Goal: Information Seeking & Learning: Check status

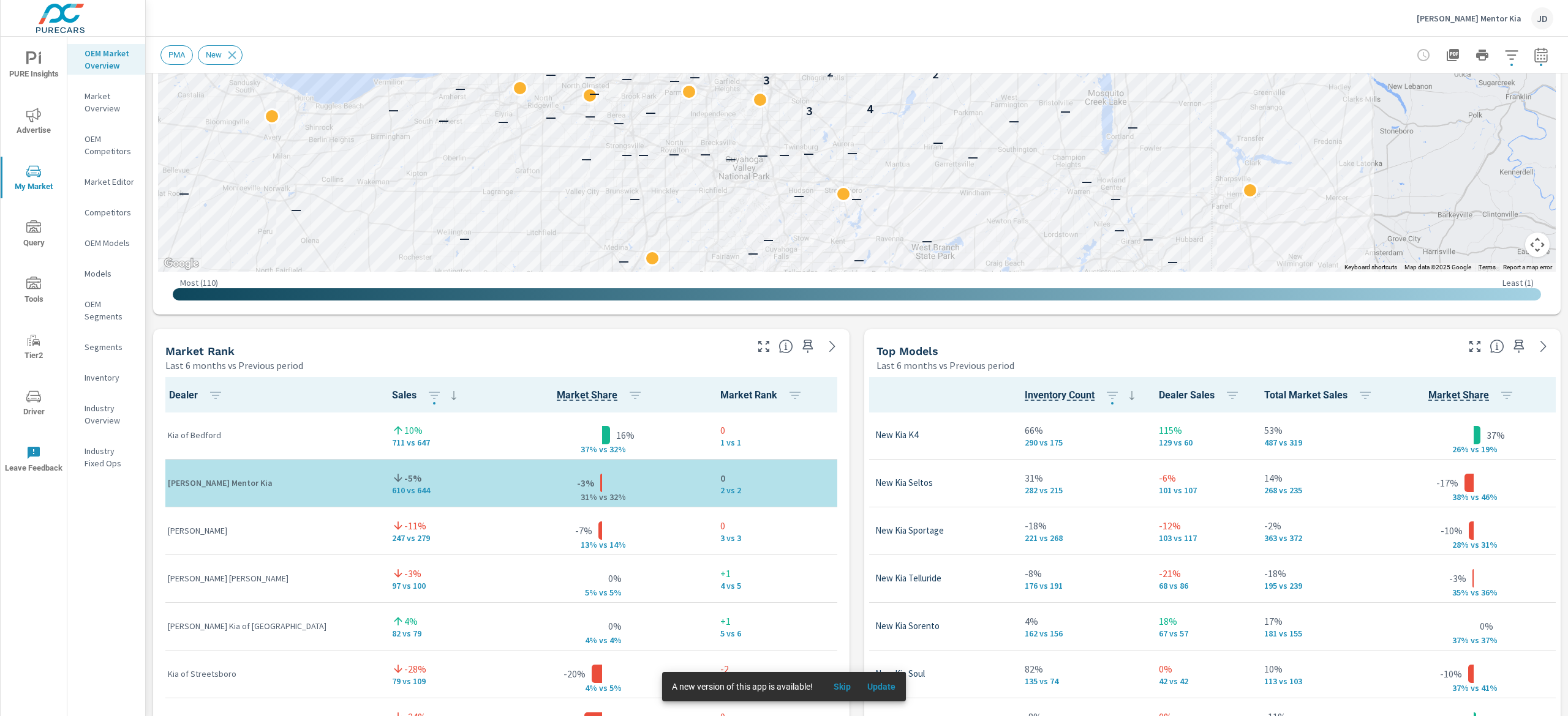
scroll to position [181, 0]
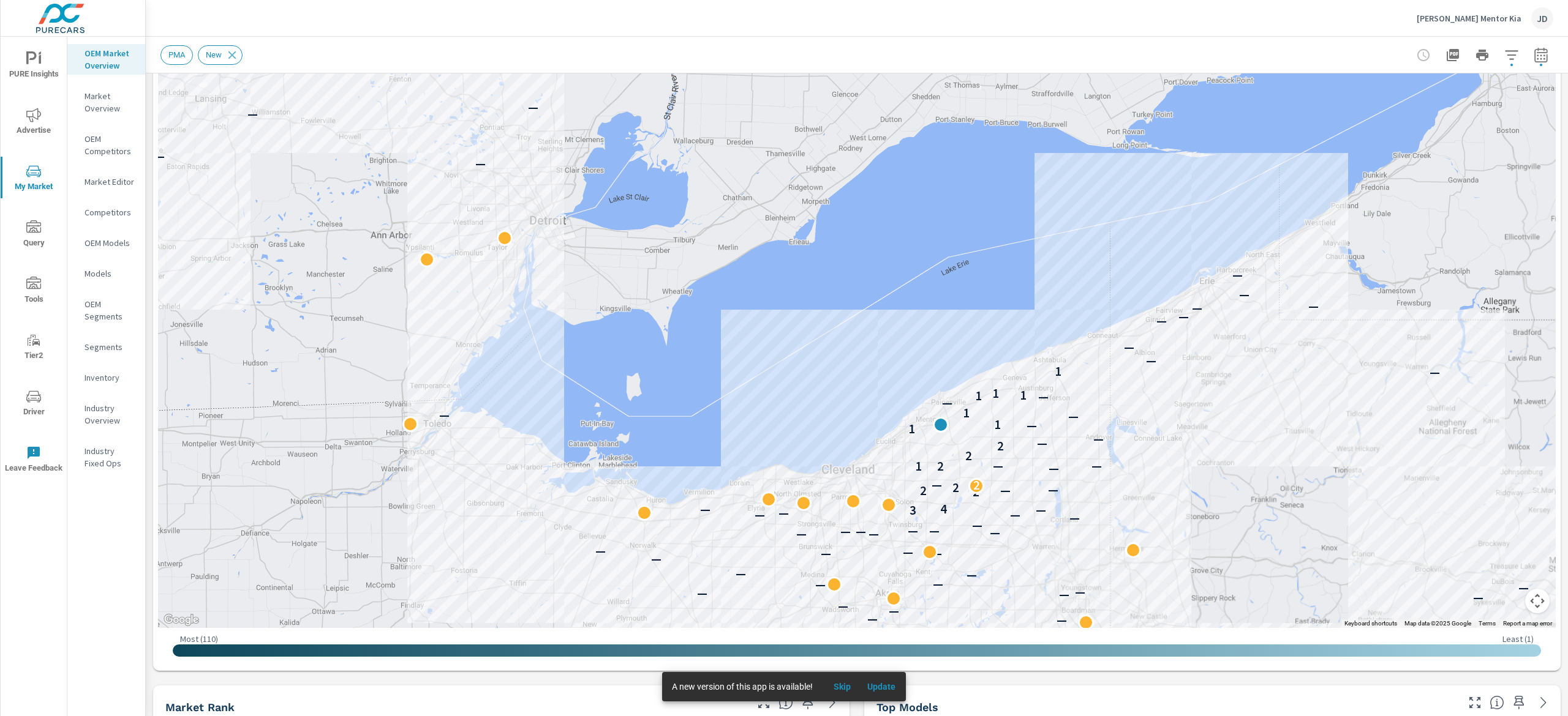
drag, startPoint x: 1384, startPoint y: 364, endPoint x: 1420, endPoint y: 444, distance: 87.7
click at [1420, 444] on div "— — — — — — — — — — — — — — — — — — — — — — — — — — — — — — — — — — — — — — — —…" at bounding box center [1292, 618] width 784 height 441
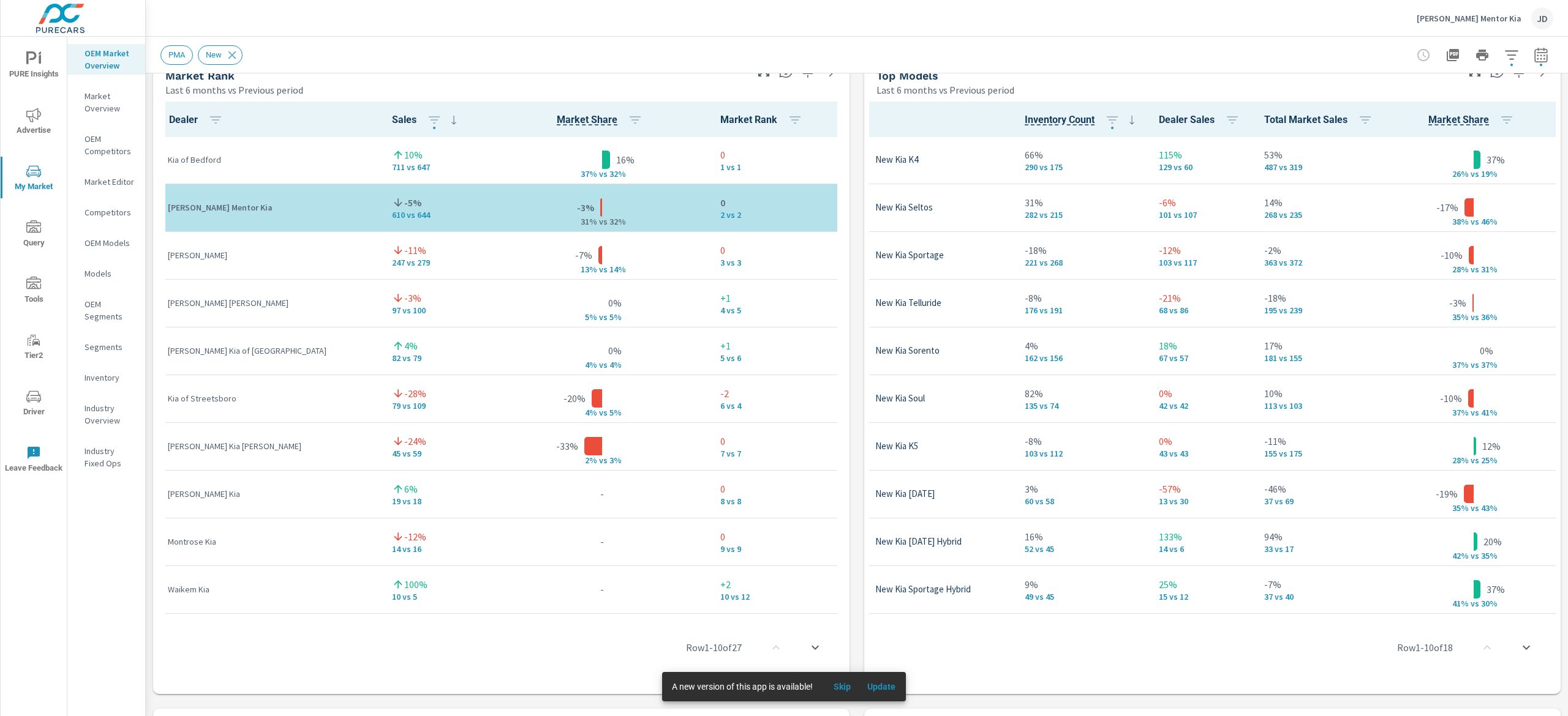
scroll to position [811, 0]
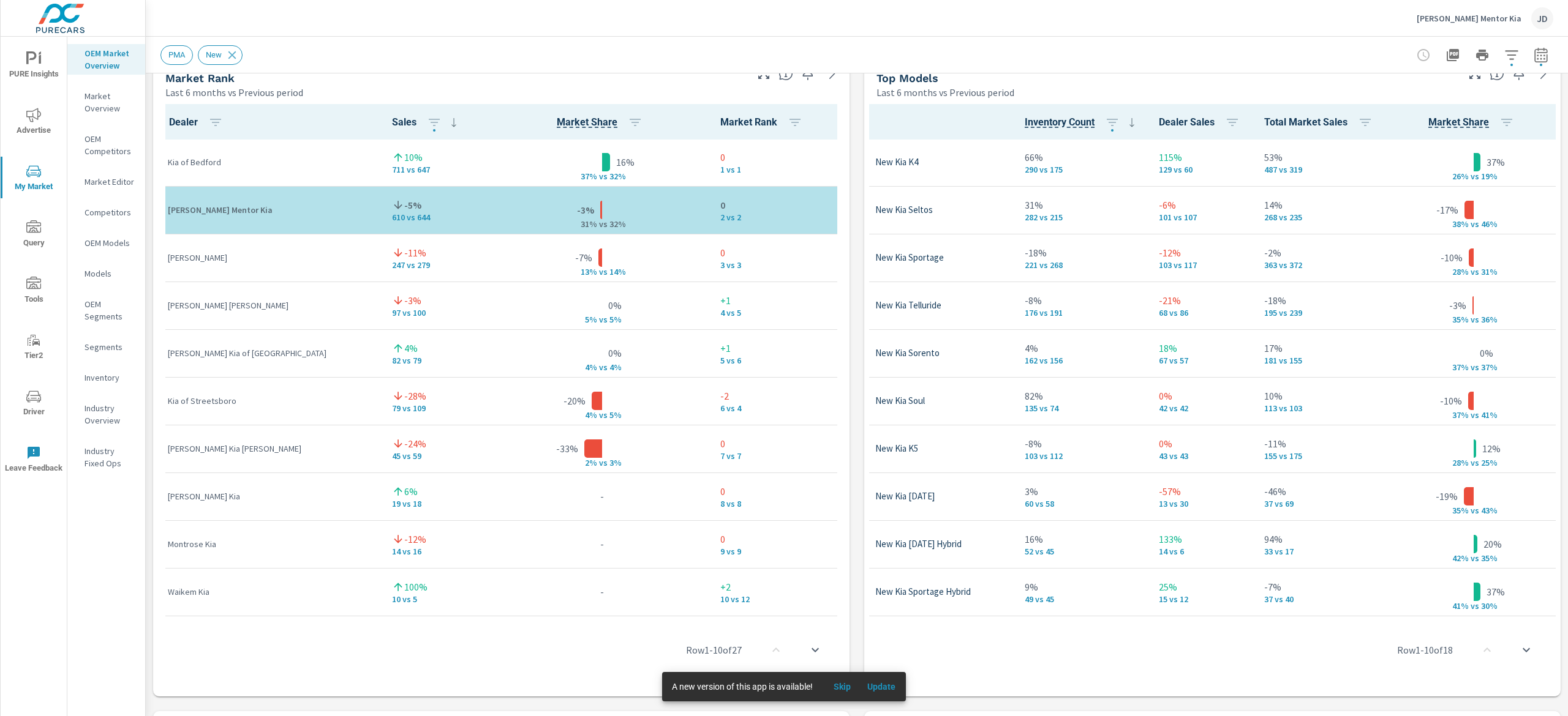
click at [843, 684] on span "Skip" at bounding box center [842, 686] width 30 height 11
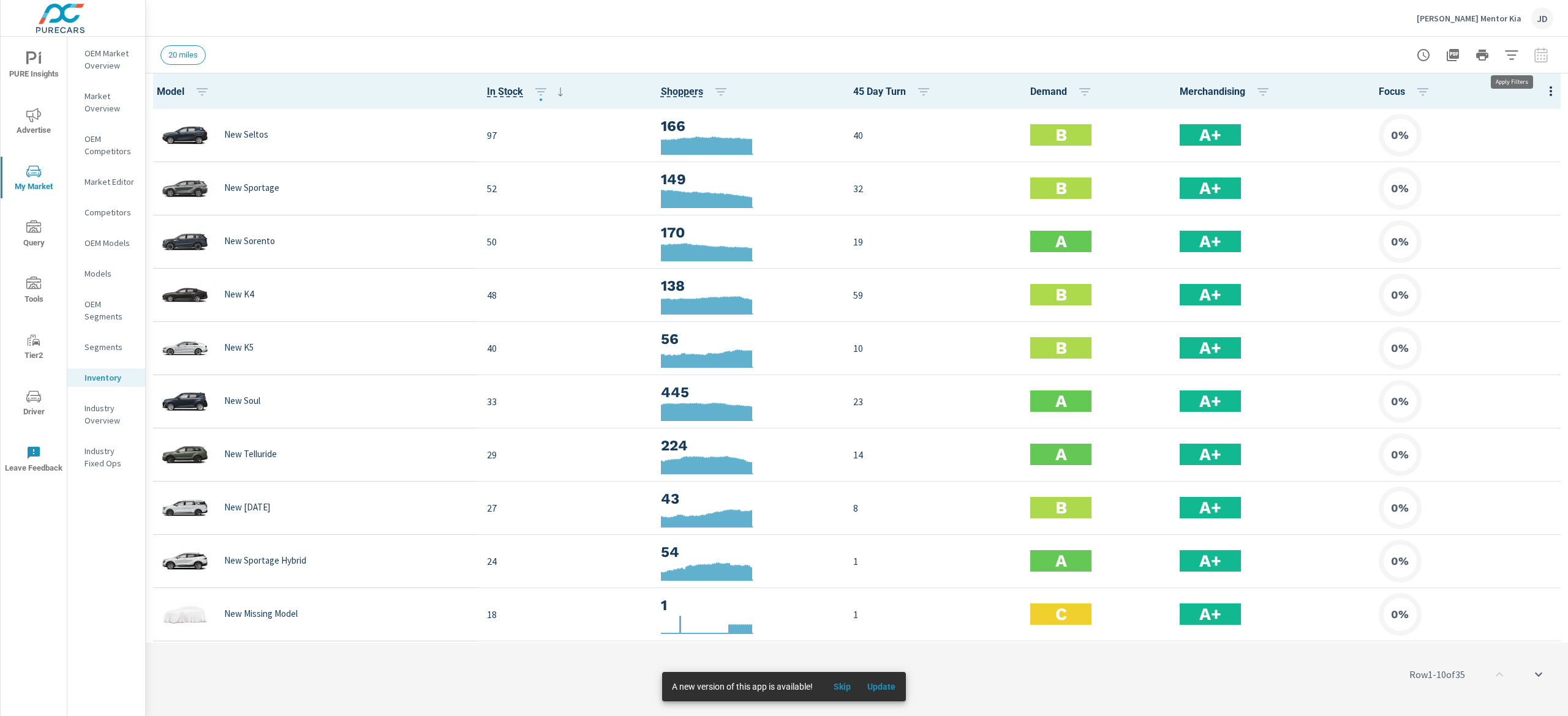
click at [1516, 51] on icon "button" at bounding box center [1511, 55] width 13 height 9
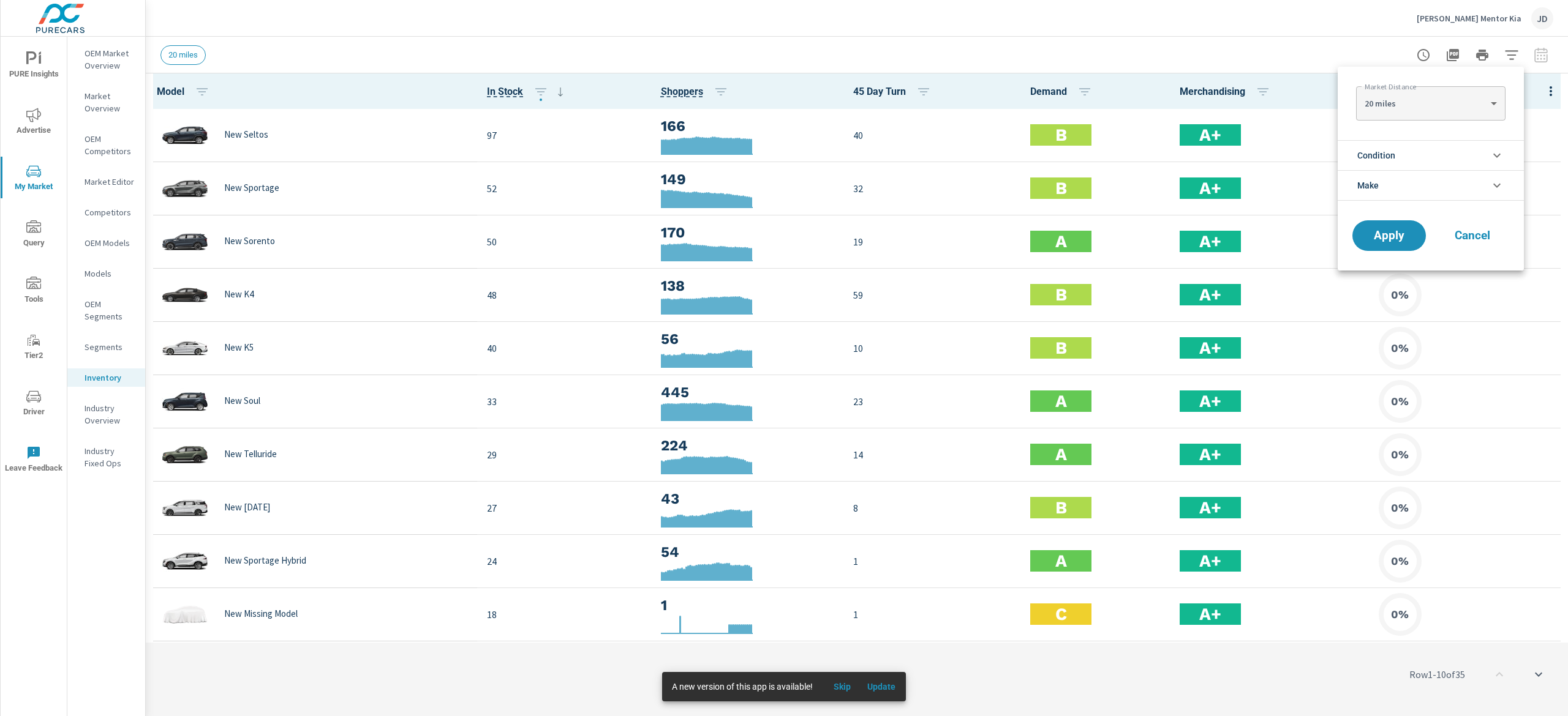
click at [1489, 155] on icon "filter options" at bounding box center [1497, 155] width 15 height 15
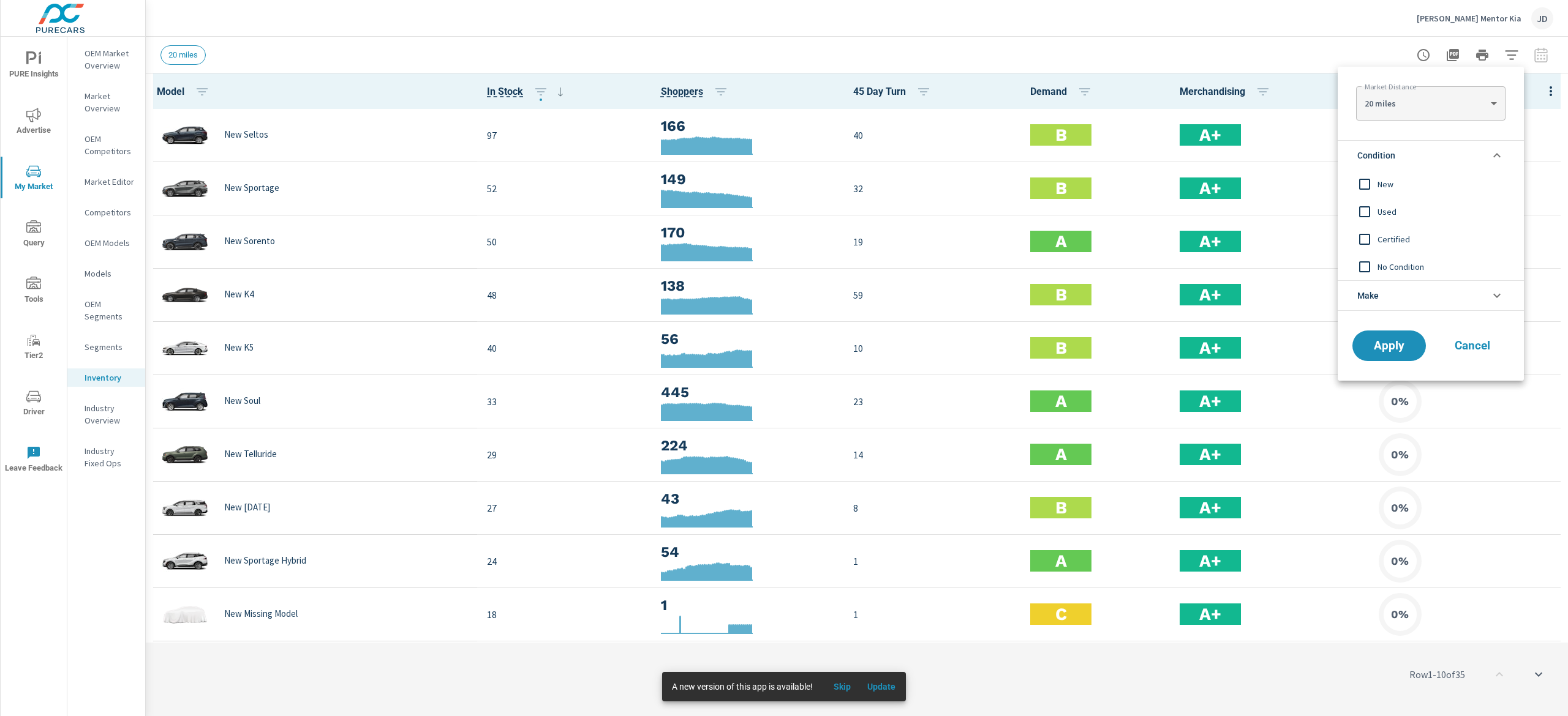
click at [1375, 186] on input "filter options" at bounding box center [1364, 184] width 26 height 26
click at [1395, 355] on button "Apply" at bounding box center [1389, 346] width 76 height 32
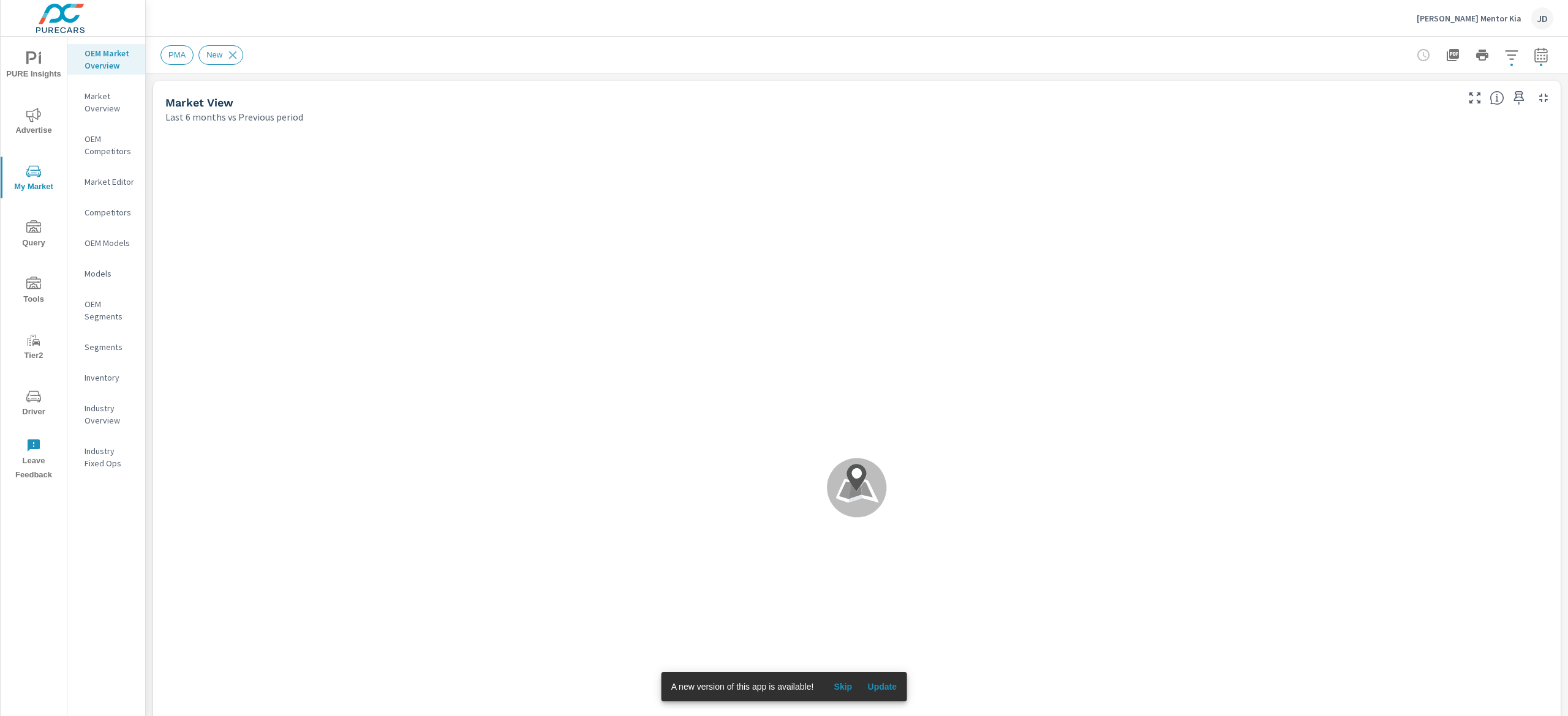
scroll to position [1, 0]
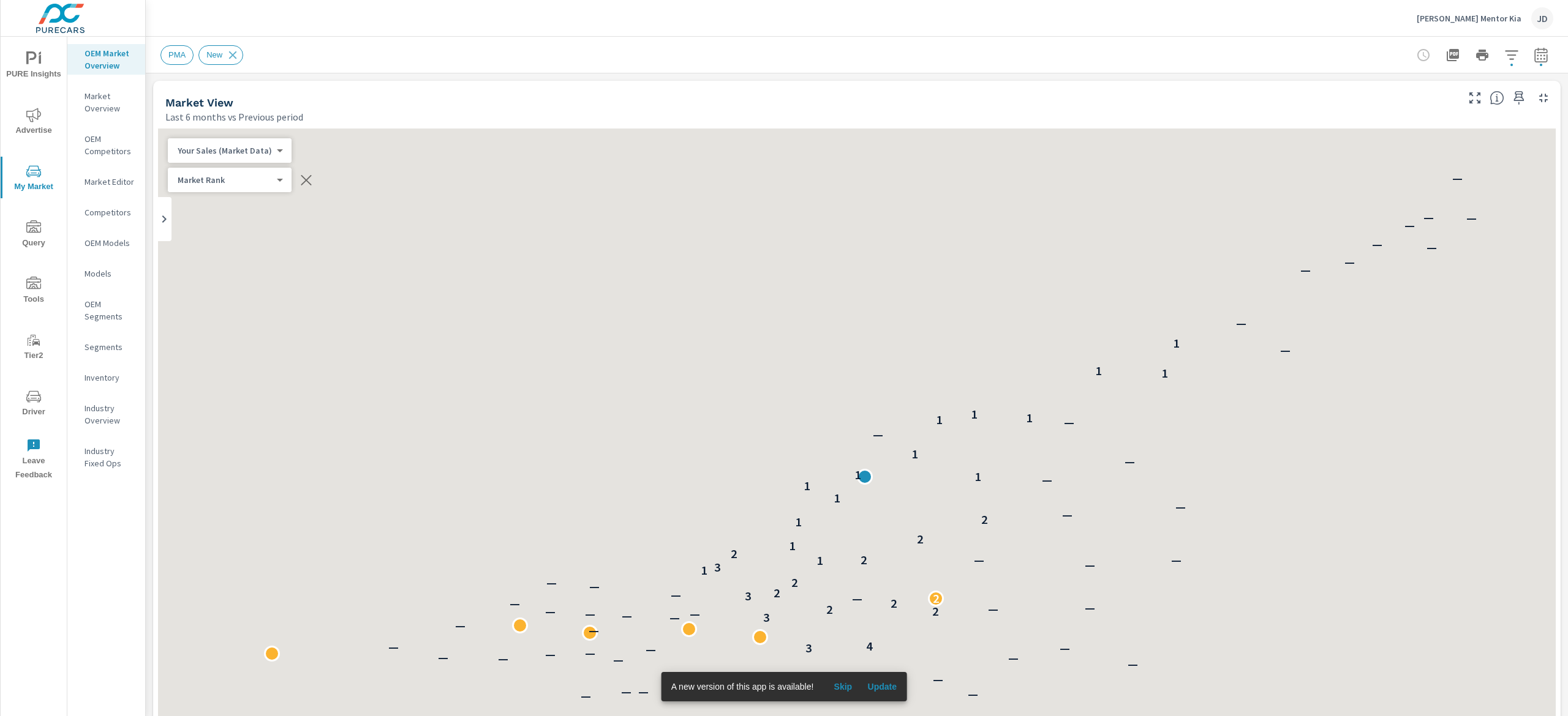
scroll to position [1, 0]
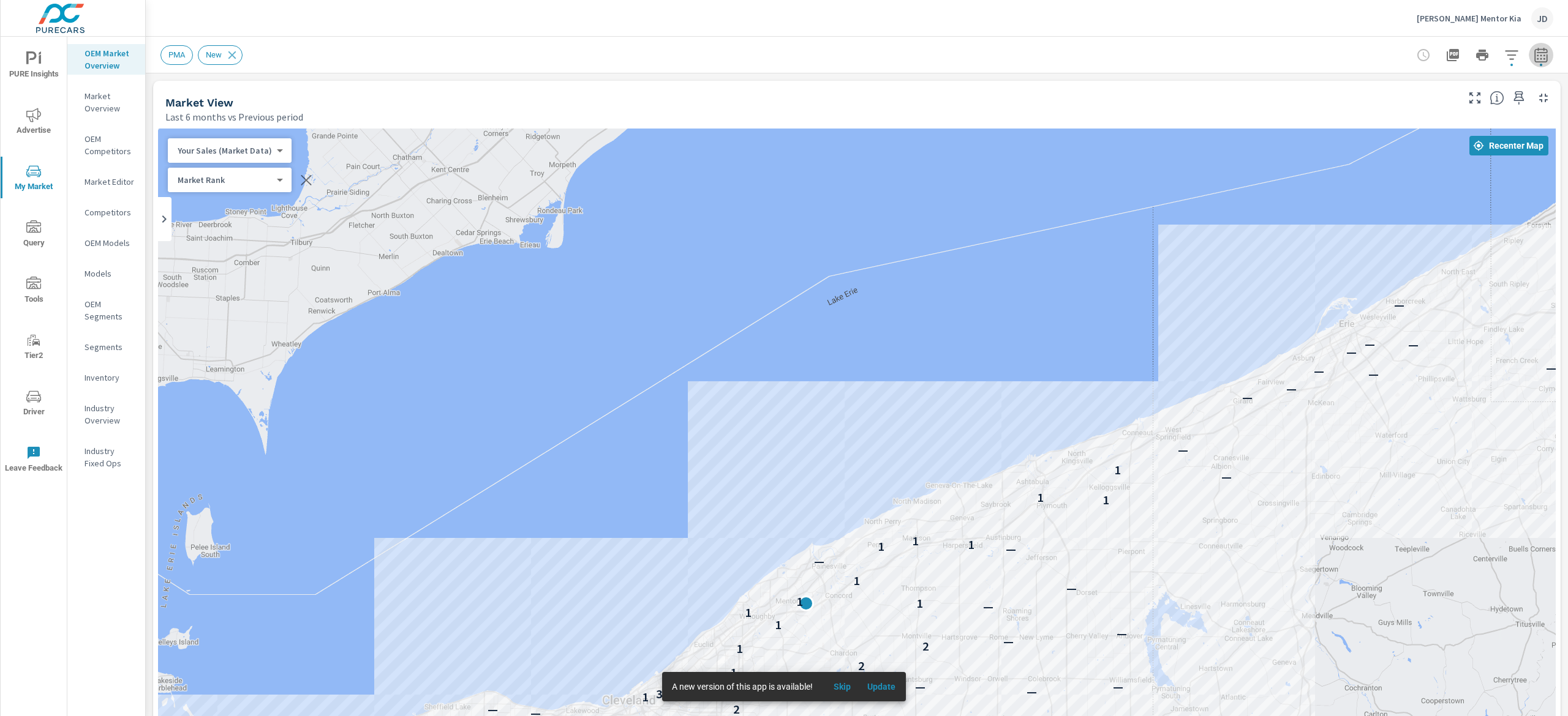
click at [1534, 58] on icon "button" at bounding box center [1541, 55] width 15 height 15
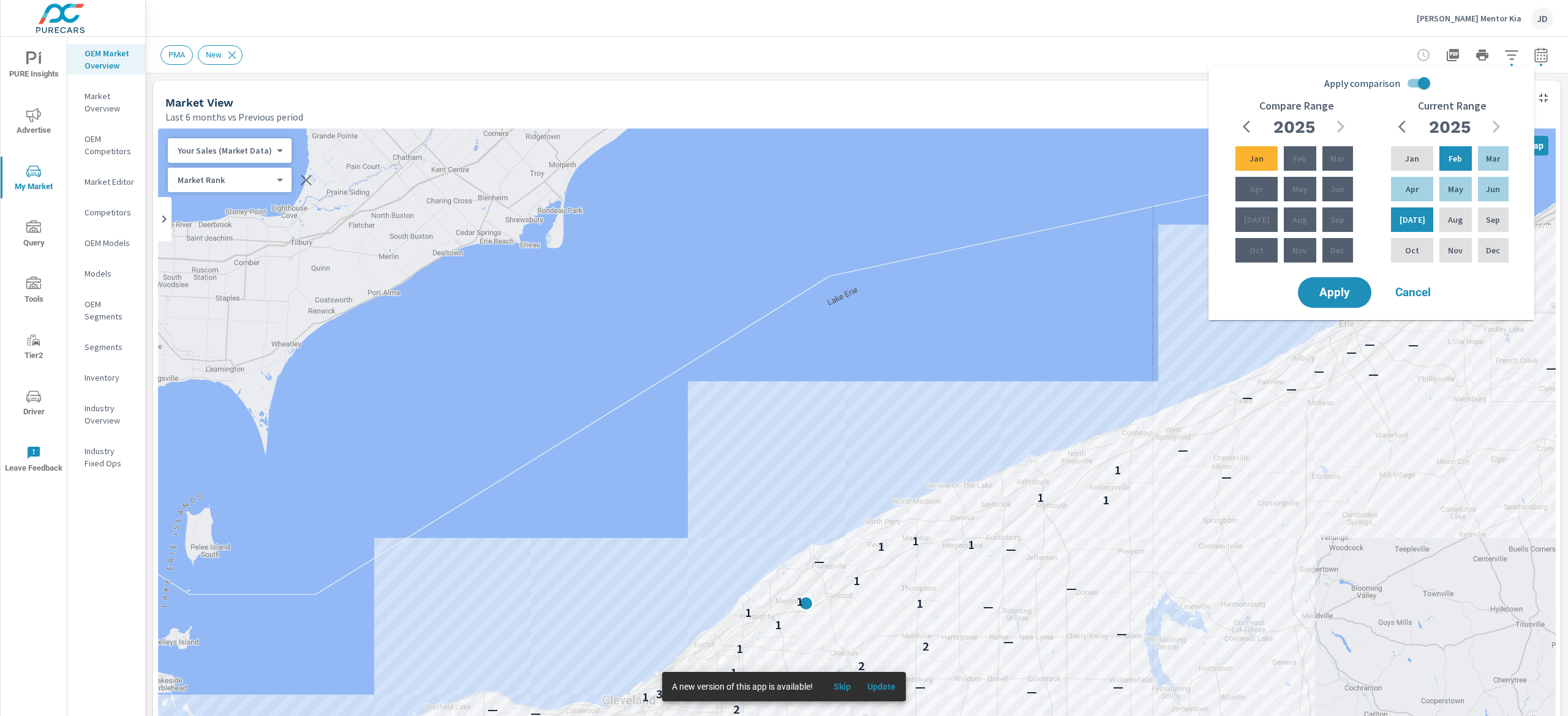
click at [1321, 33] on div "Ken Ganley Mentor Kia JD" at bounding box center [857, 18] width 1392 height 36
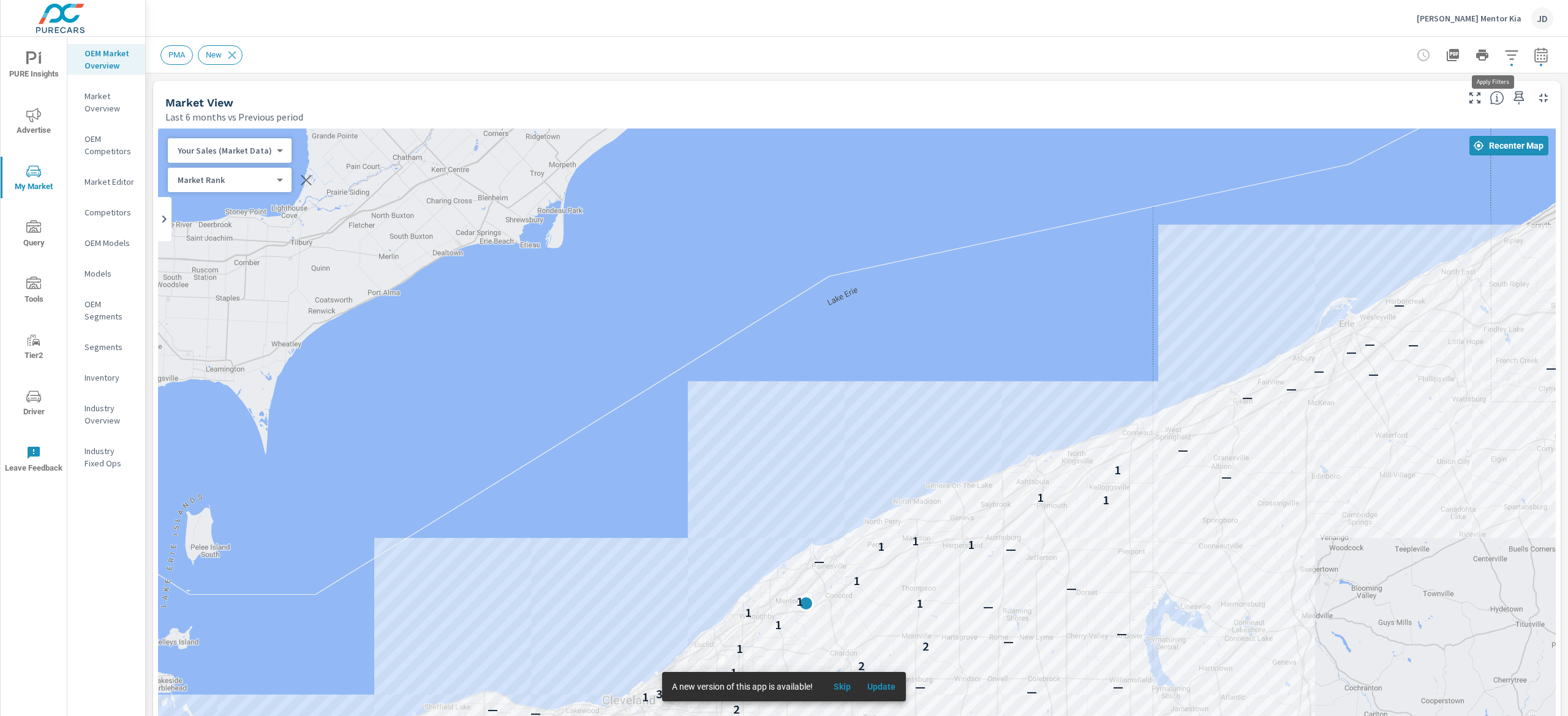
click at [1499, 64] on button "button" at bounding box center [1511, 55] width 24 height 24
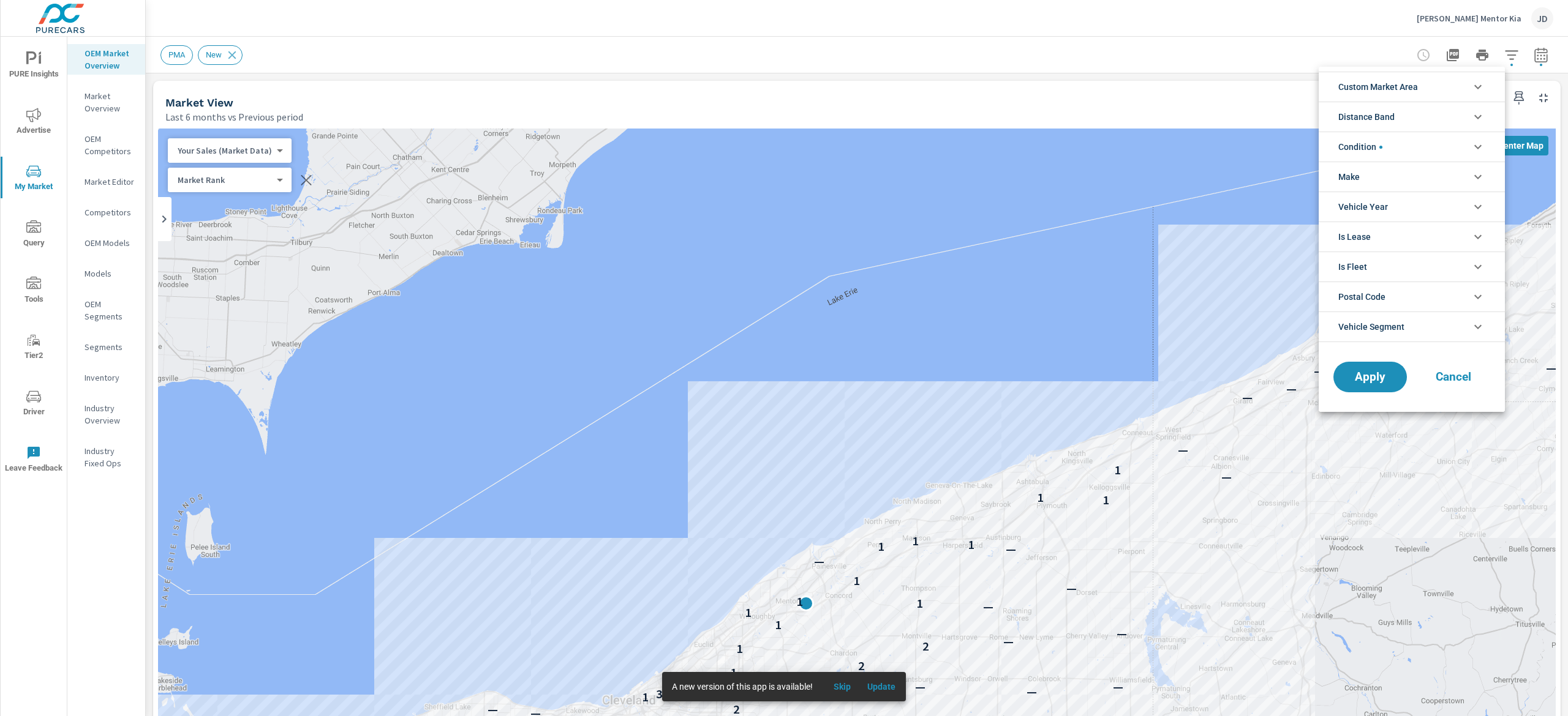
click at [1470, 111] on icon "filter options" at bounding box center [1478, 117] width 15 height 15
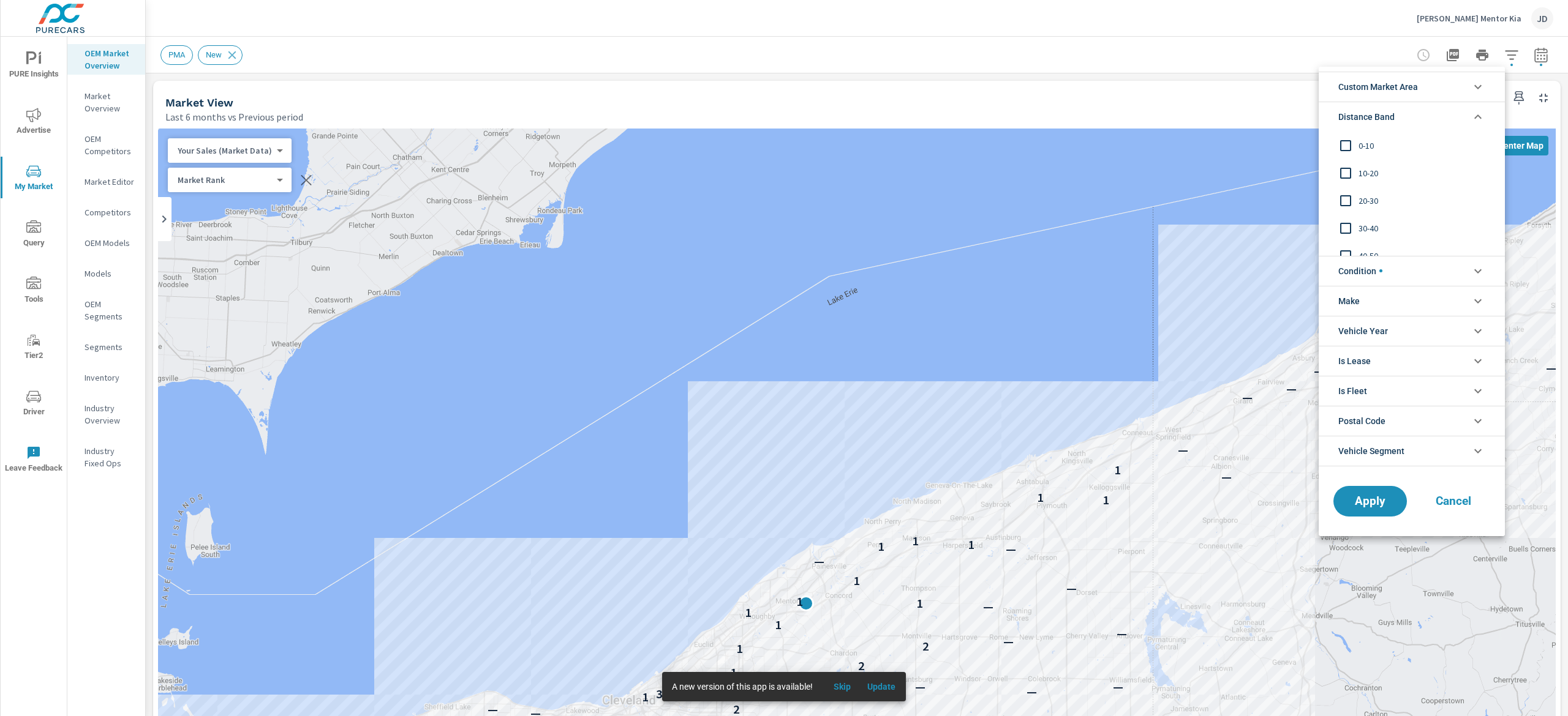
click at [1470, 111] on icon "filter options" at bounding box center [1478, 117] width 15 height 15
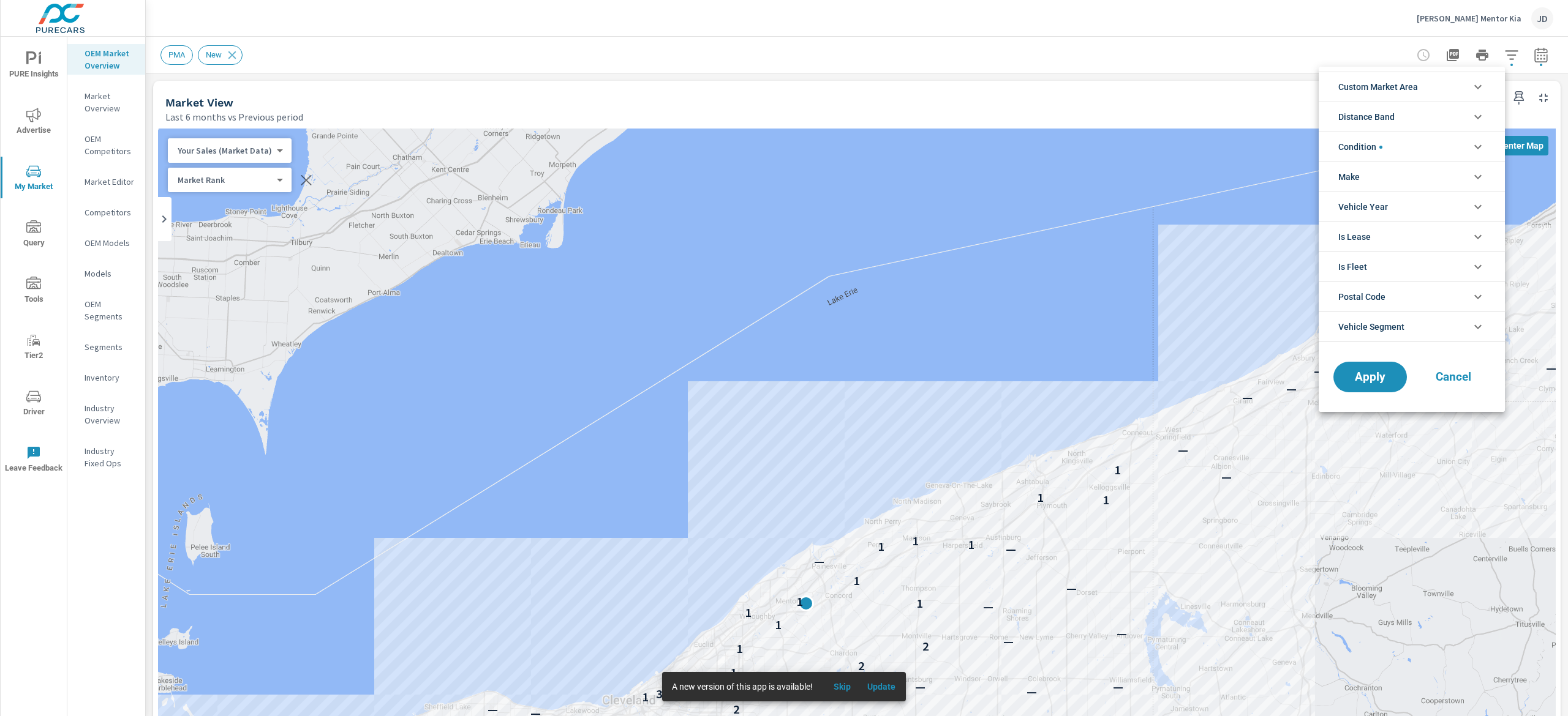
click at [1474, 298] on icon "filter options" at bounding box center [1478, 297] width 15 height 15
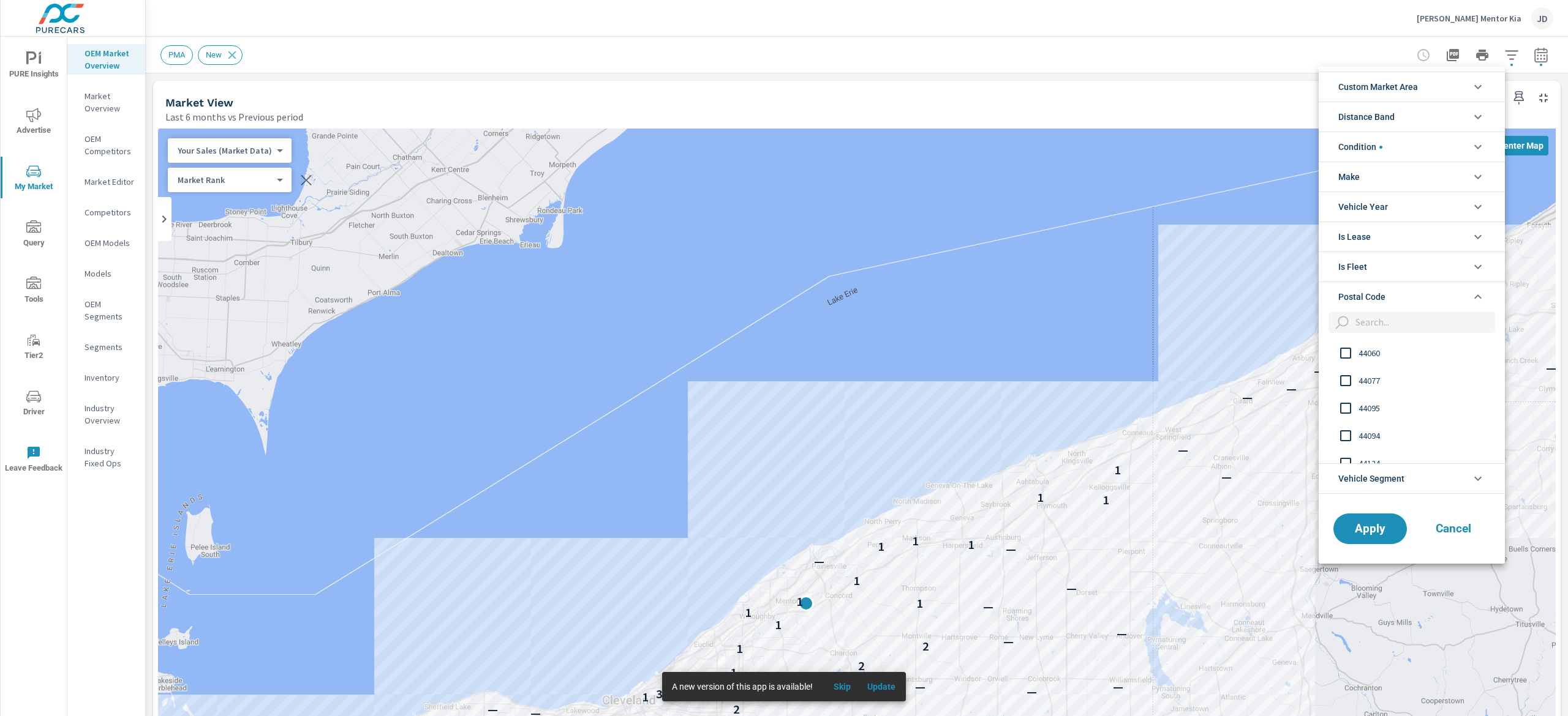
click at [1414, 322] on input "filter options" at bounding box center [1422, 322] width 144 height 21
click at [1352, 355] on input "filter options" at bounding box center [1345, 353] width 26 height 26
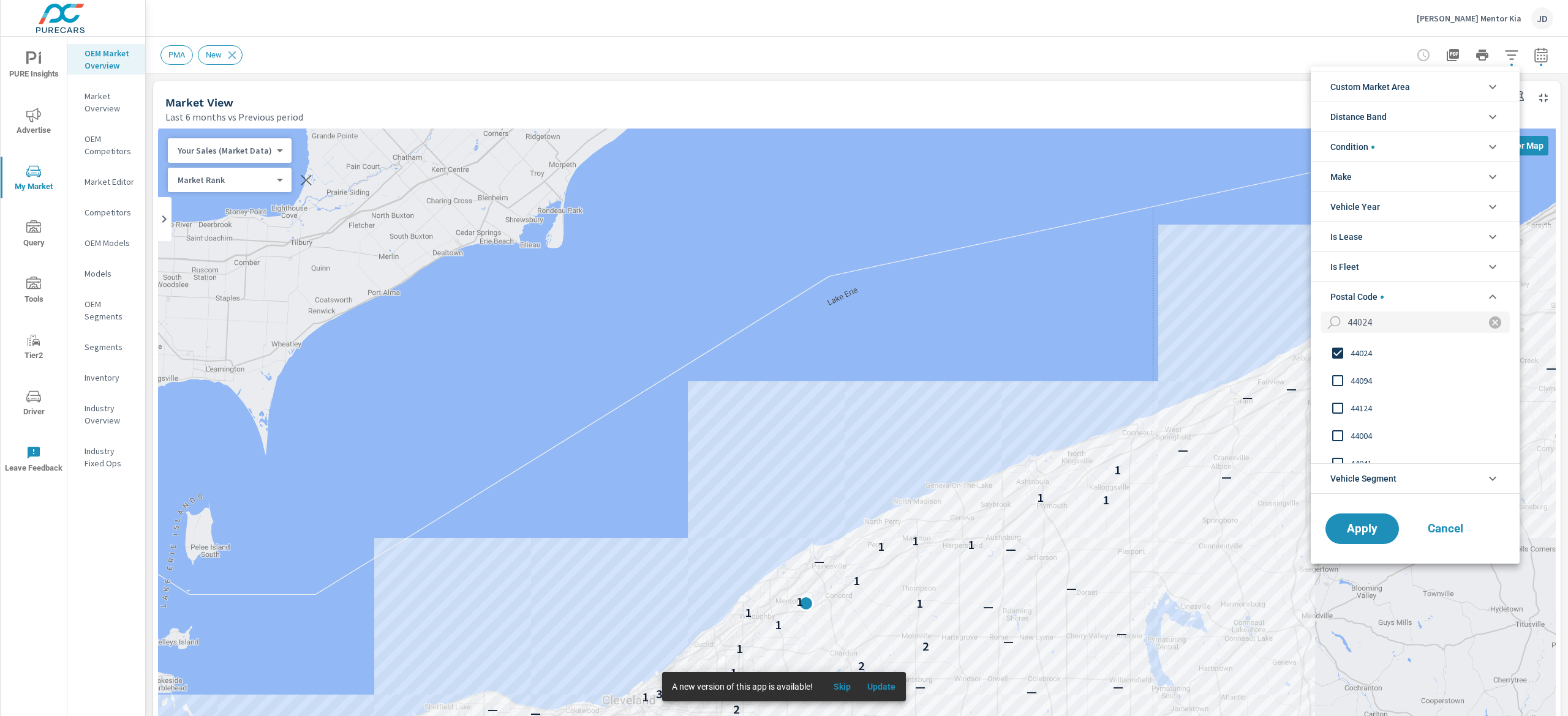
click at [1392, 328] on input "44024" at bounding box center [1409, 322] width 133 height 21
click at [1350, 350] on input "filter options" at bounding box center [1338, 353] width 26 height 26
click at [1382, 324] on input "44064" at bounding box center [1409, 322] width 133 height 21
type input "44026"
click at [1372, 352] on span "44026" at bounding box center [1417, 353] width 134 height 15
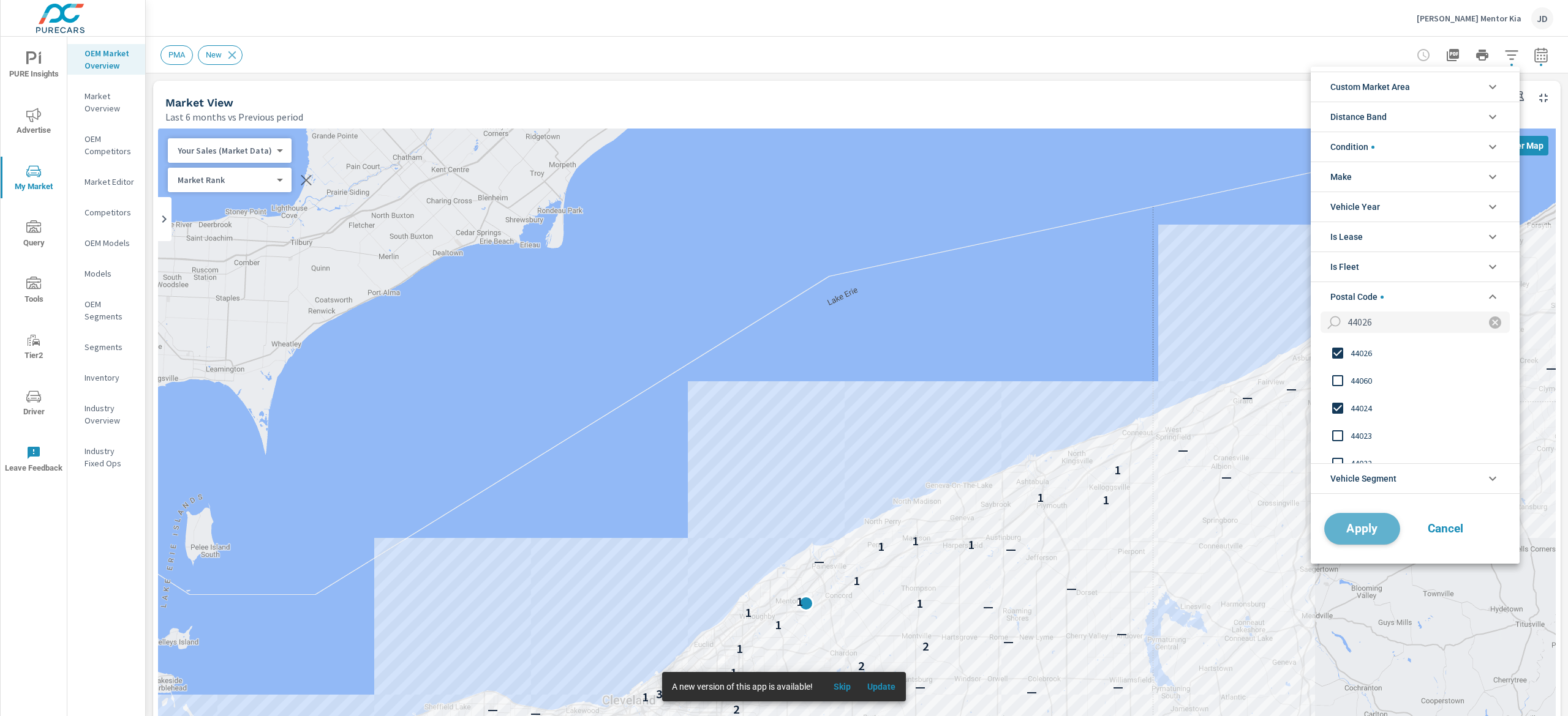
click at [1357, 529] on span "Apply" at bounding box center [1362, 529] width 50 height 12
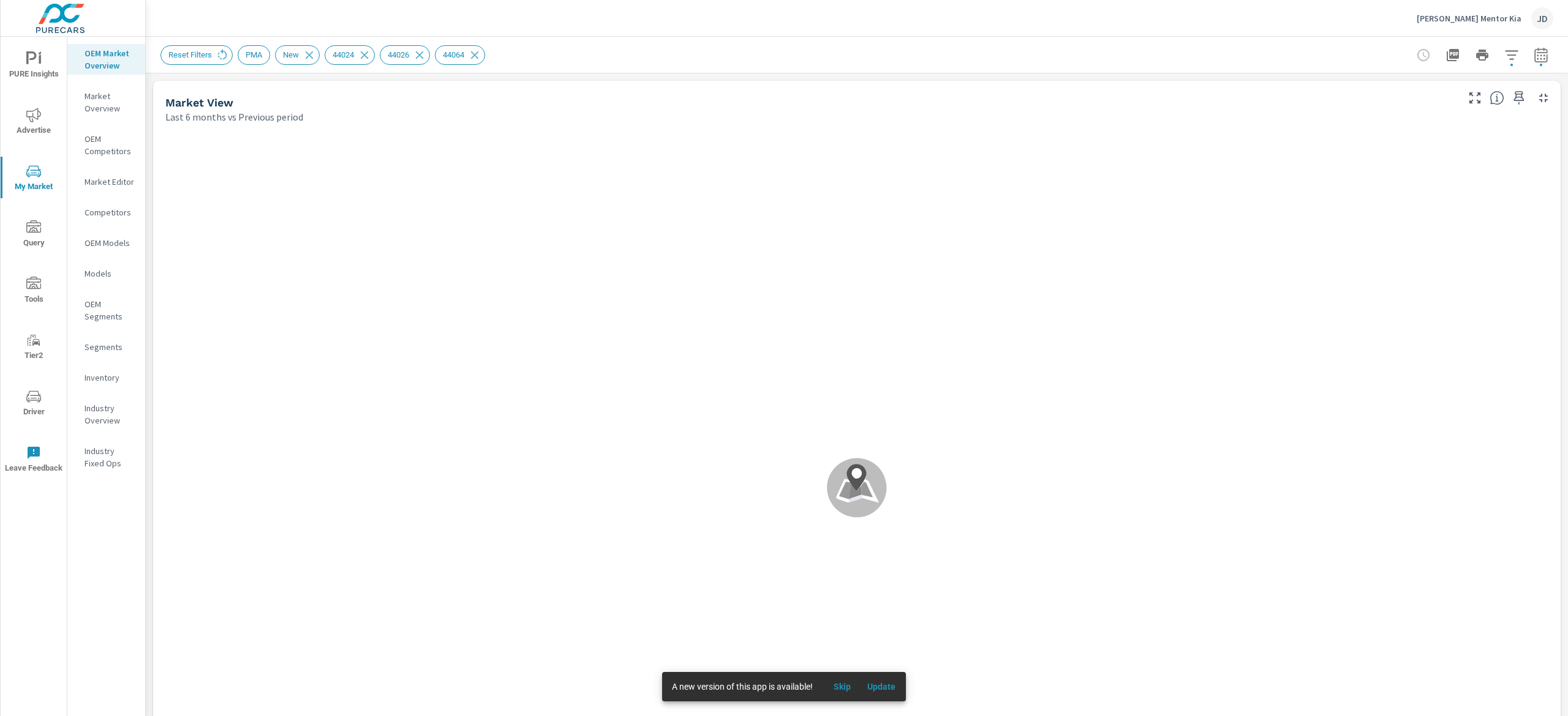
scroll to position [1, 0]
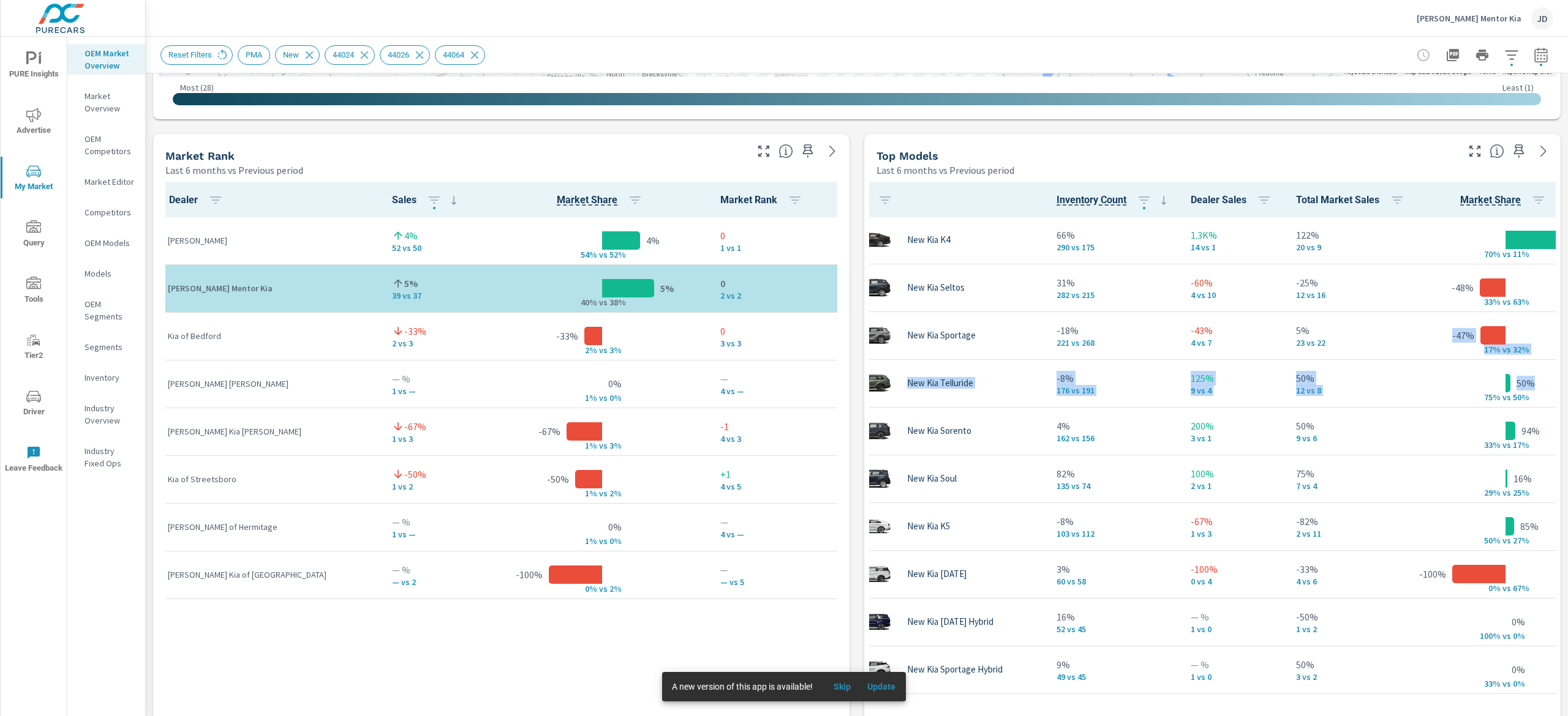
scroll to position [736, 0]
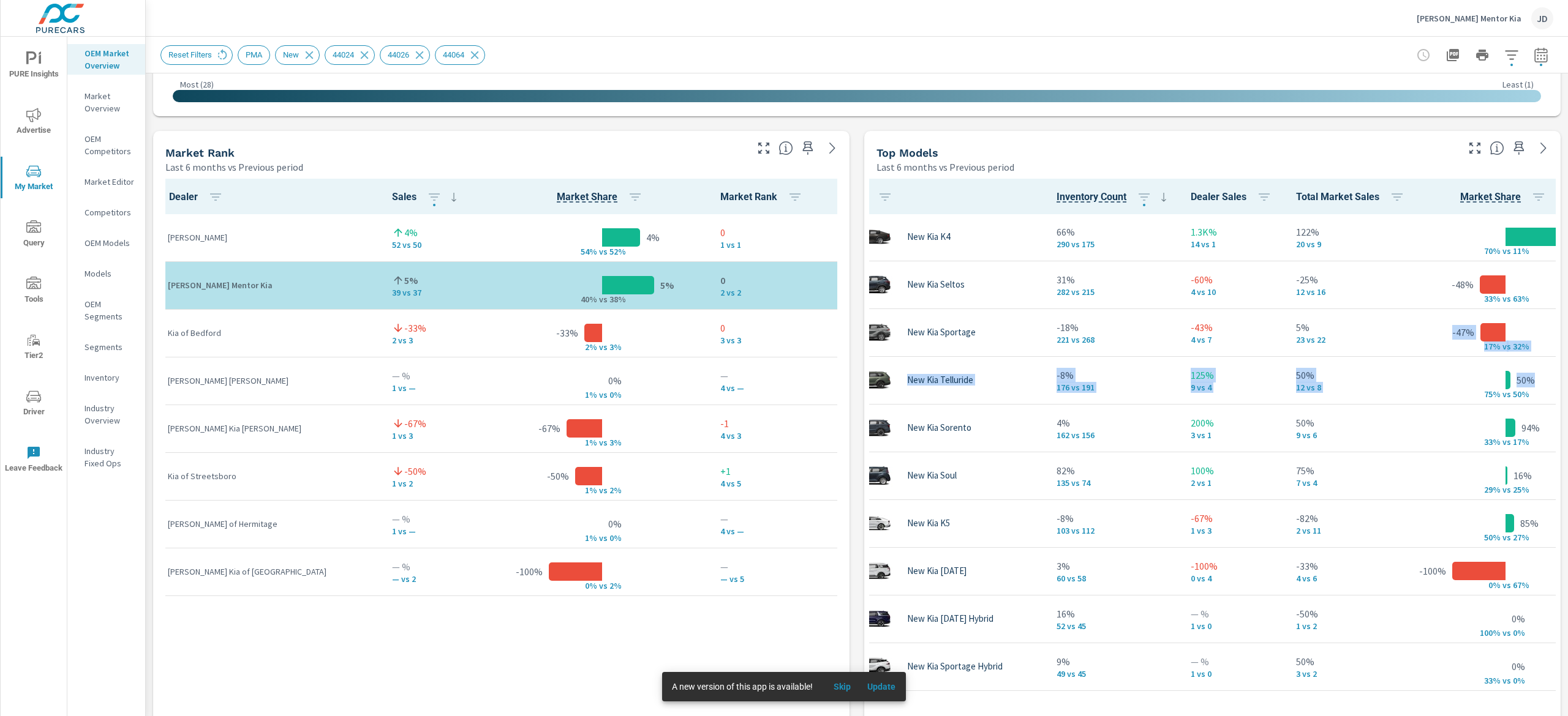
drag, startPoint x: 1567, startPoint y: 364, endPoint x: 1534, endPoint y: 372, distance: 34.0
click at [1534, 372] on div "Market Overview Ken Ganley Mentor Kia Report date range: Feb 01, 2025 - Jul 31,…" at bounding box center [857, 377] width 1422 height 680
click at [1067, 154] on div "Top Models" at bounding box center [1165, 153] width 578 height 14
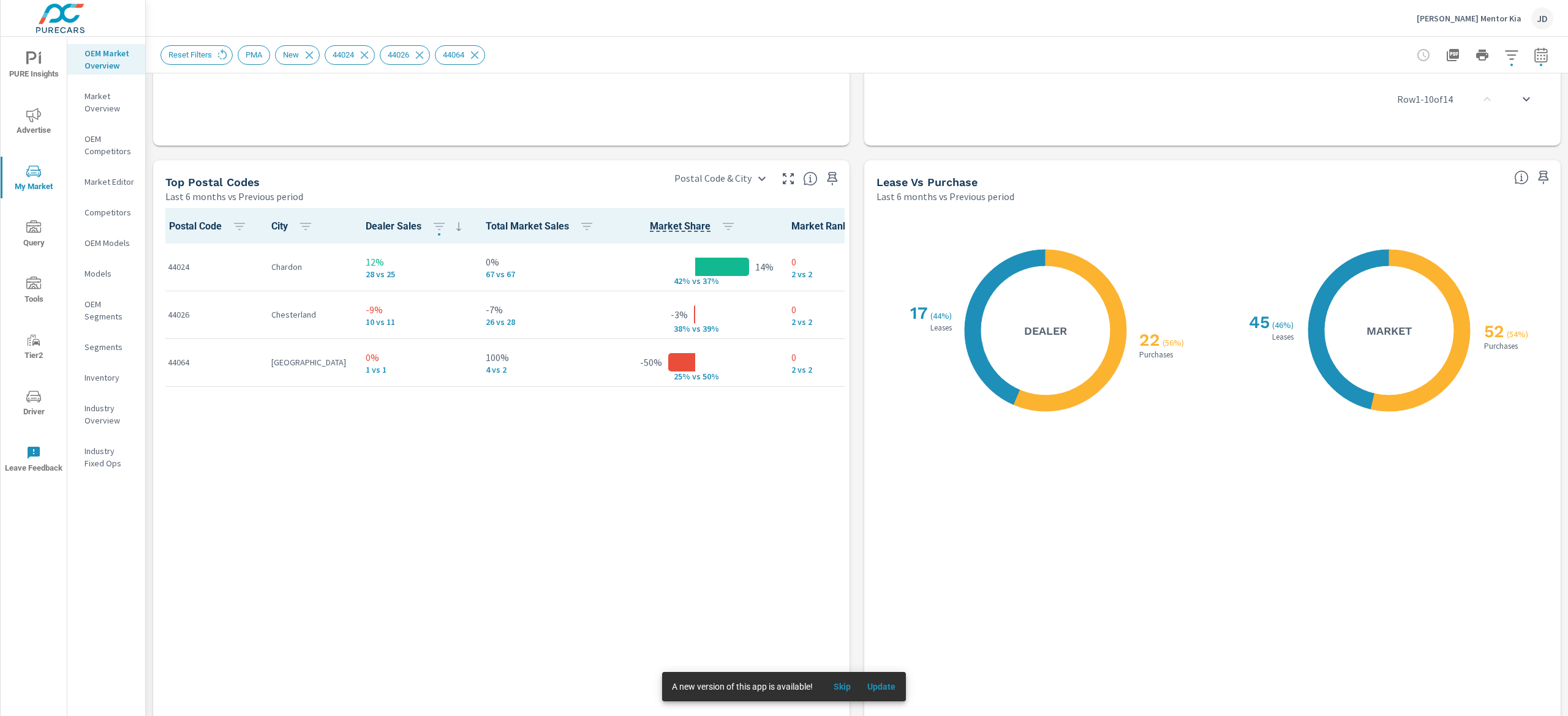
scroll to position [1358, 0]
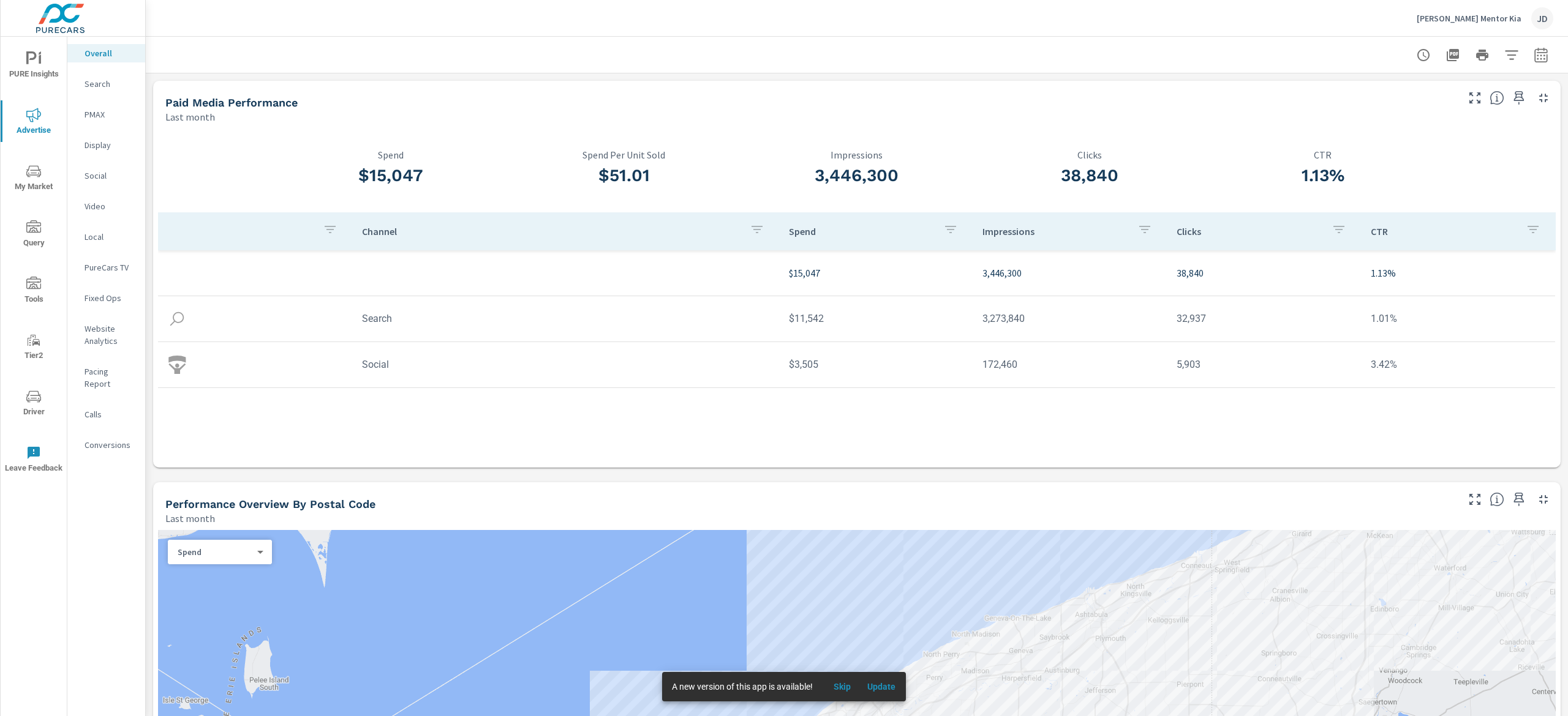
click at [108, 87] on p "Search" at bounding box center [110, 84] width 51 height 13
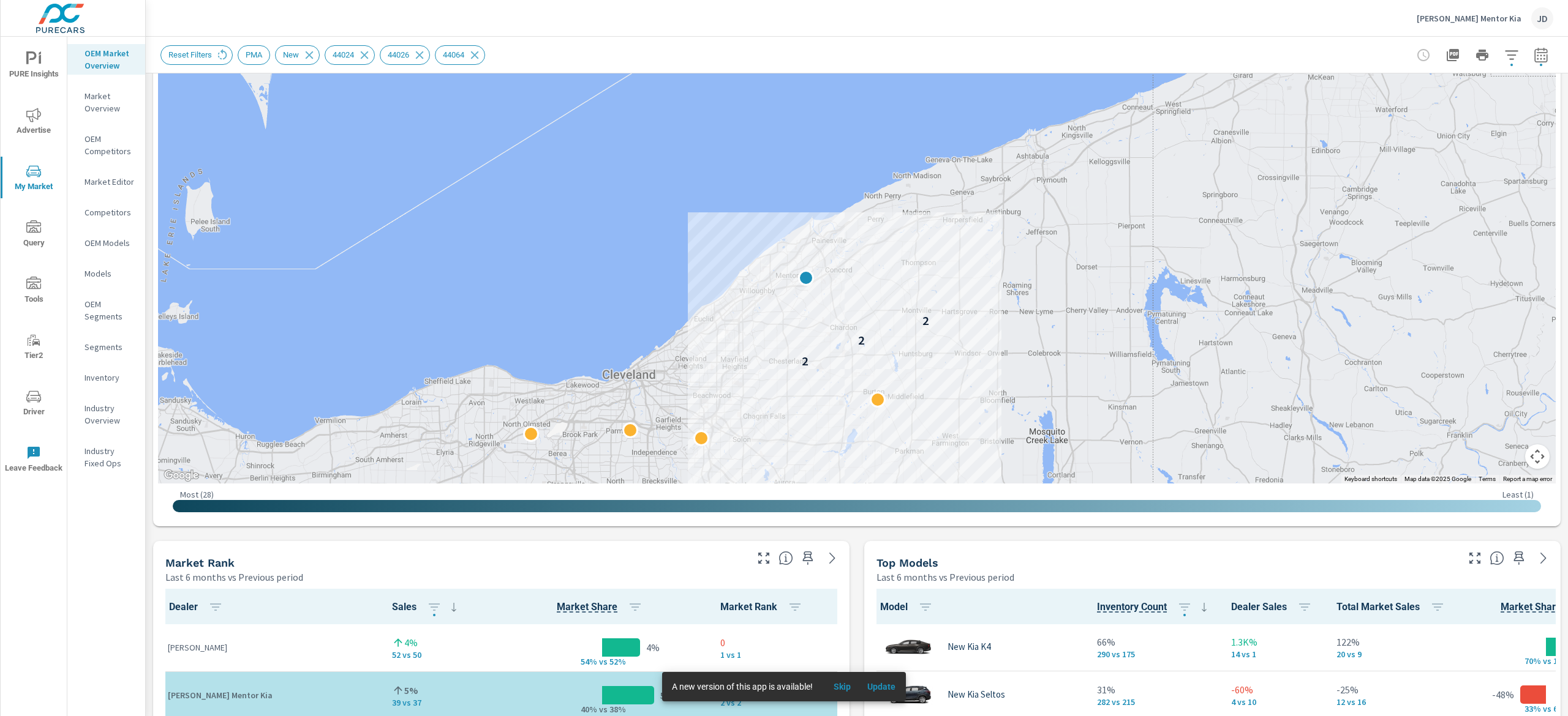
scroll to position [328, 0]
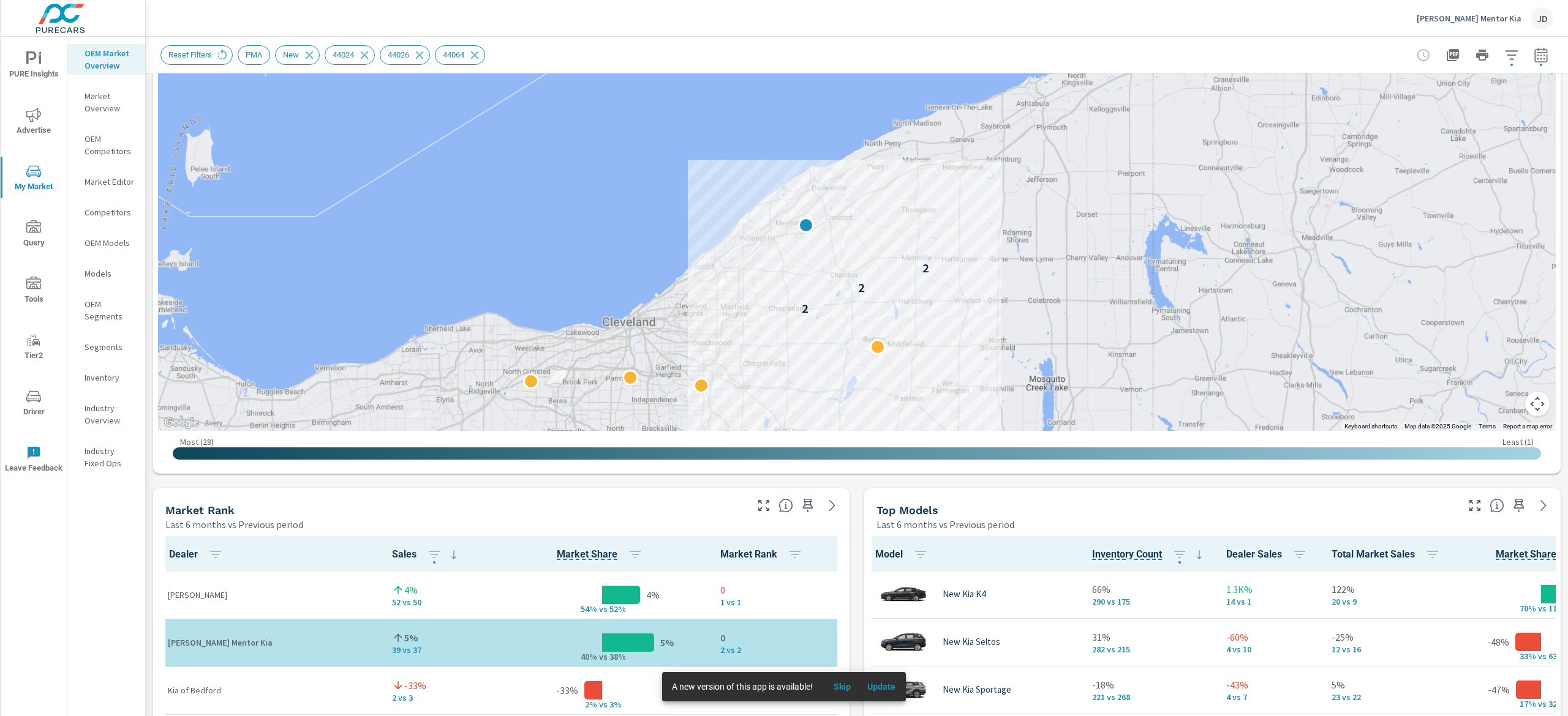
scroll to position [429, 0]
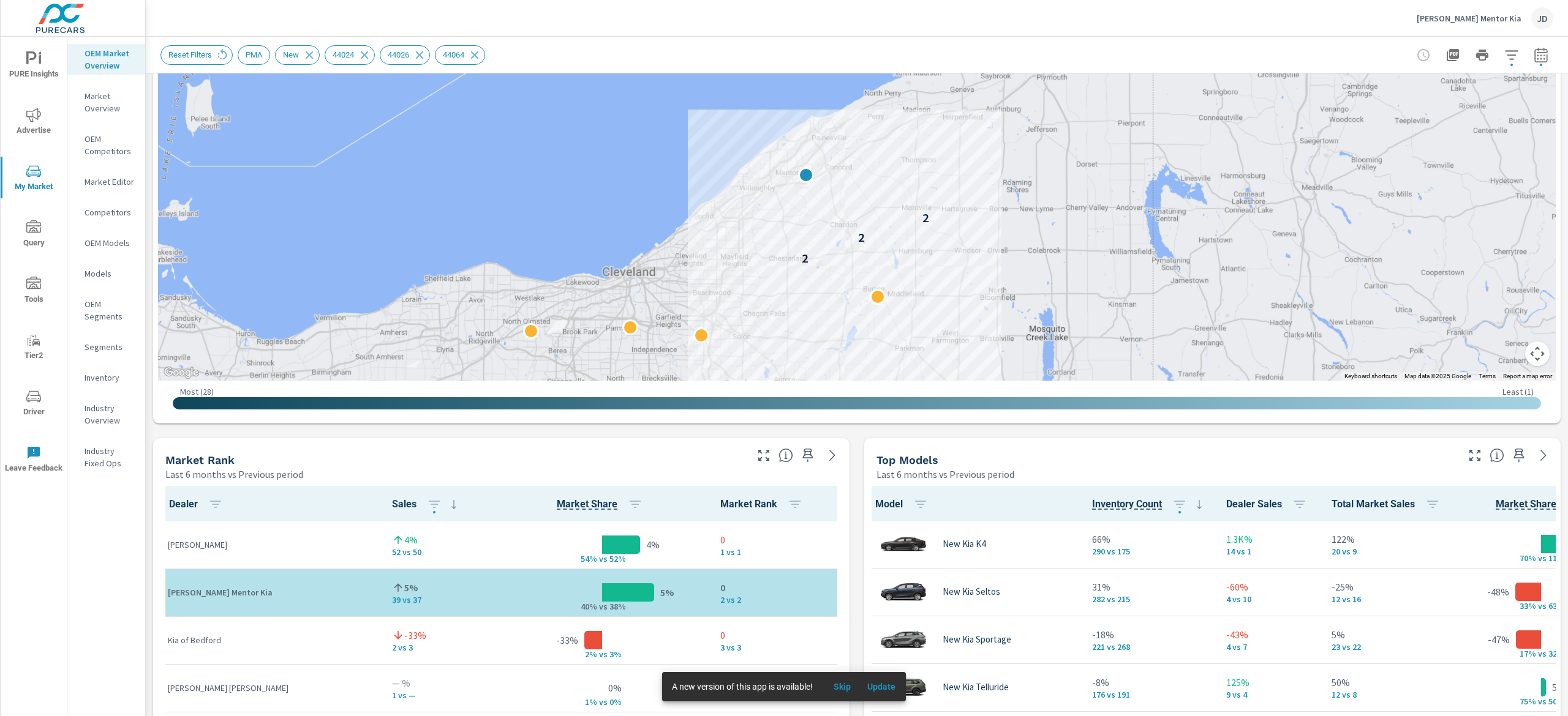
drag, startPoint x: 1567, startPoint y: 205, endPoint x: 1554, endPoint y: 267, distance: 63.3
click at [1554, 267] on div "Market Overview Ken Ganley Mentor Kia Report date range: Feb 01, 2025 - Jul 31,…" at bounding box center [857, 377] width 1422 height 680
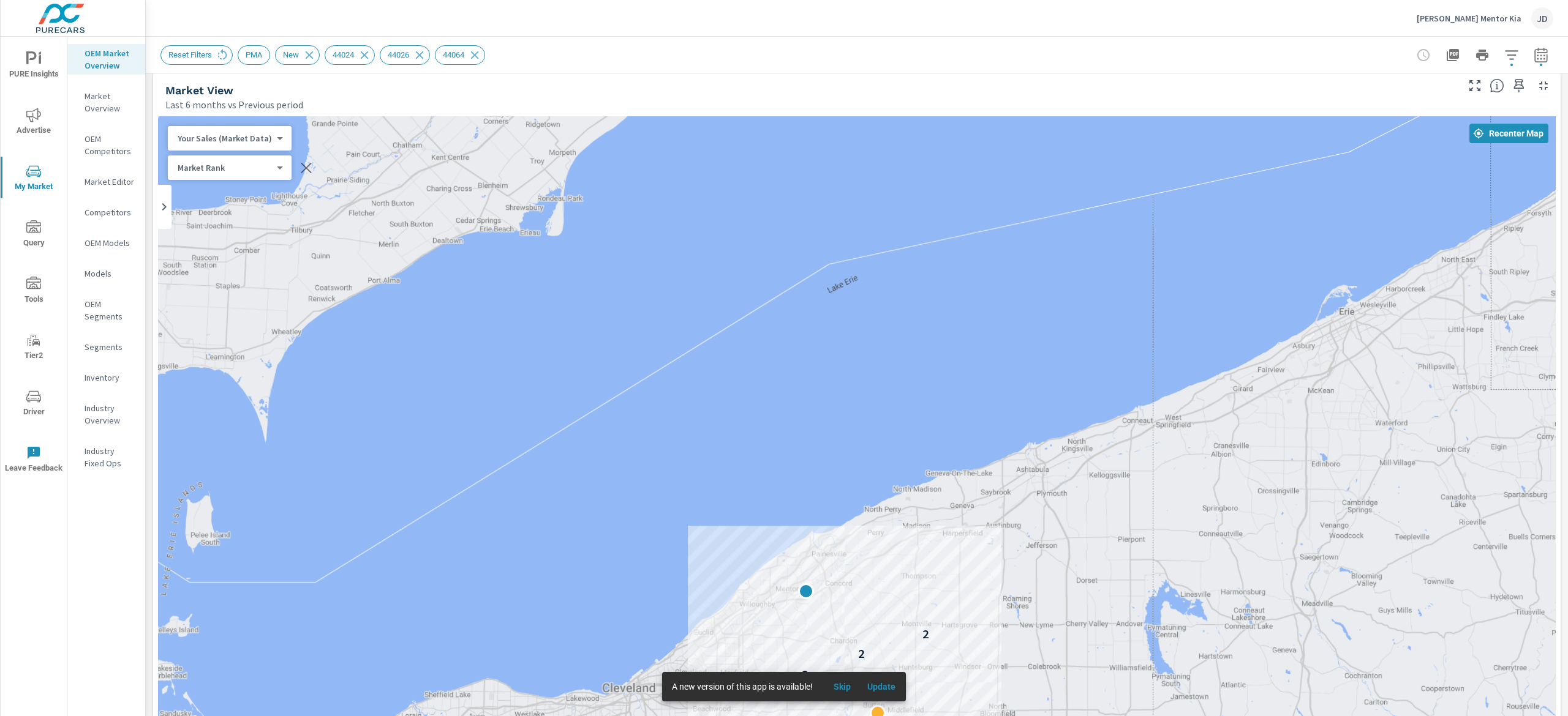
scroll to position [0, 0]
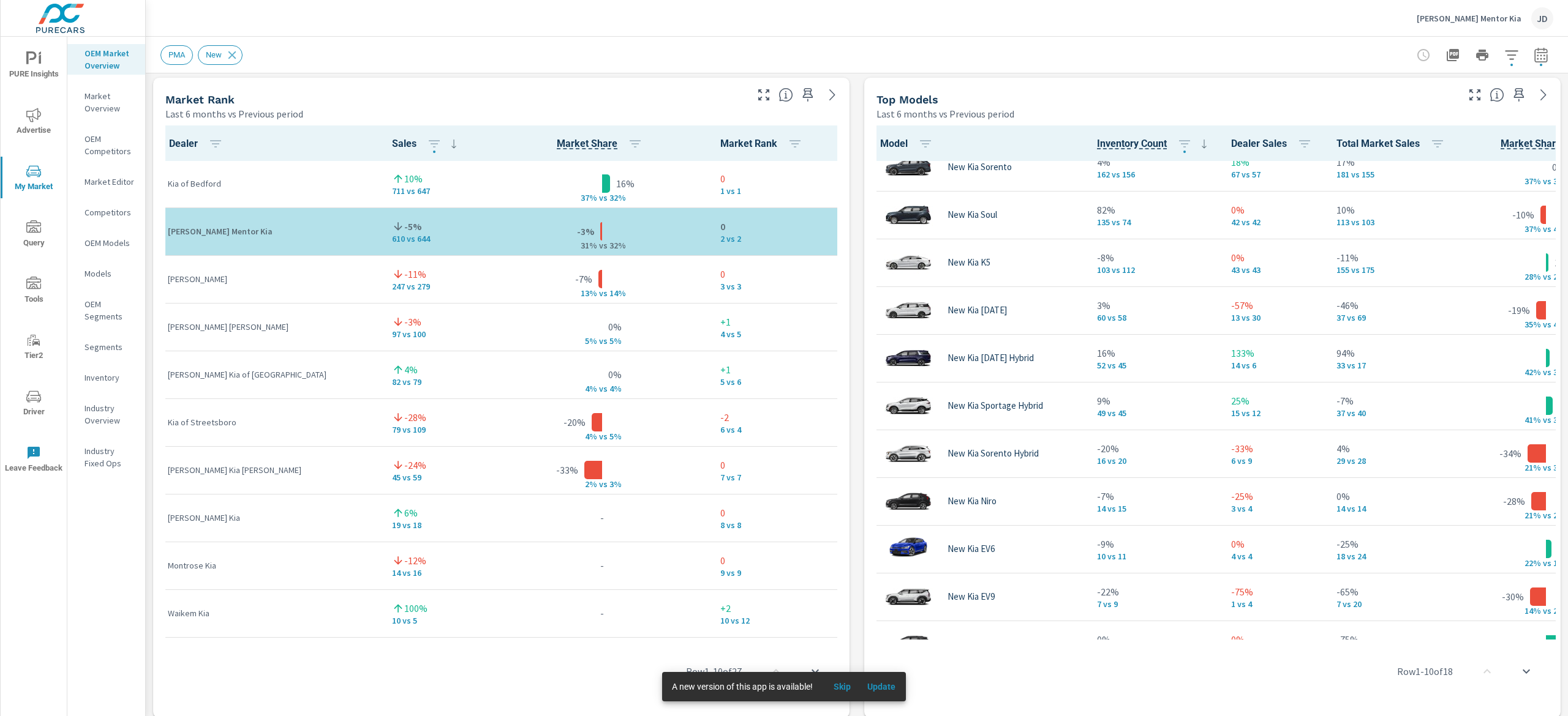
scroll to position [246, 0]
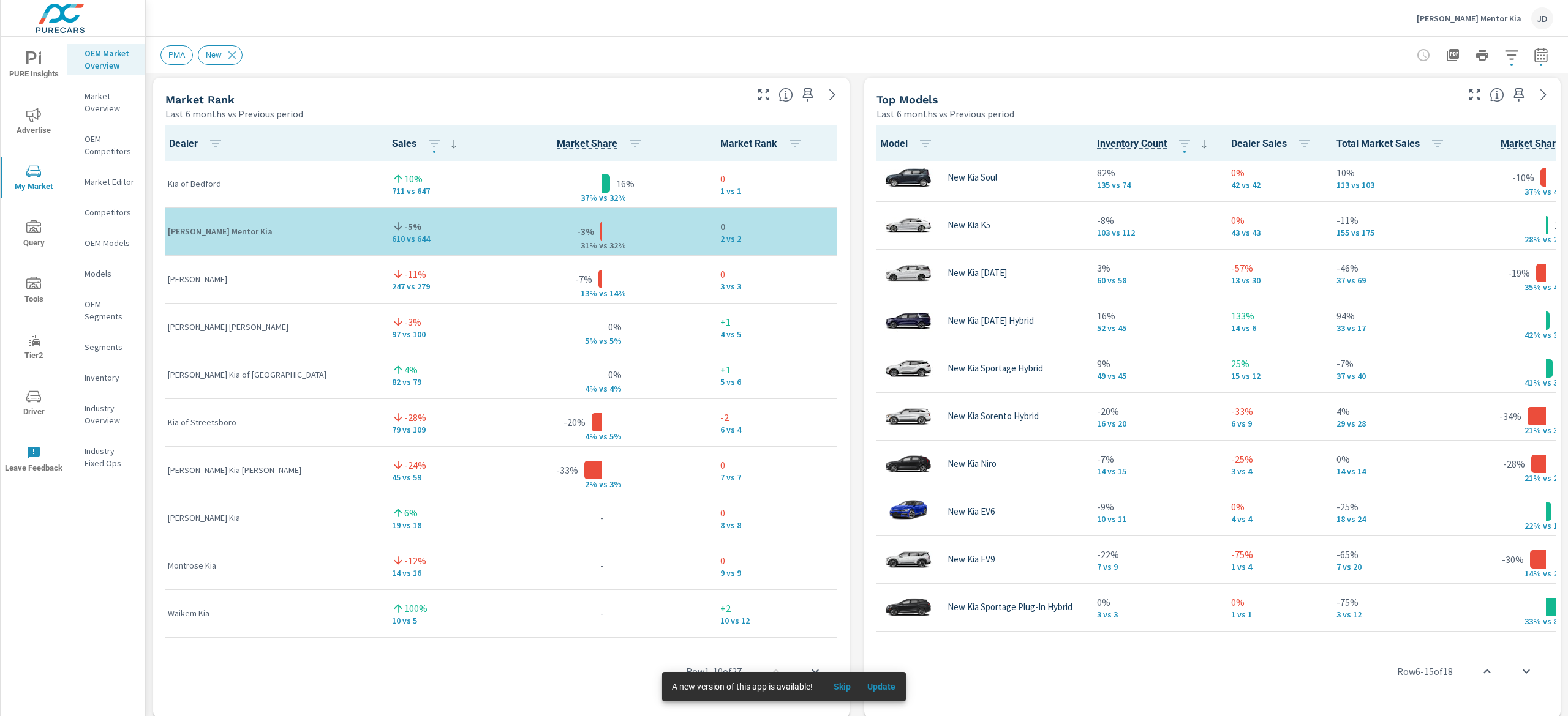
drag, startPoint x: 1093, startPoint y: 636, endPoint x: 1172, endPoint y: 637, distance: 79.0
click at [1184, 638] on div "Row 6 - 15 of 18" at bounding box center [1212, 671] width 687 height 73
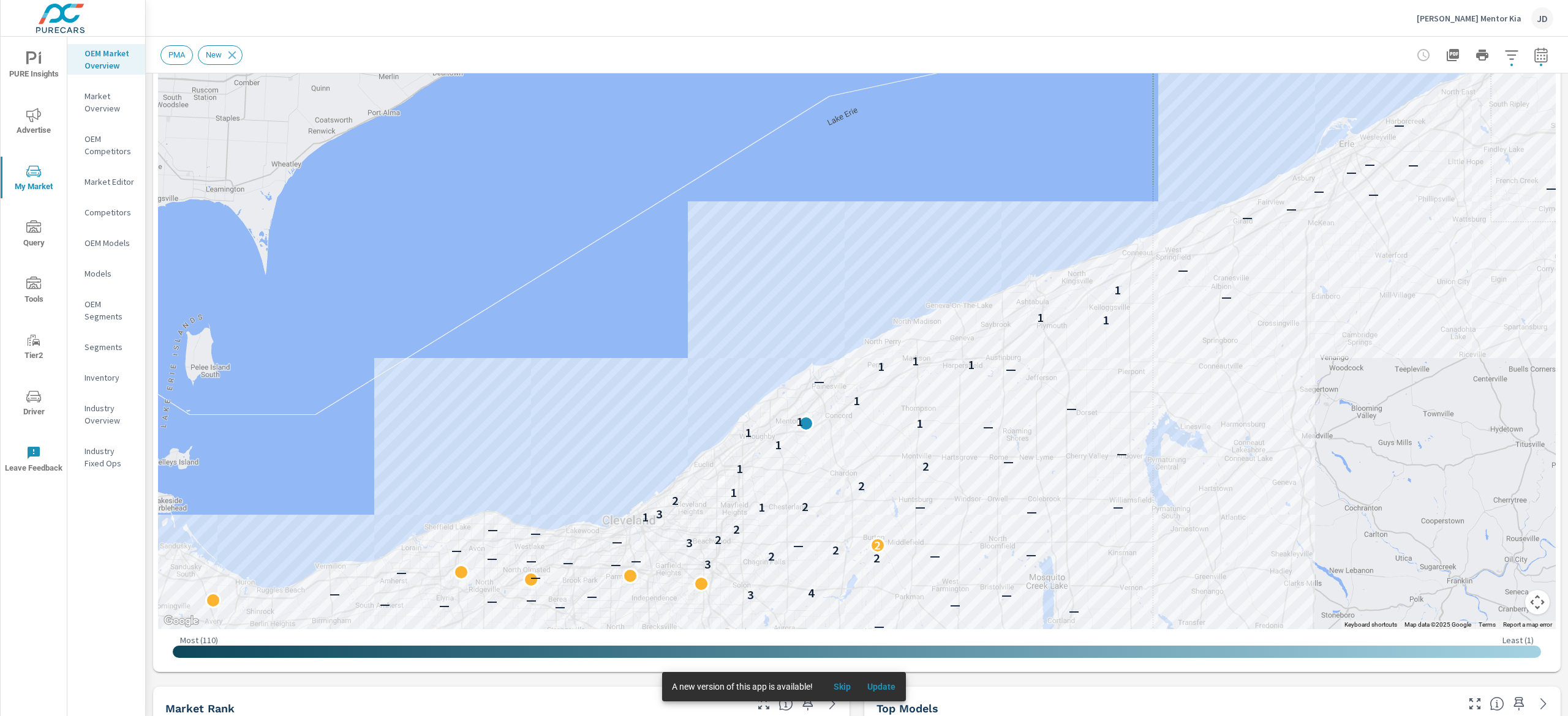
scroll to position [109, 0]
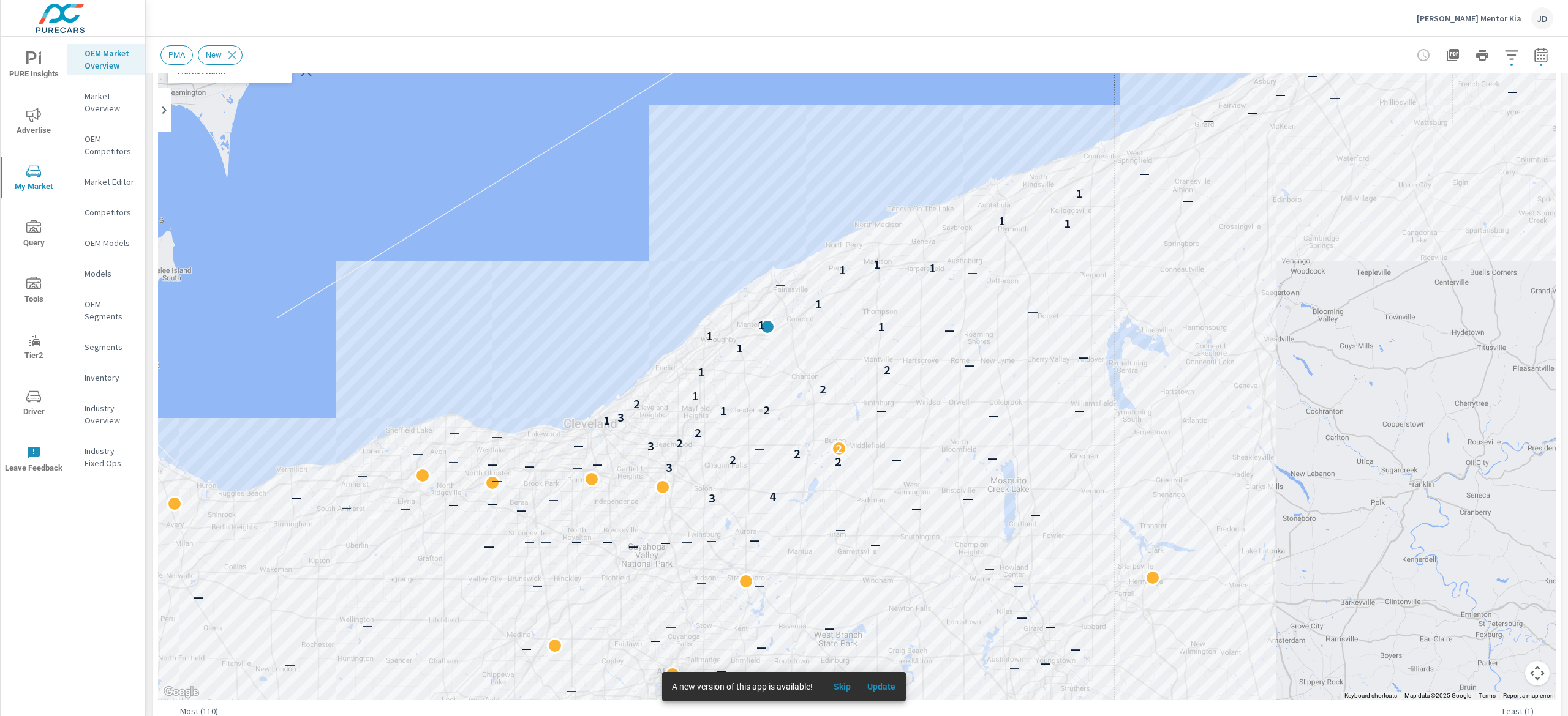
drag, startPoint x: 892, startPoint y: 118, endPoint x: 883, endPoint y: 87, distance: 32.3
click at [883, 87] on div "— — — — — — — — — — — — — — — — — — — — — — — — — — — — — — — — — — — — — — — —…" at bounding box center [856, 360] width 1398 height 681
click at [844, 688] on span "Skip" at bounding box center [842, 686] width 30 height 11
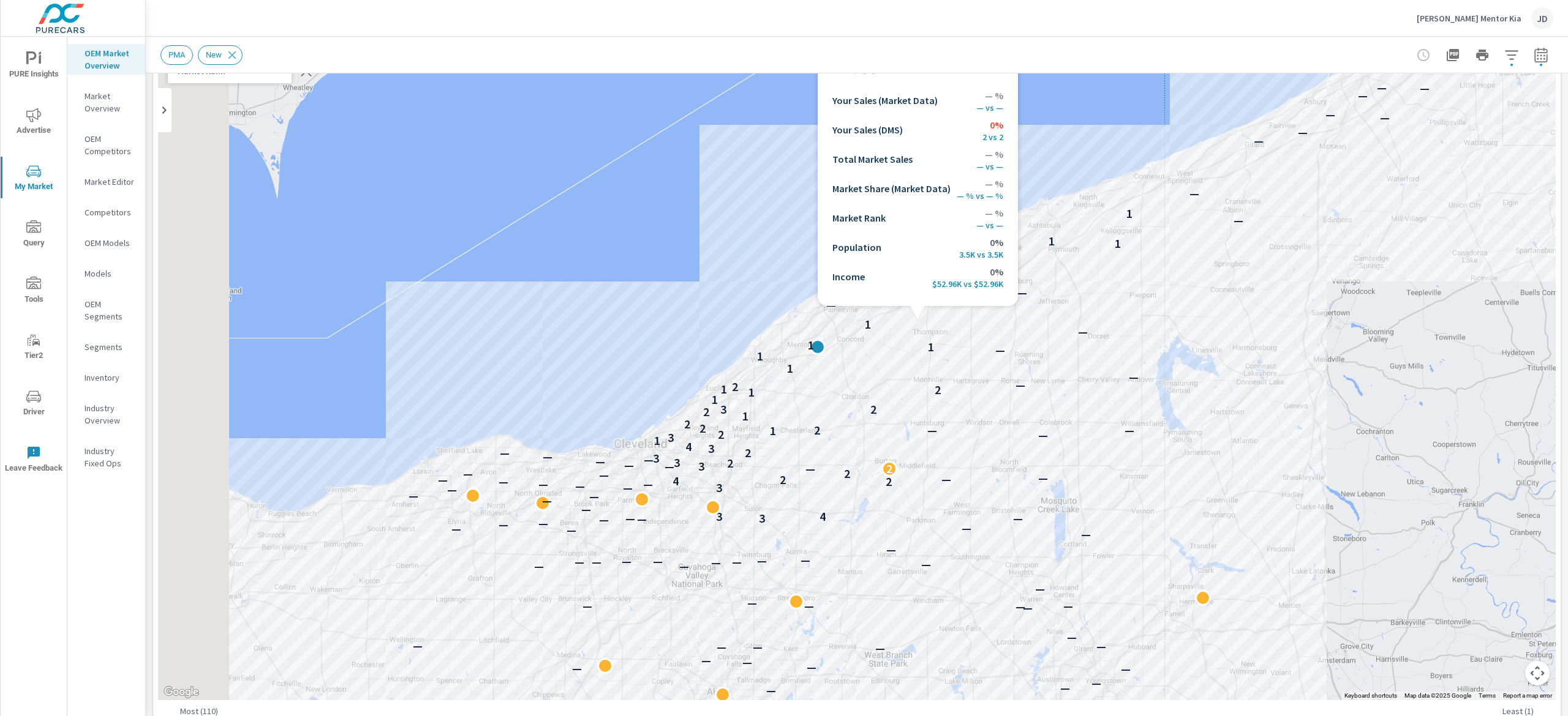
drag, startPoint x: 1071, startPoint y: 218, endPoint x: 1255, endPoint y: 301, distance: 201.9
click at [1255, 301] on div "— — — — — — — — — — — — — — — — — — — — — — — — — — — — — — — — — — — — — — — —…" at bounding box center [856, 360] width 1398 height 681
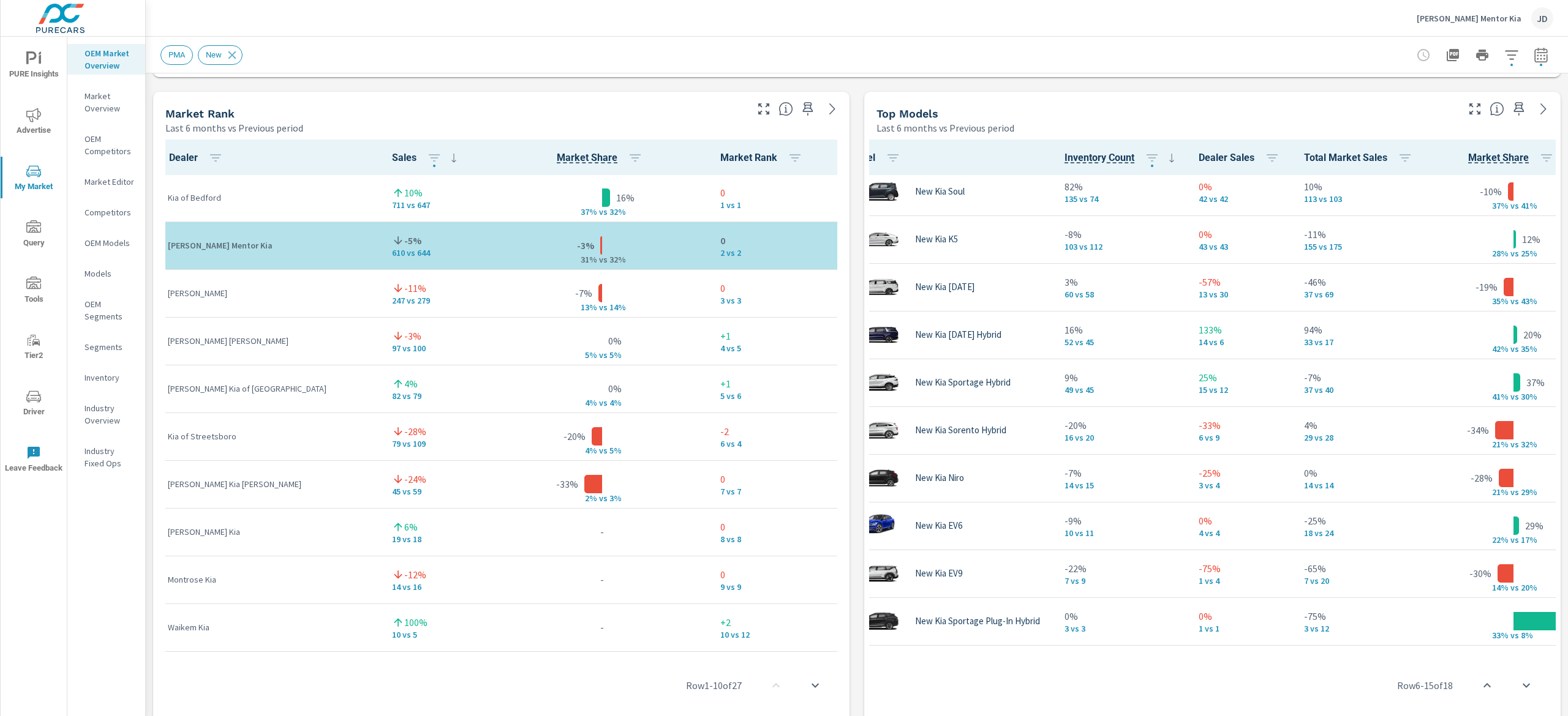
scroll to position [792, 0]
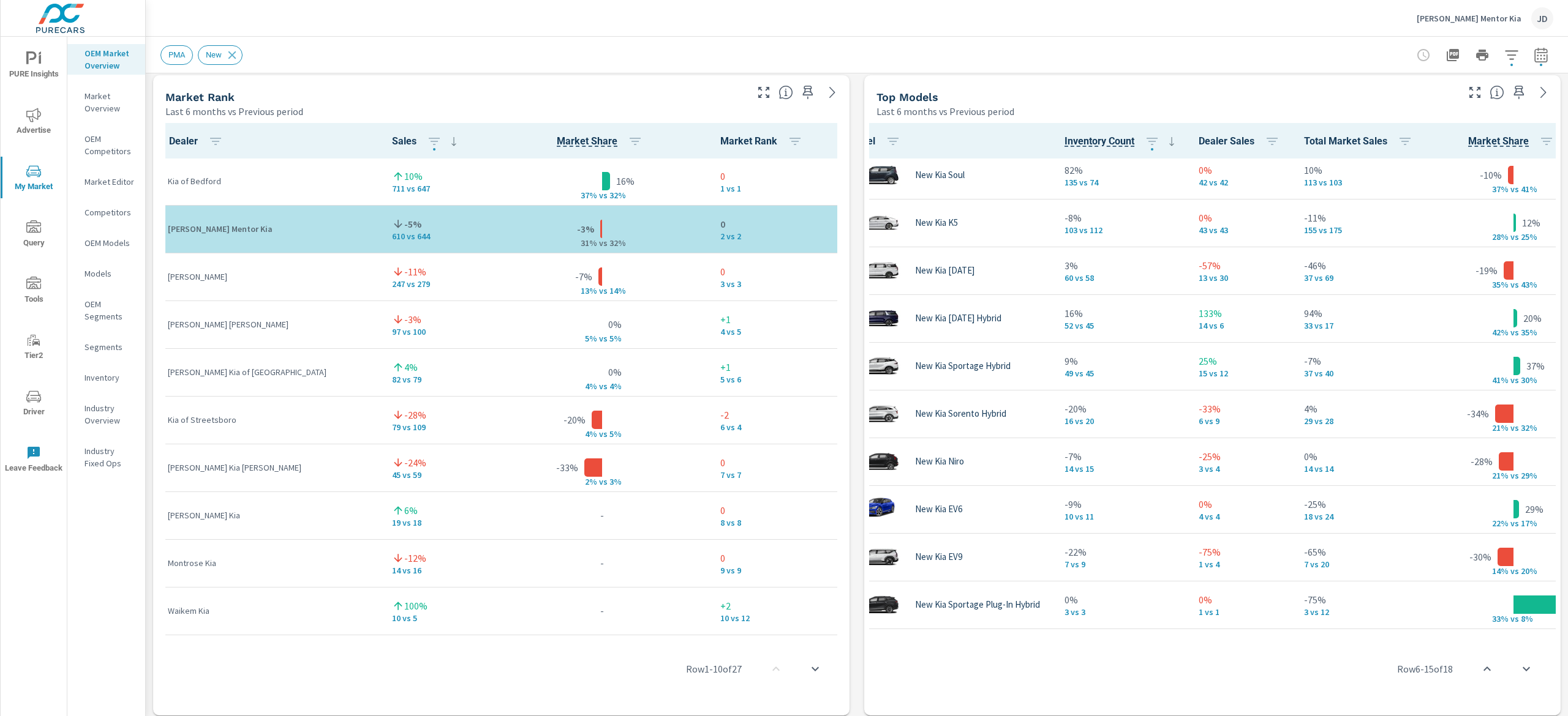
click at [1110, 634] on div "Row 6 - 15 of 18" at bounding box center [1212, 669] width 687 height 73
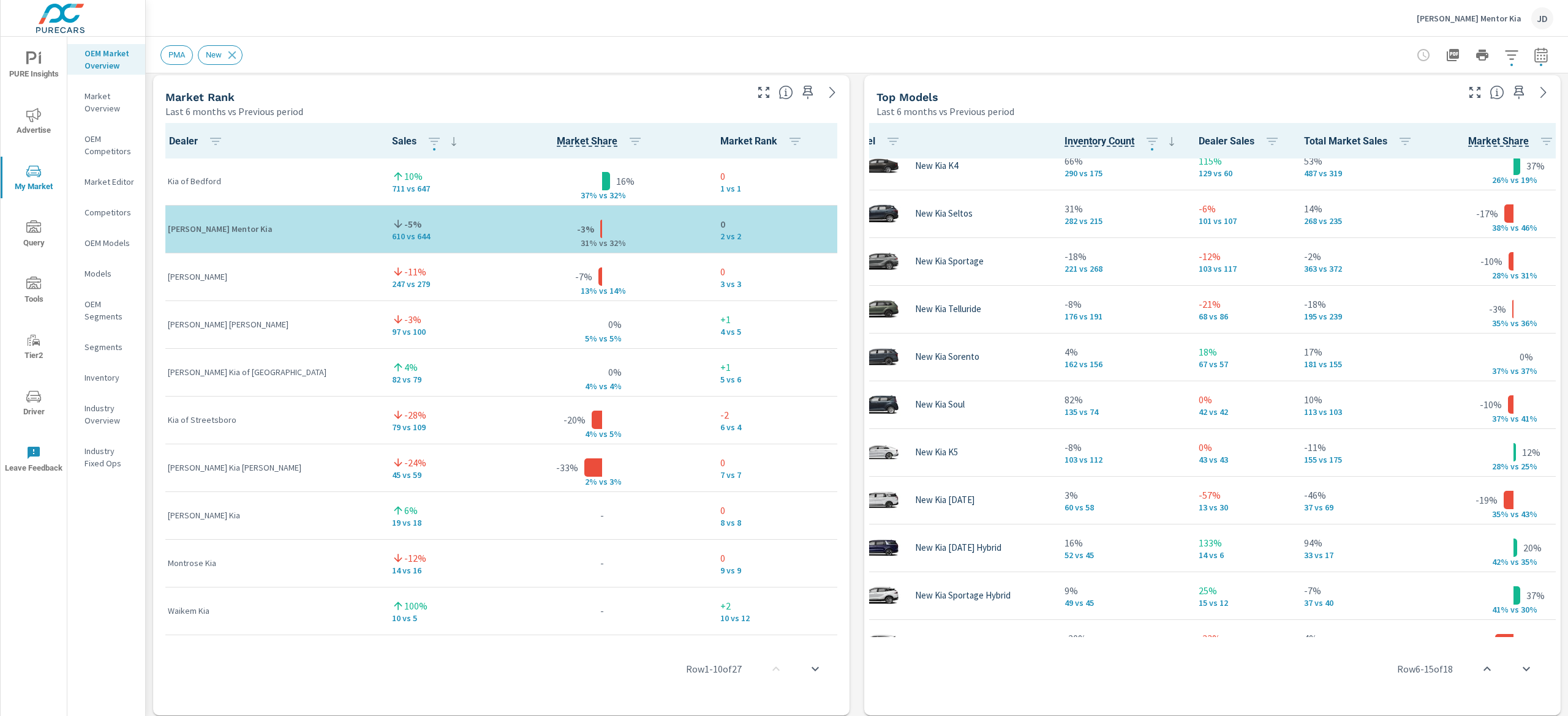
scroll to position [0, 33]
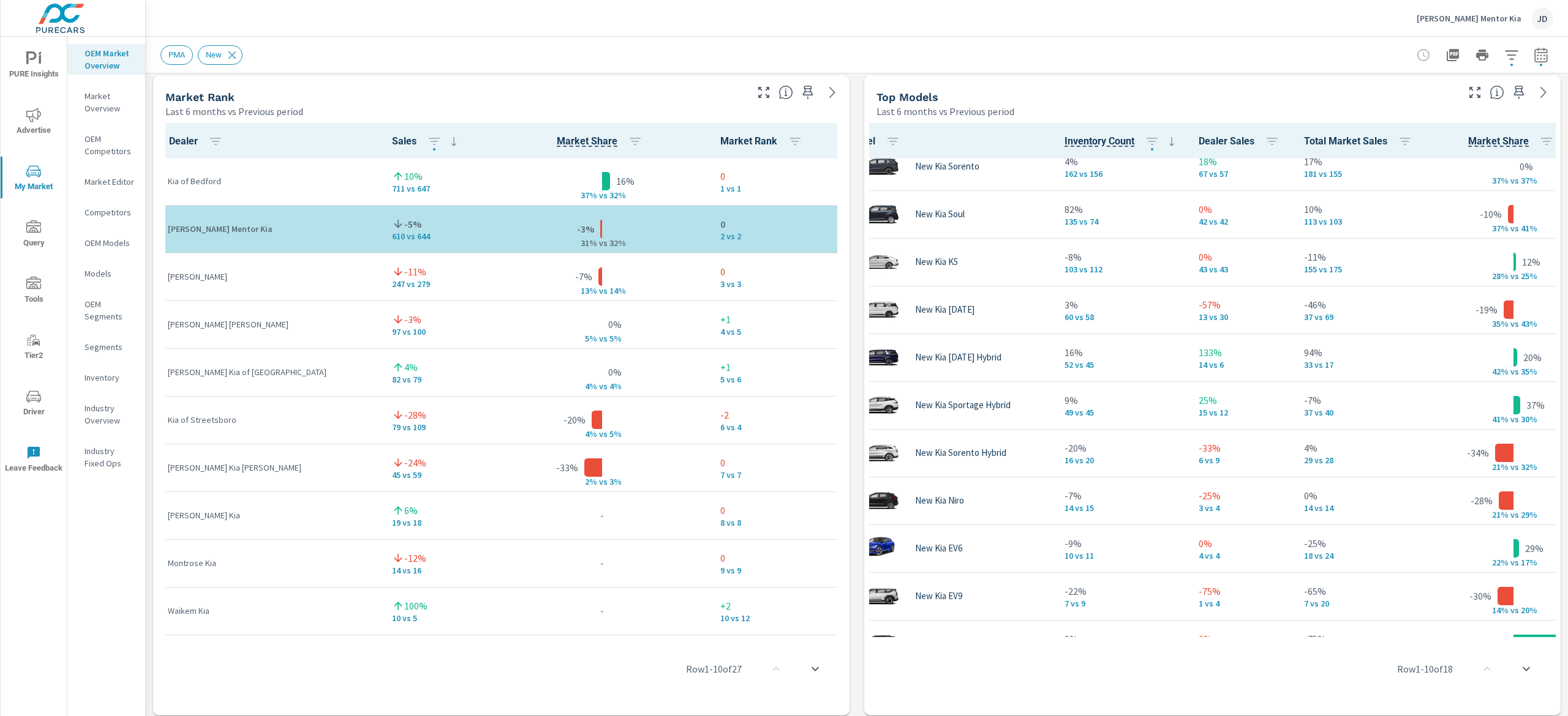
scroll to position [210, 33]
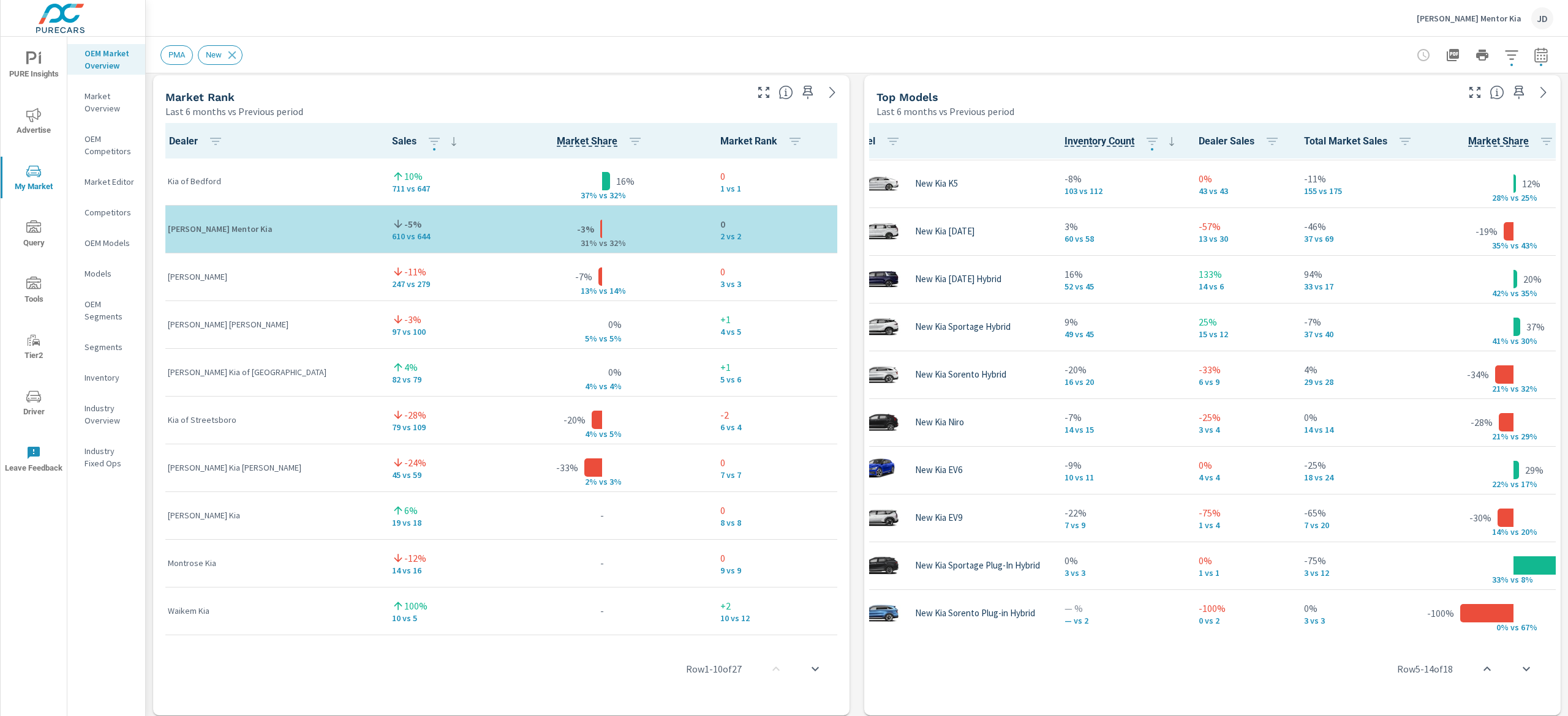
scroll to position [329, 33]
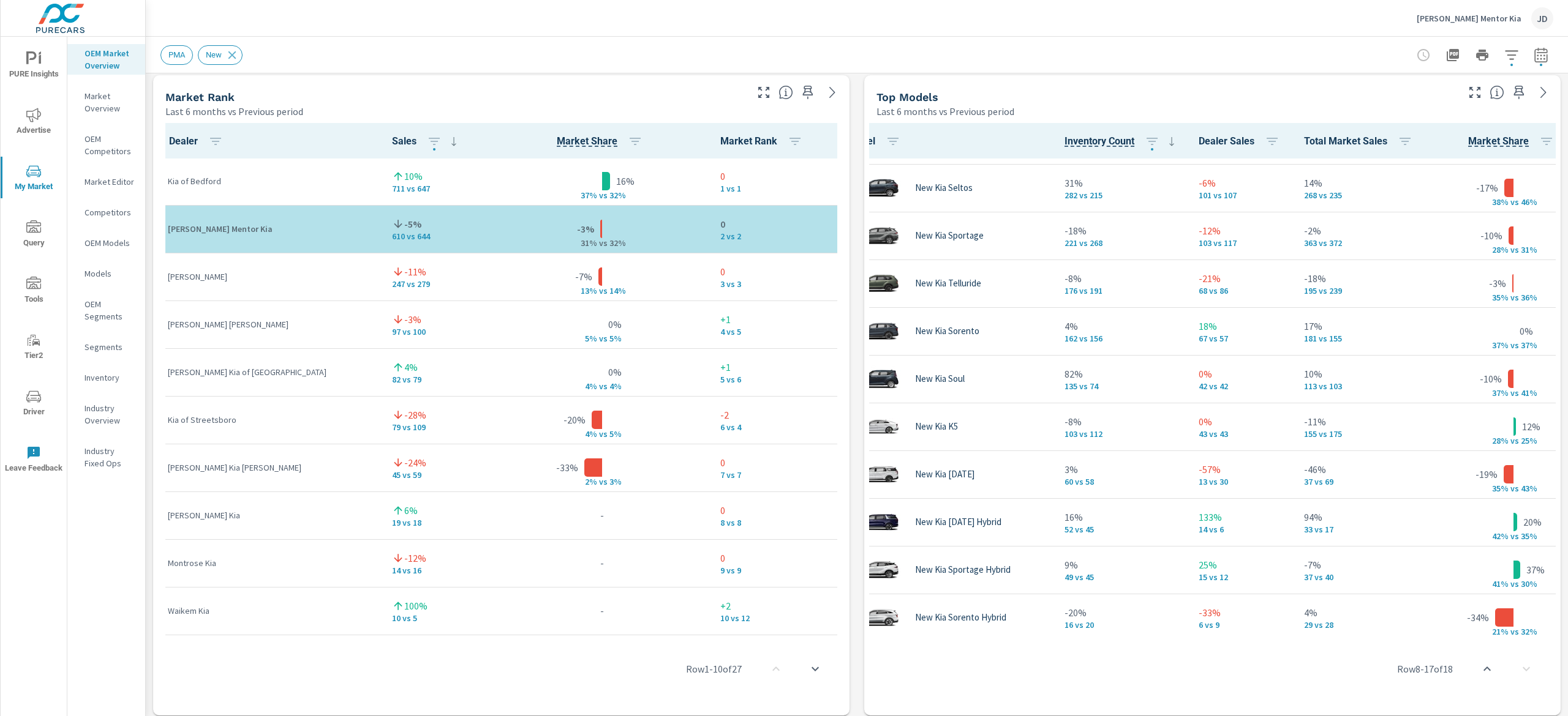
scroll to position [0, 33]
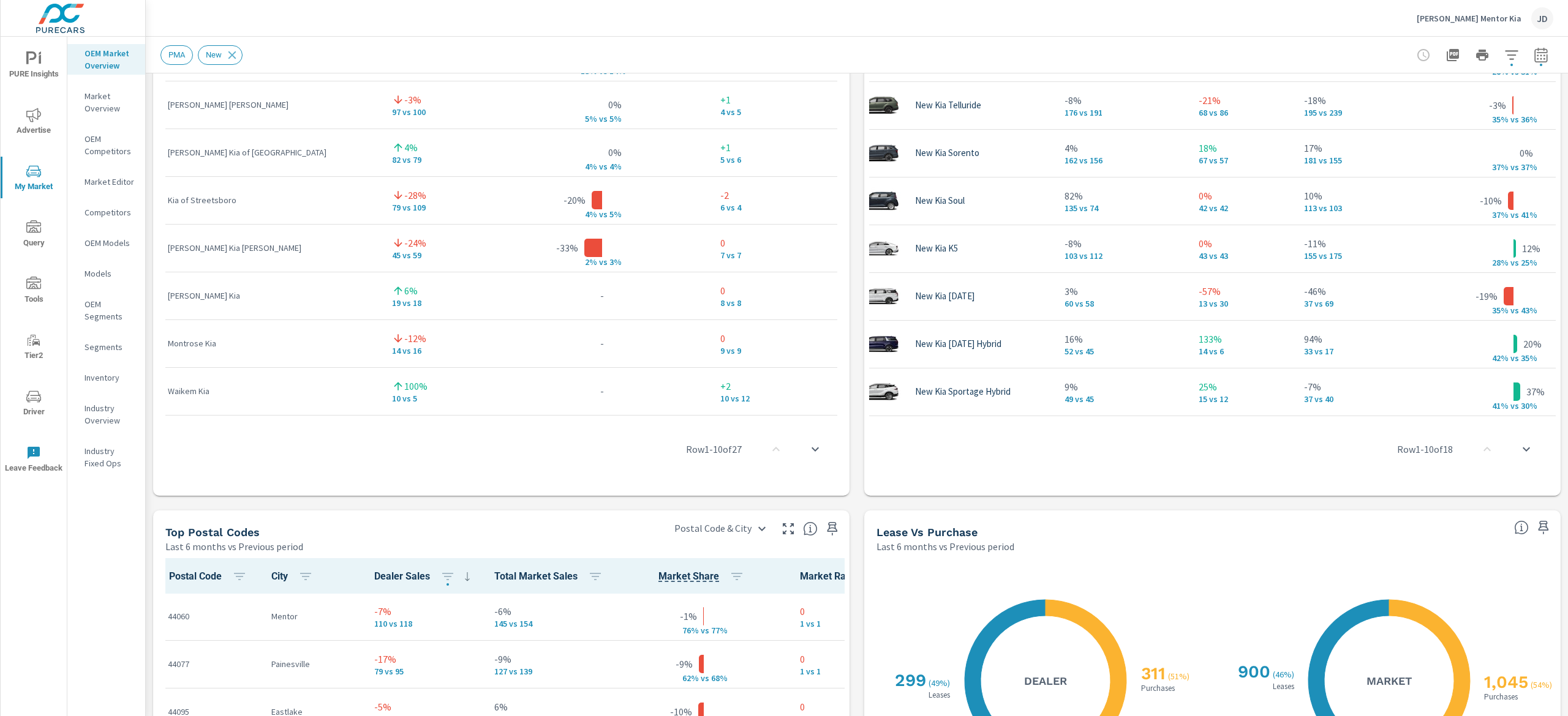
scroll to position [931, 0]
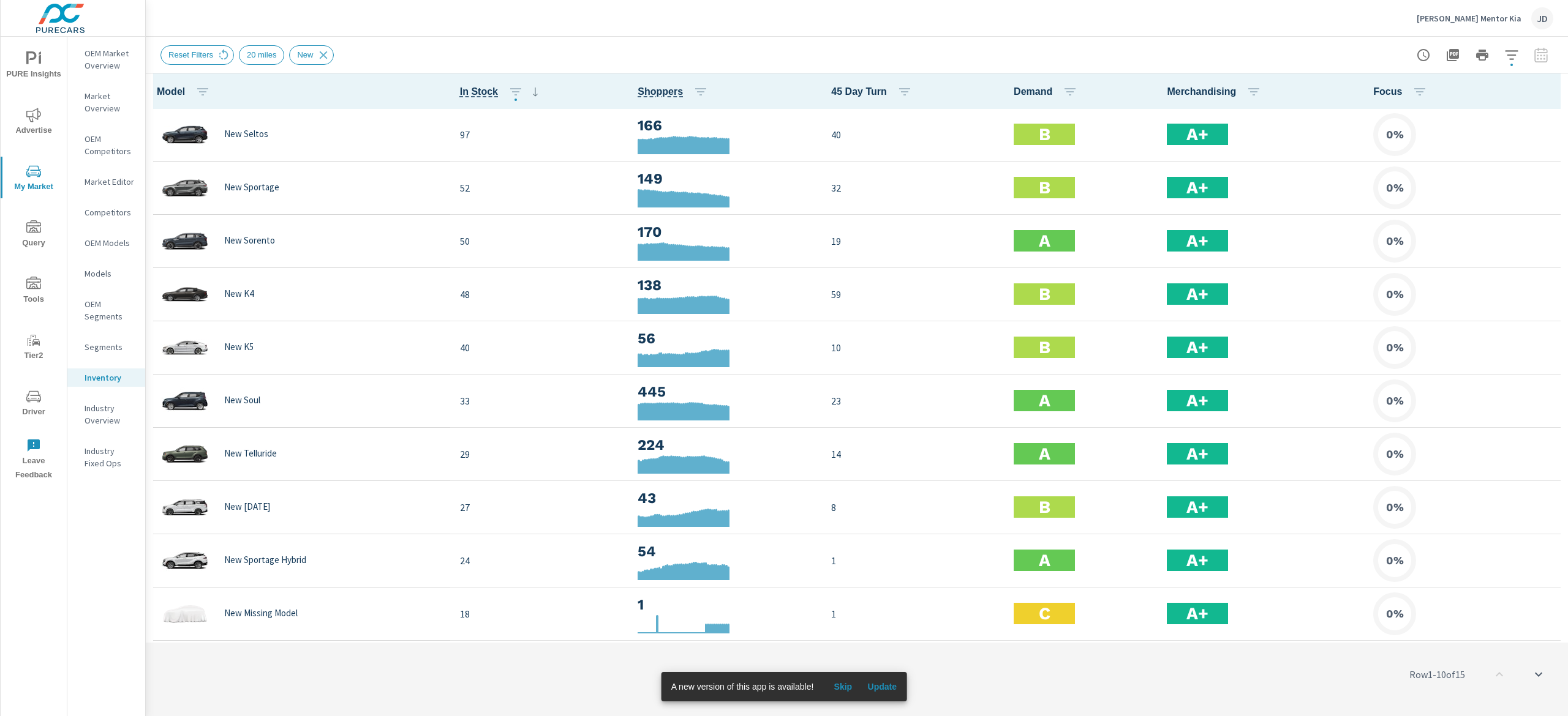
scroll to position [1, 0]
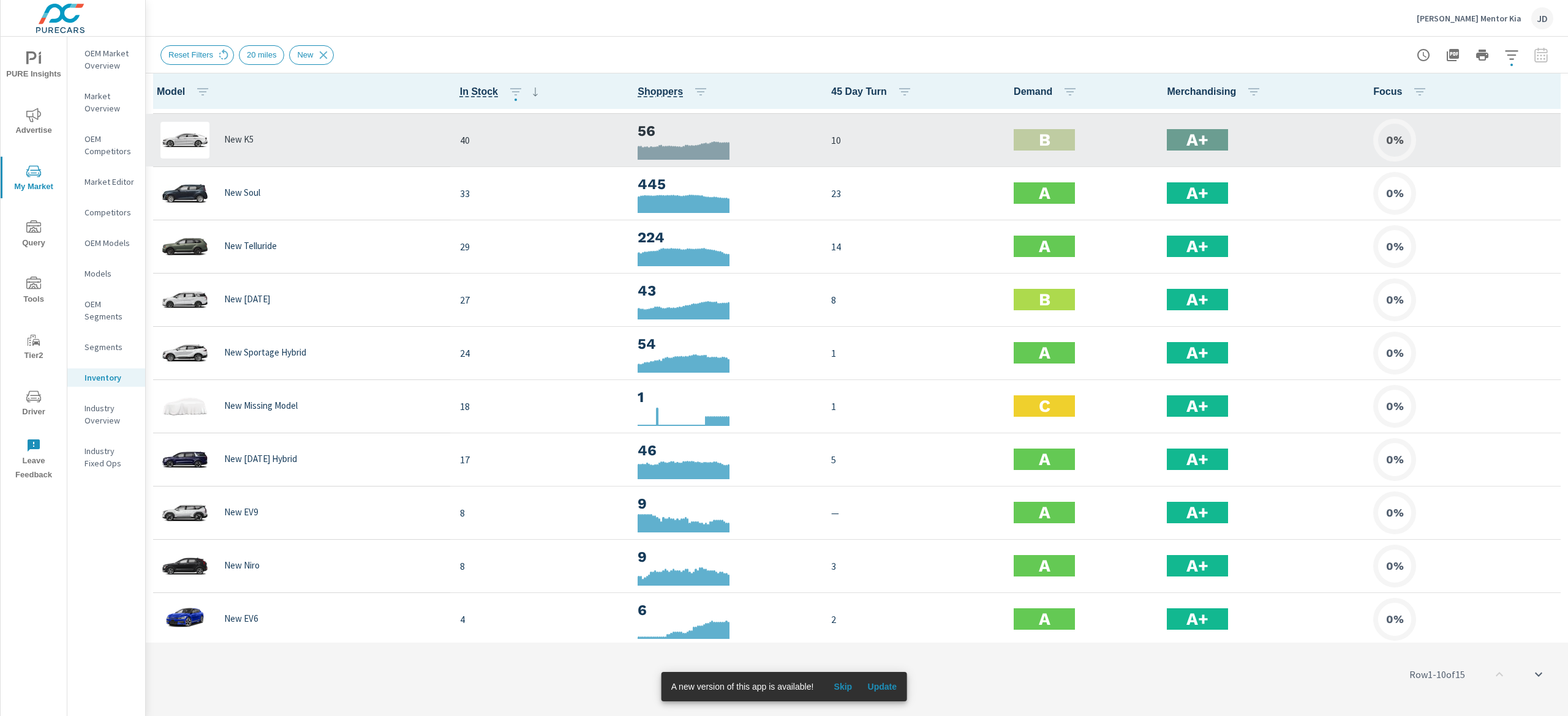
scroll to position [267, 0]
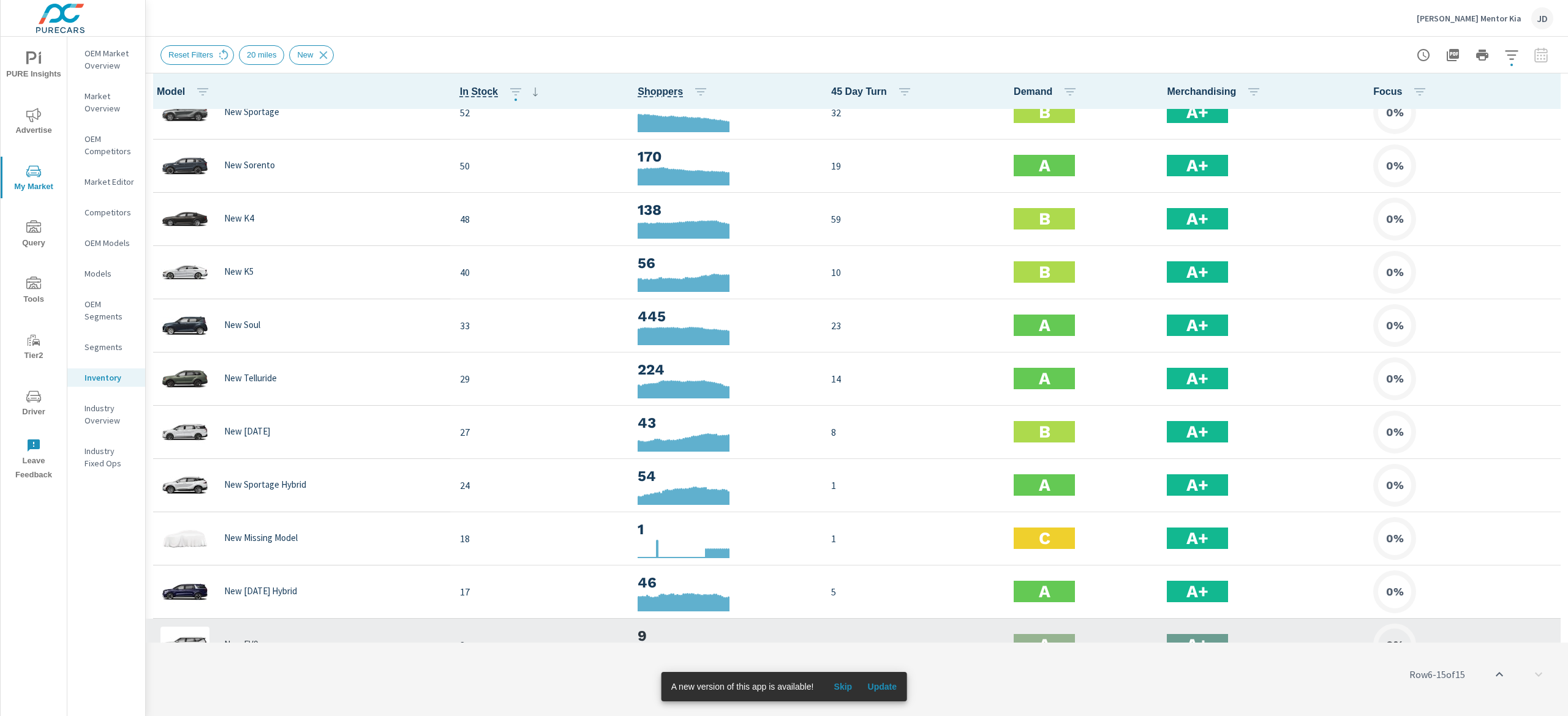
scroll to position [22, 0]
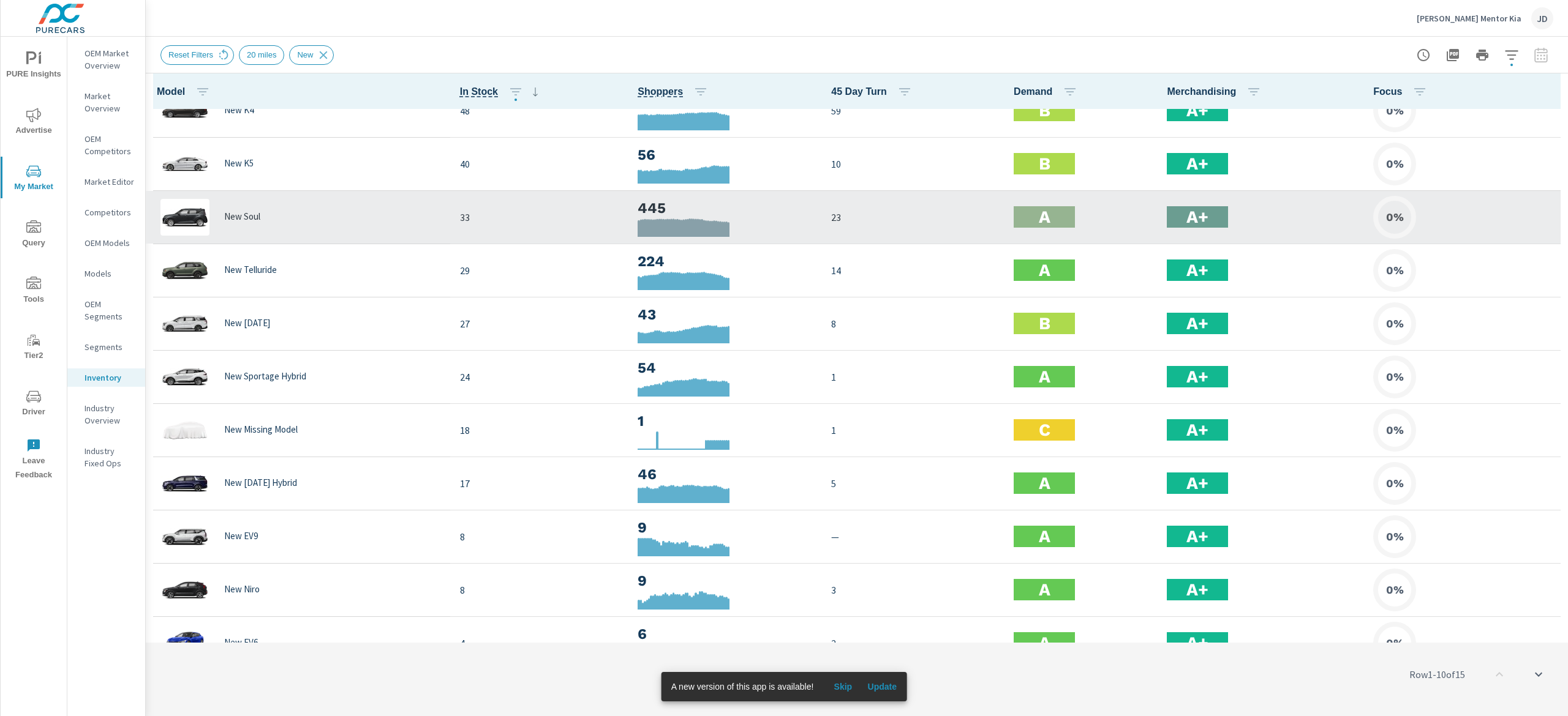
scroll to position [245, 0]
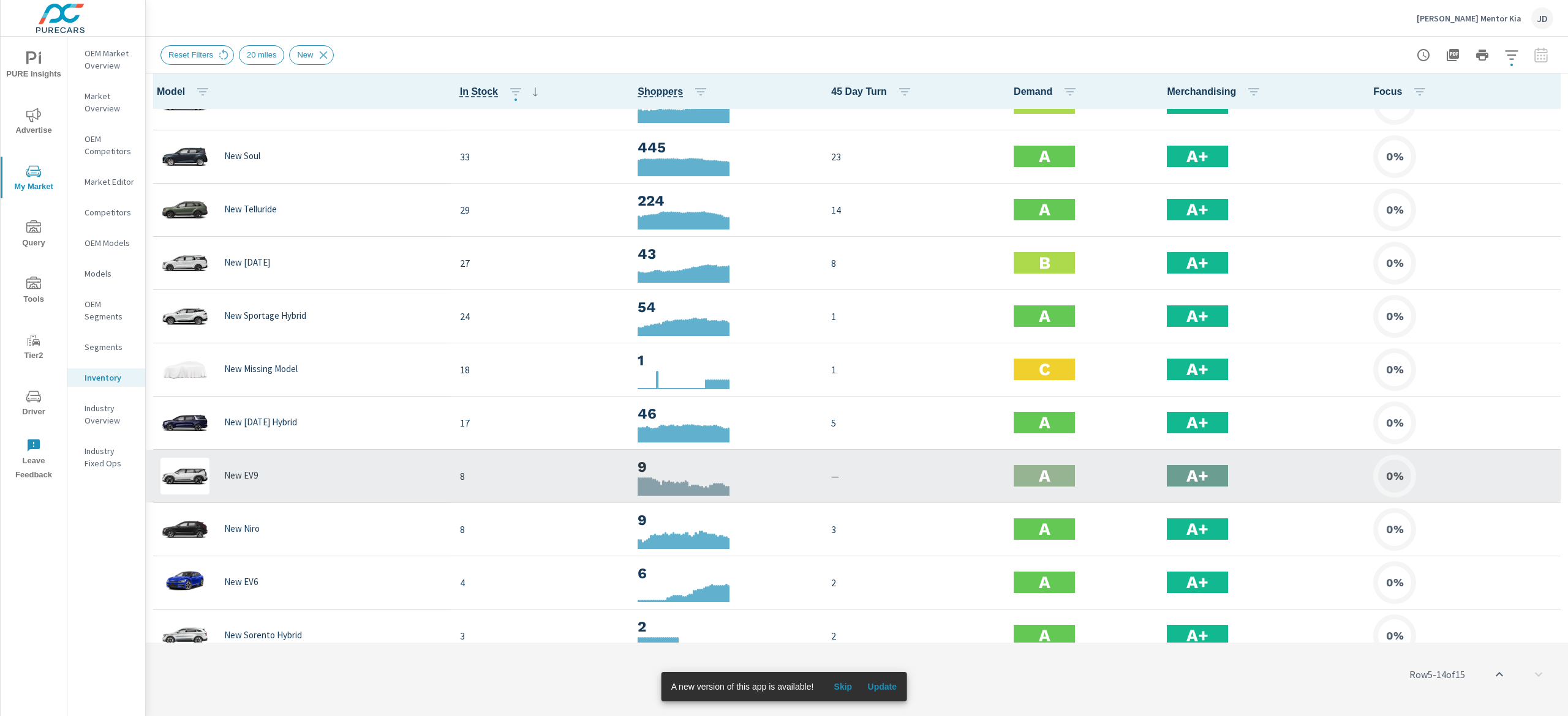
scroll to position [267, 0]
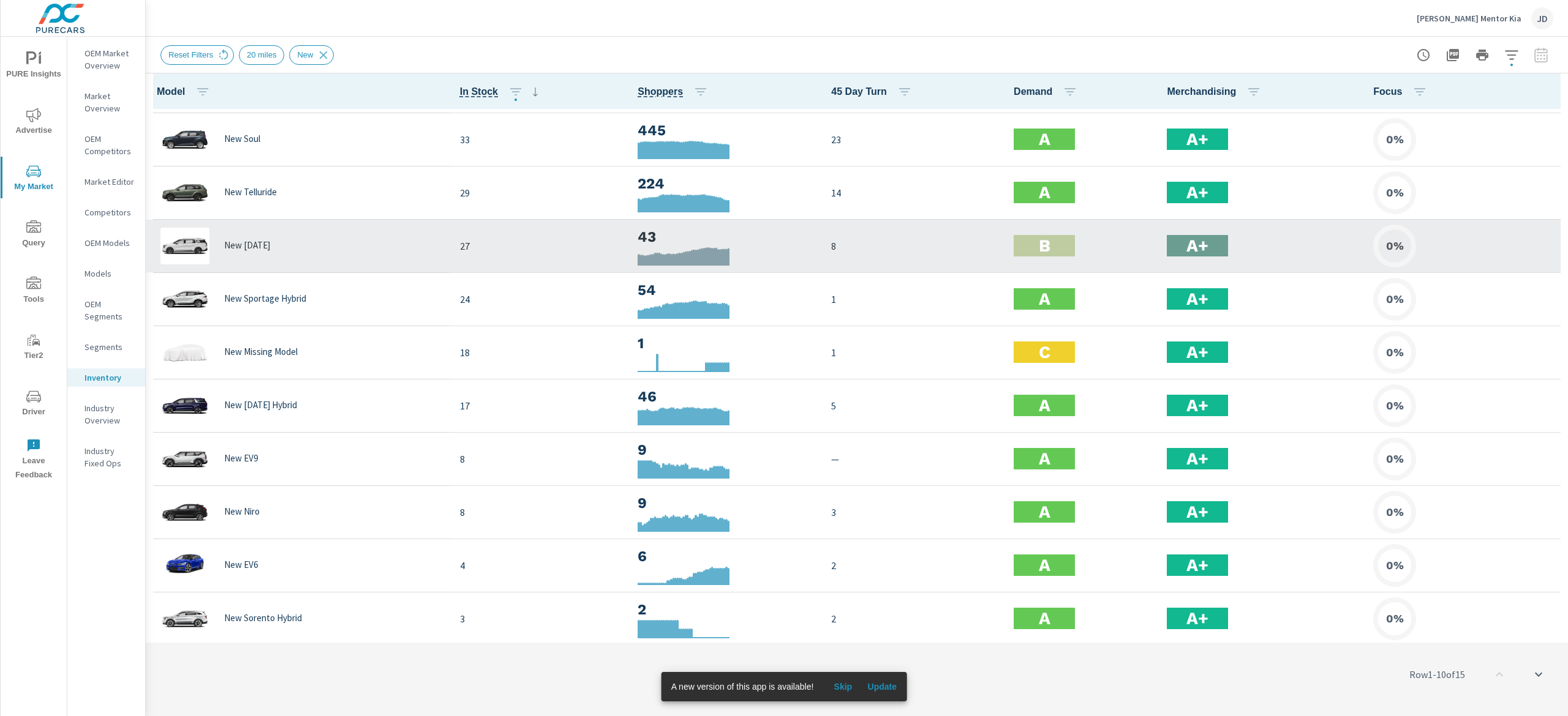
scroll to position [267, 0]
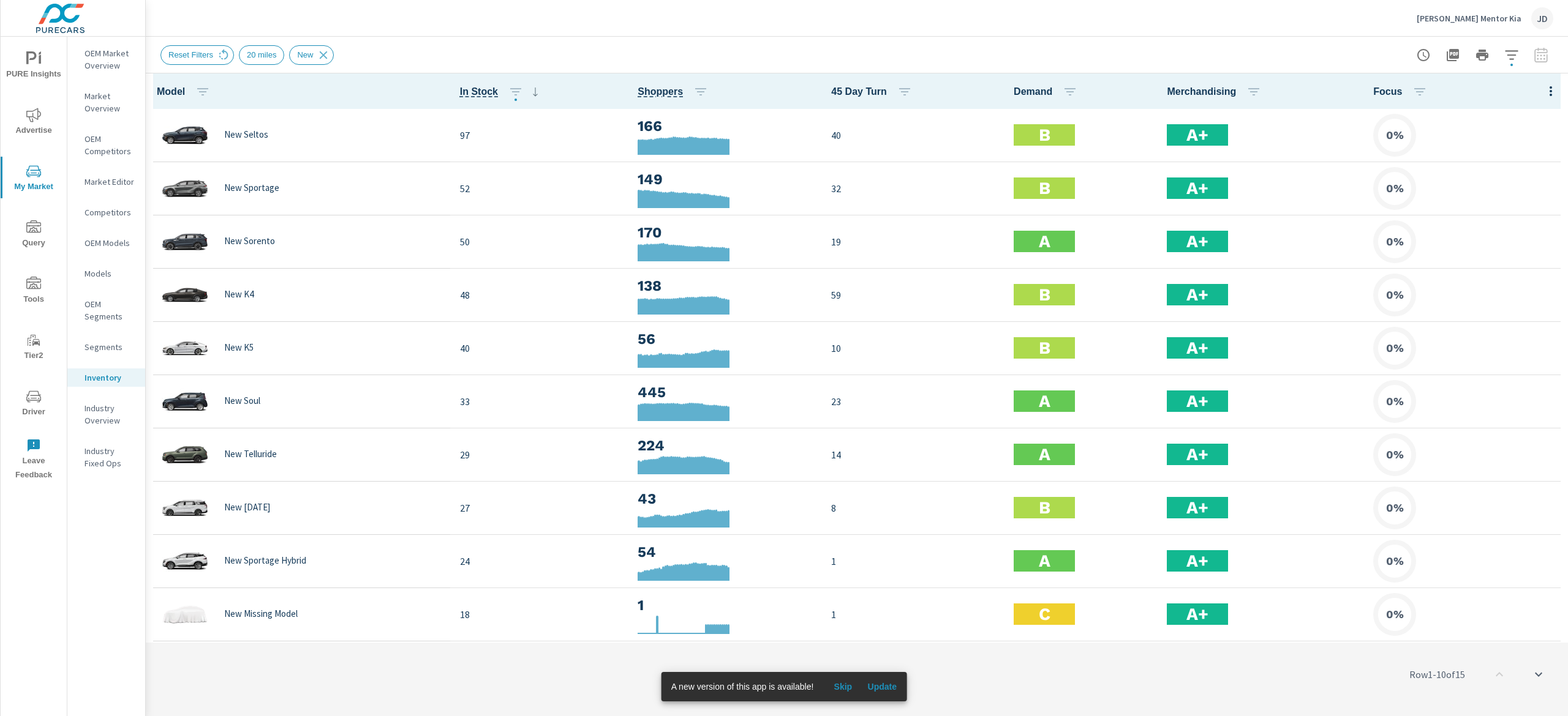
click at [837, 688] on span "Skip" at bounding box center [843, 686] width 30 height 11
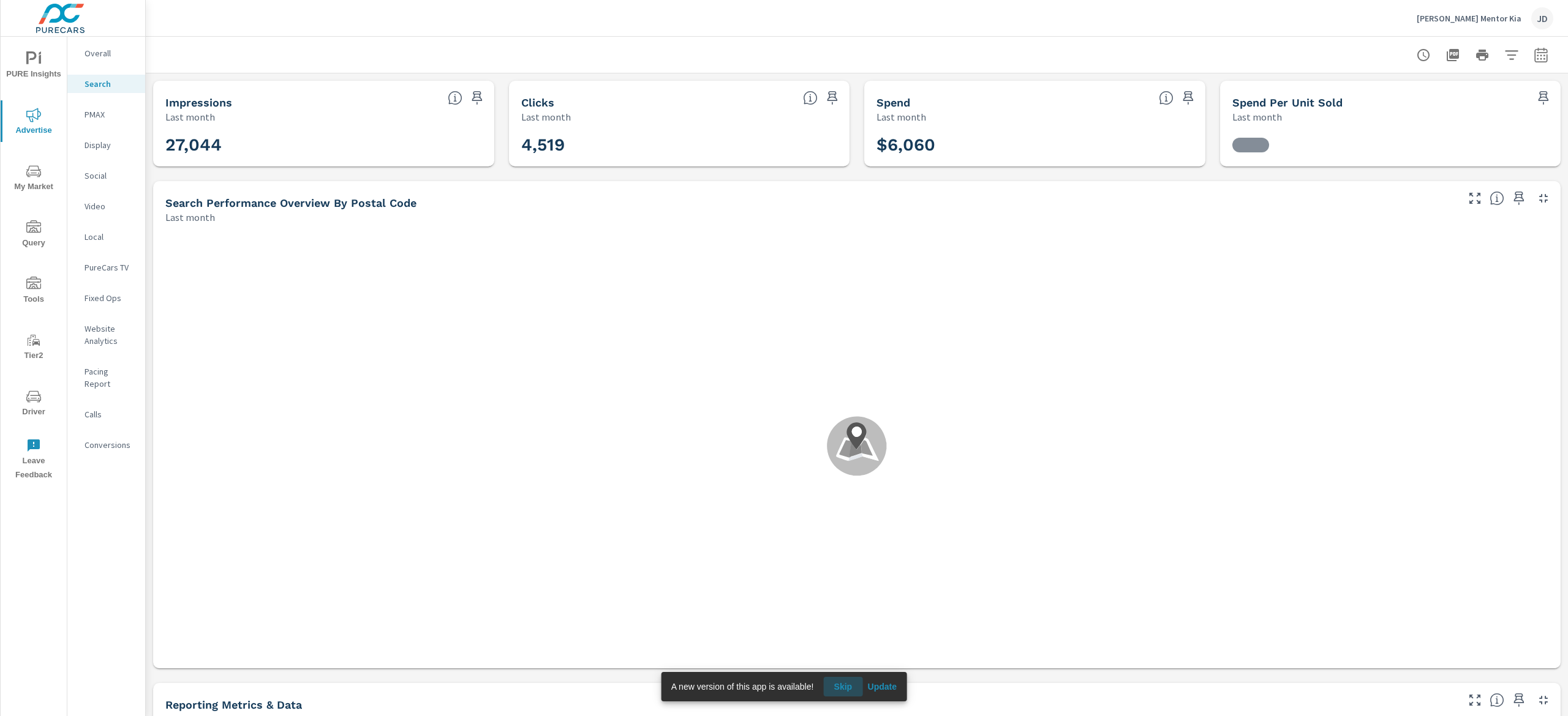
click at [849, 690] on span "Skip" at bounding box center [843, 686] width 30 height 11
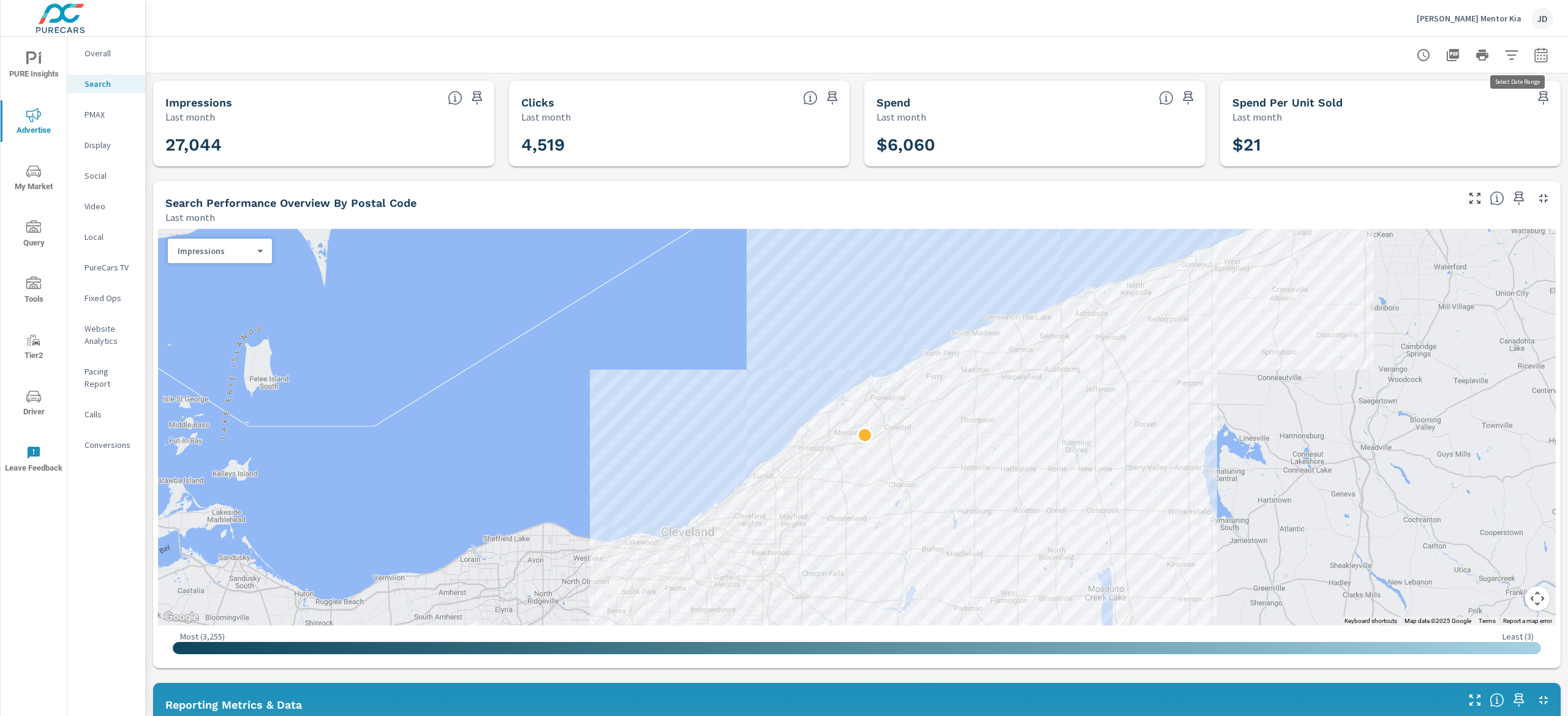
click at [1529, 45] on button "button" at bounding box center [1541, 55] width 24 height 24
click at [1465, 118] on select "Custom [DATE] Last week Last 7 days Last 14 days Last 30 days Last 45 days Last…" at bounding box center [1424, 106] width 122 height 24
click at [1363, 94] on select "Custom [DATE] Last week Last 7 days Last 14 days Last 30 days Last 45 days Last…" at bounding box center [1424, 106] width 122 height 24
select select "Month to date"
click at [1392, 167] on span "Apply" at bounding box center [1397, 173] width 50 height 12
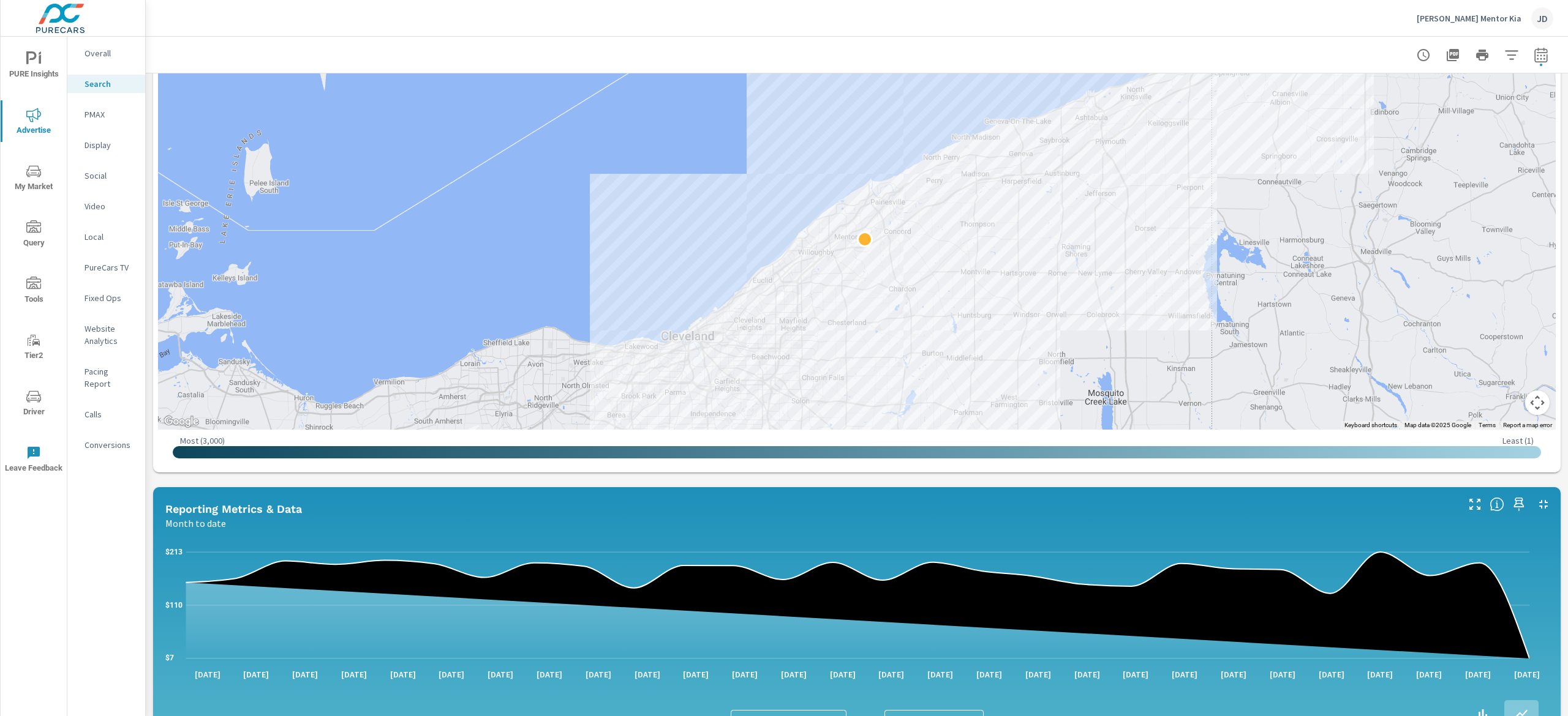
scroll to position [147, 0]
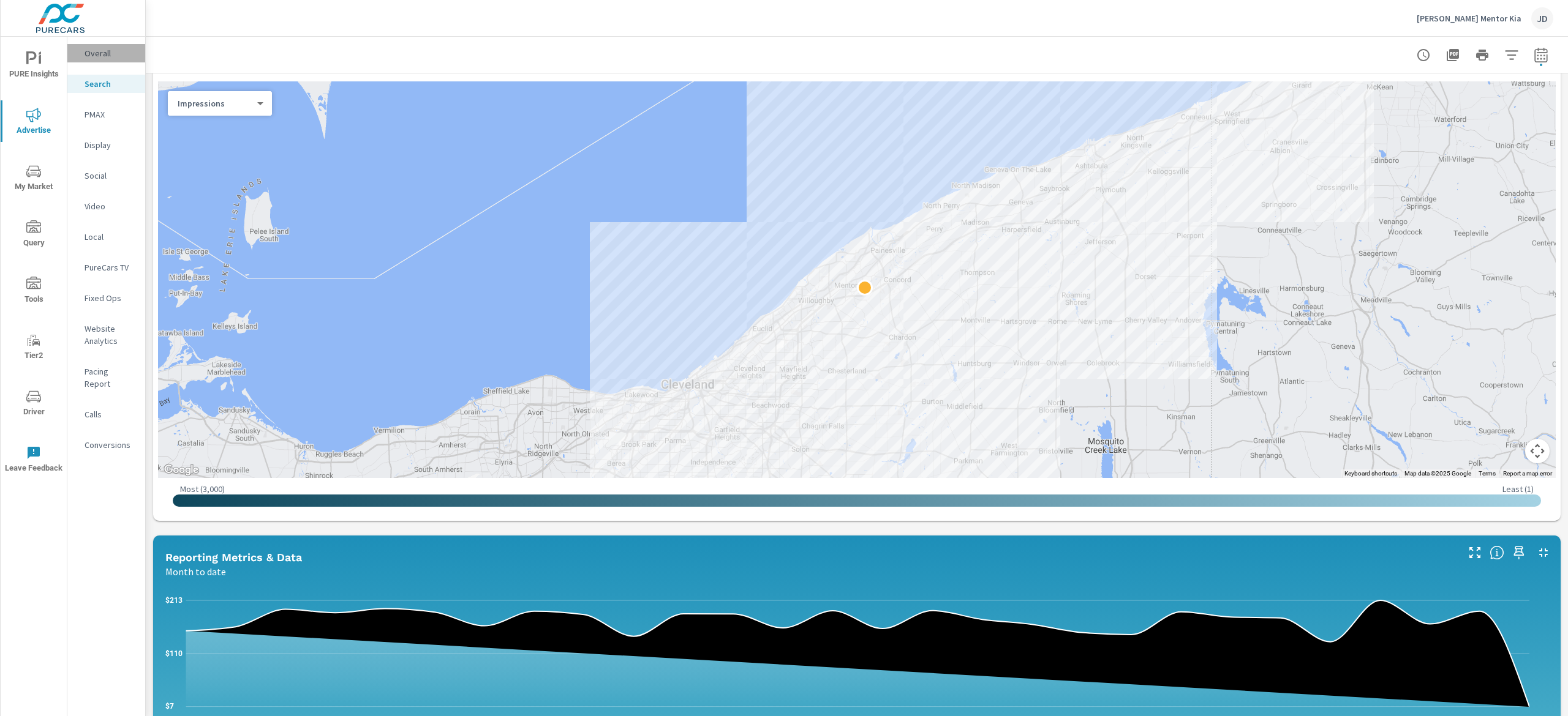
click at [99, 56] on p "Overall" at bounding box center [110, 53] width 51 height 13
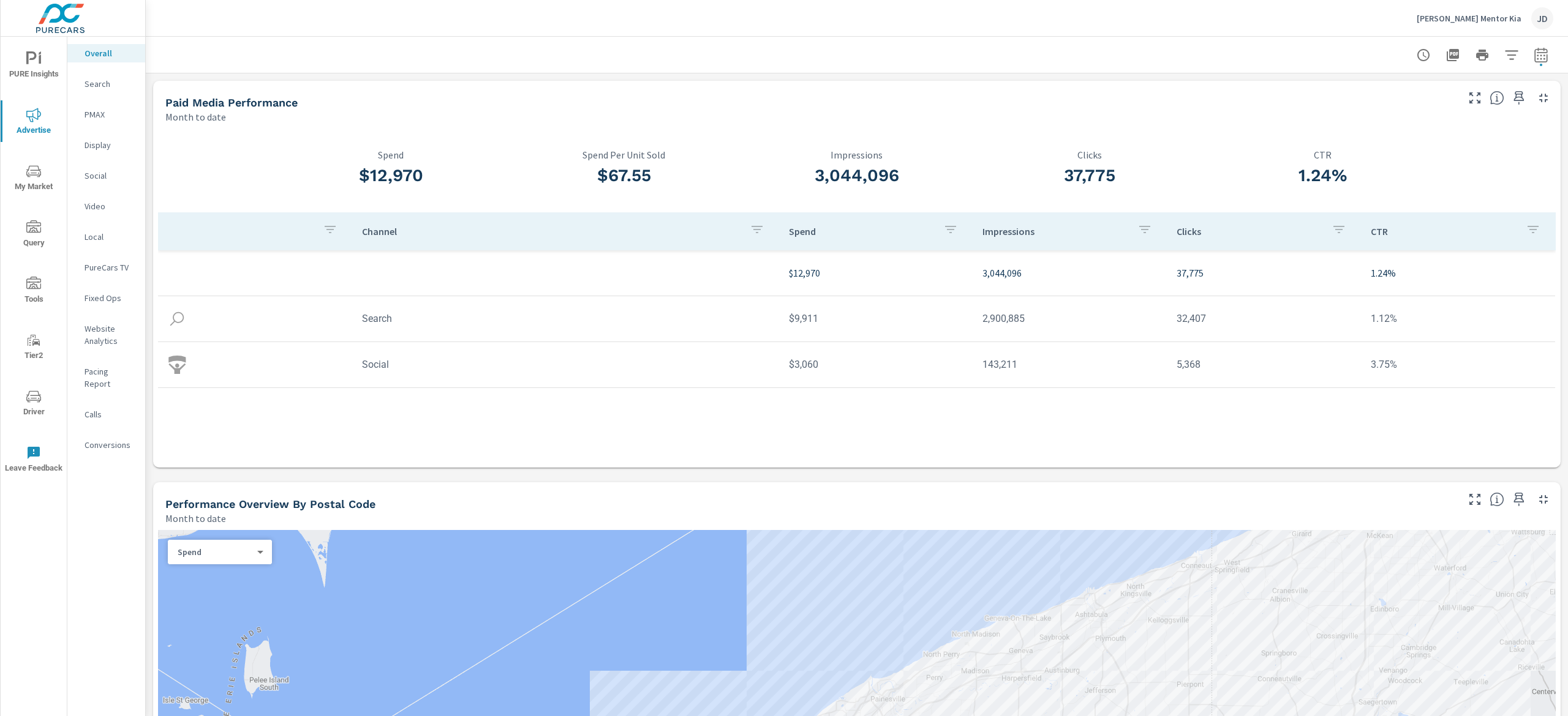
click at [98, 111] on p "PMAX" at bounding box center [110, 114] width 51 height 13
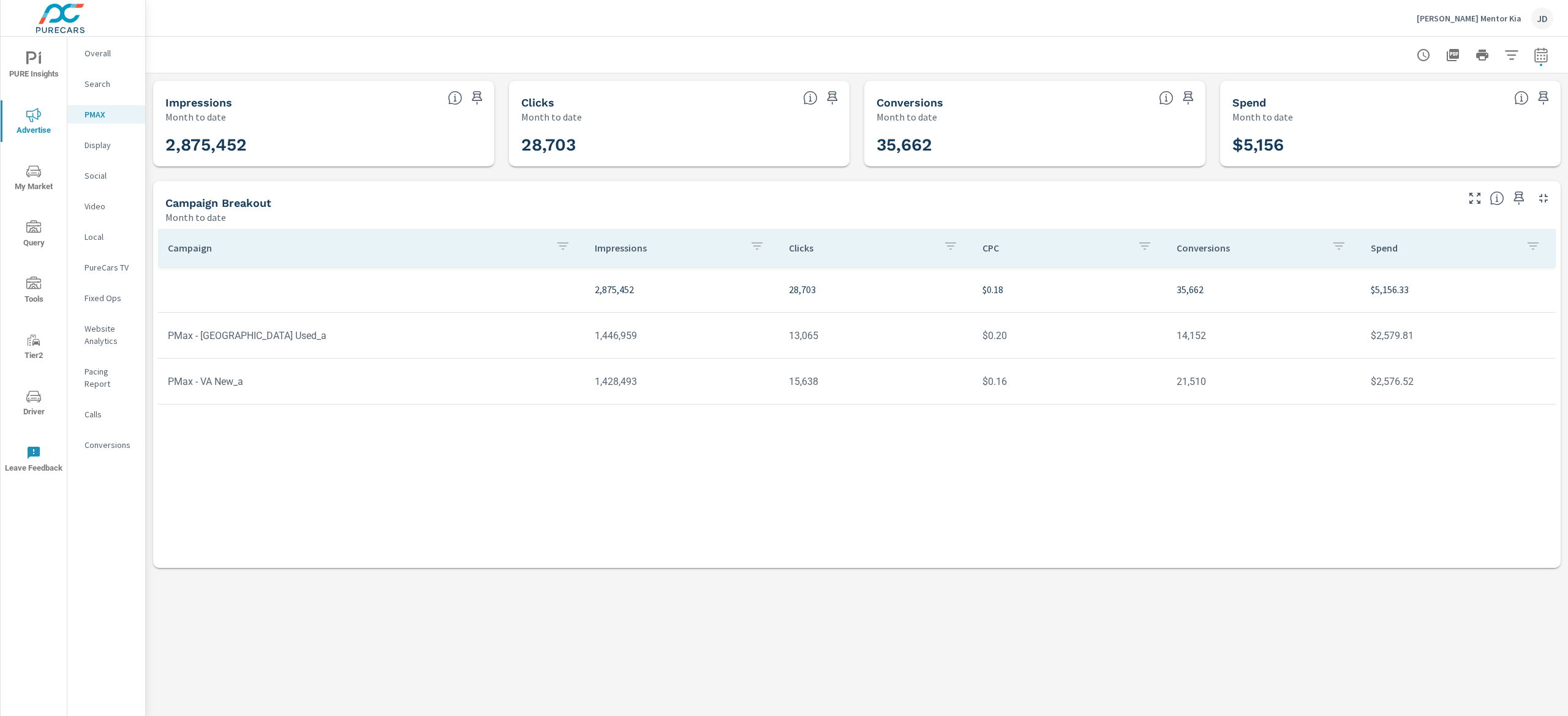
click at [94, 146] on p "Display" at bounding box center [110, 145] width 51 height 13
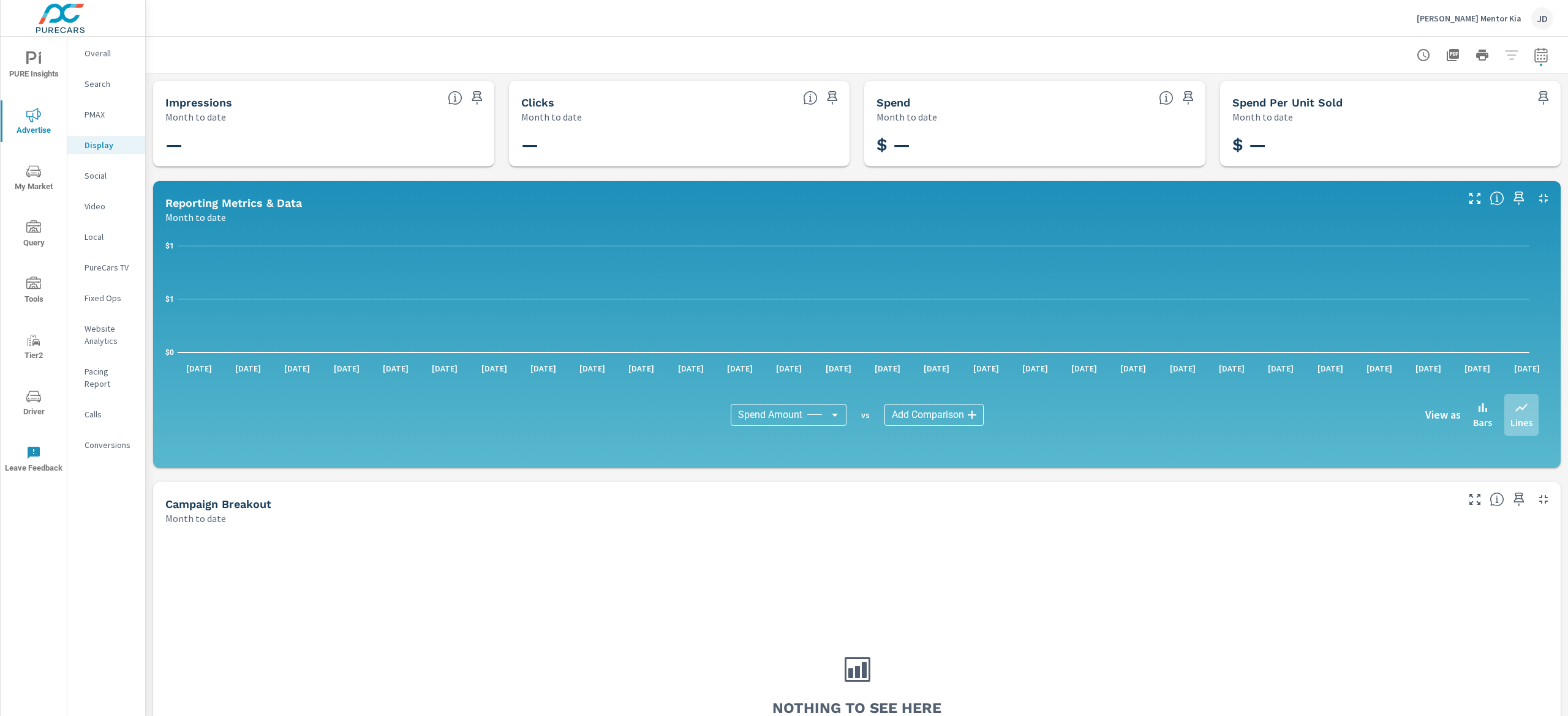
click at [99, 170] on p "Social" at bounding box center [110, 175] width 51 height 13
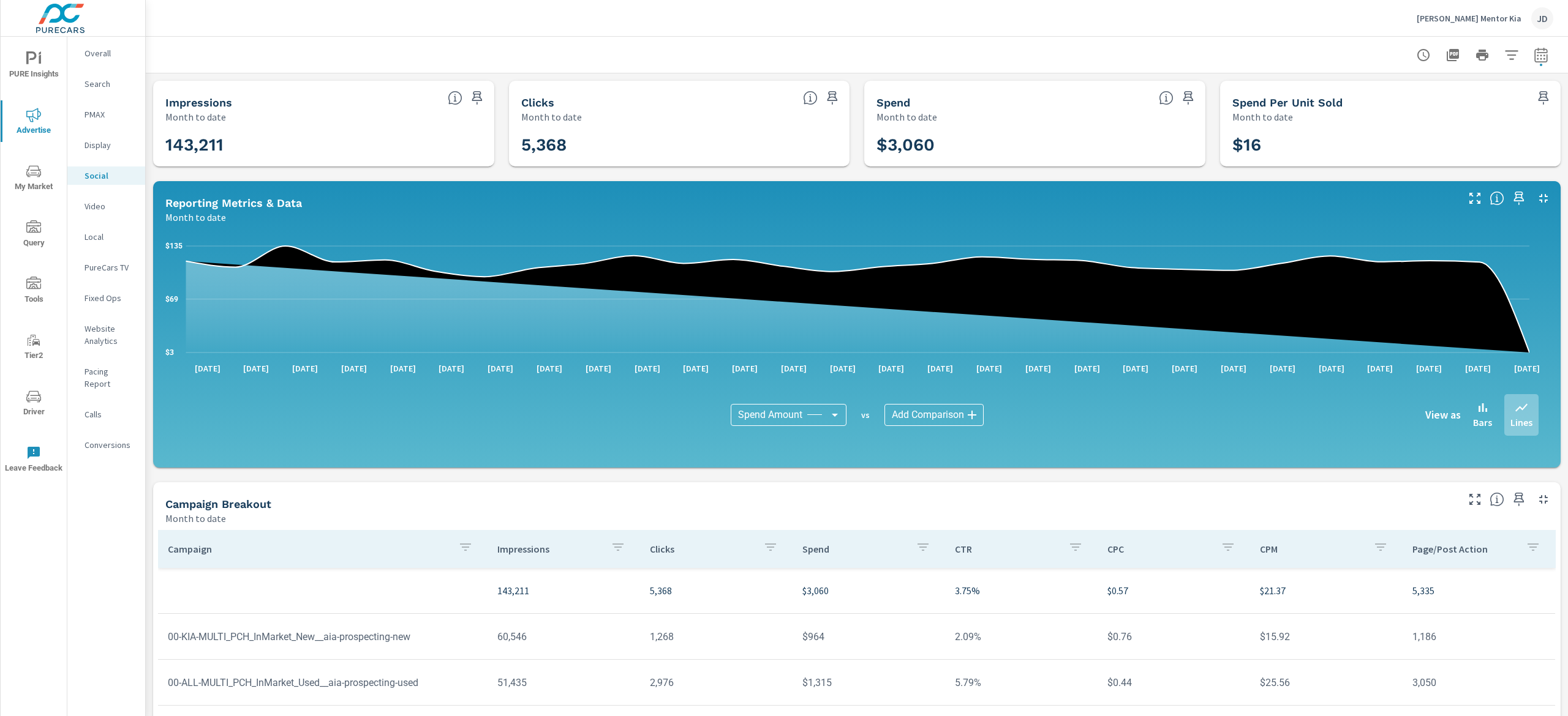
click at [111, 271] on p "PureCars TV" at bounding box center [110, 267] width 51 height 13
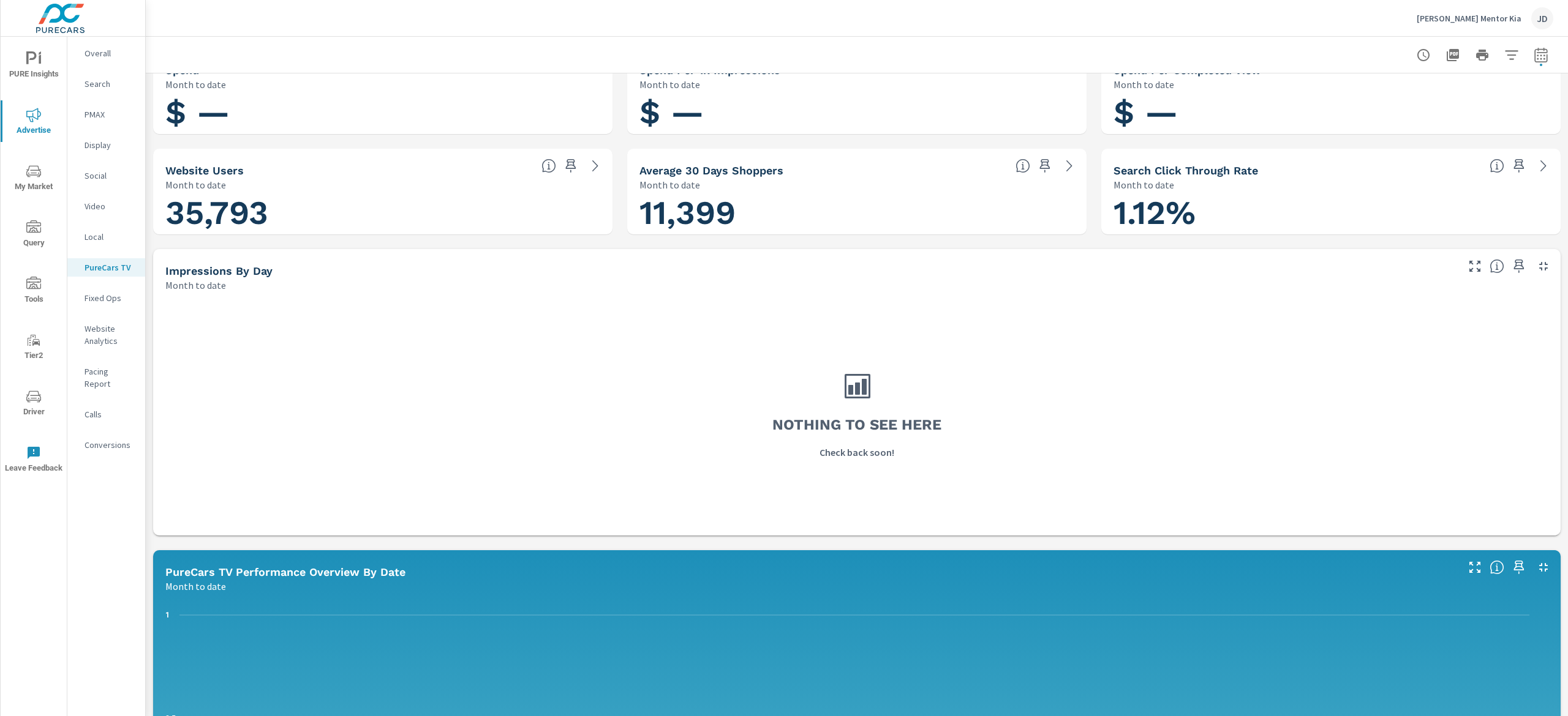
scroll to position [122, 0]
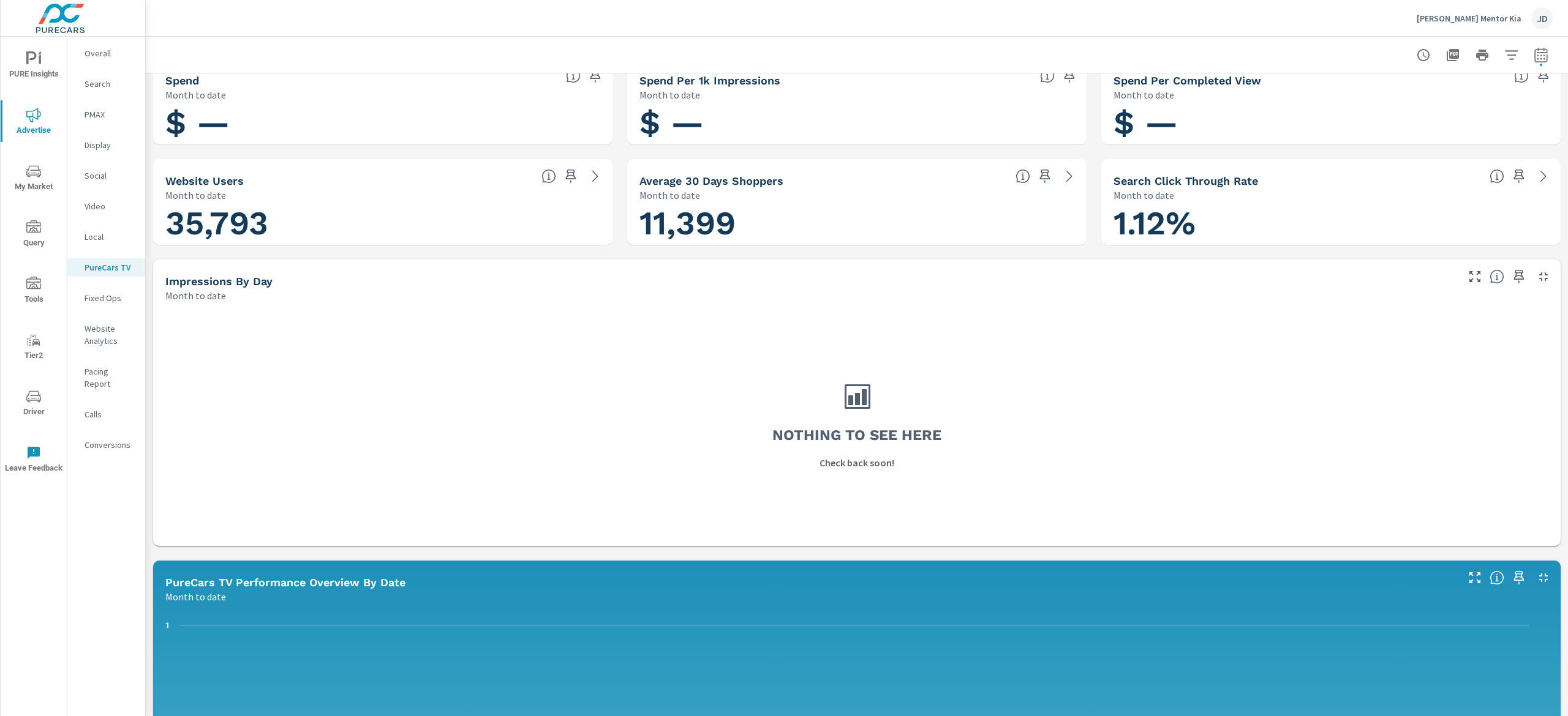
click at [99, 228] on div "Local" at bounding box center [106, 237] width 78 height 19
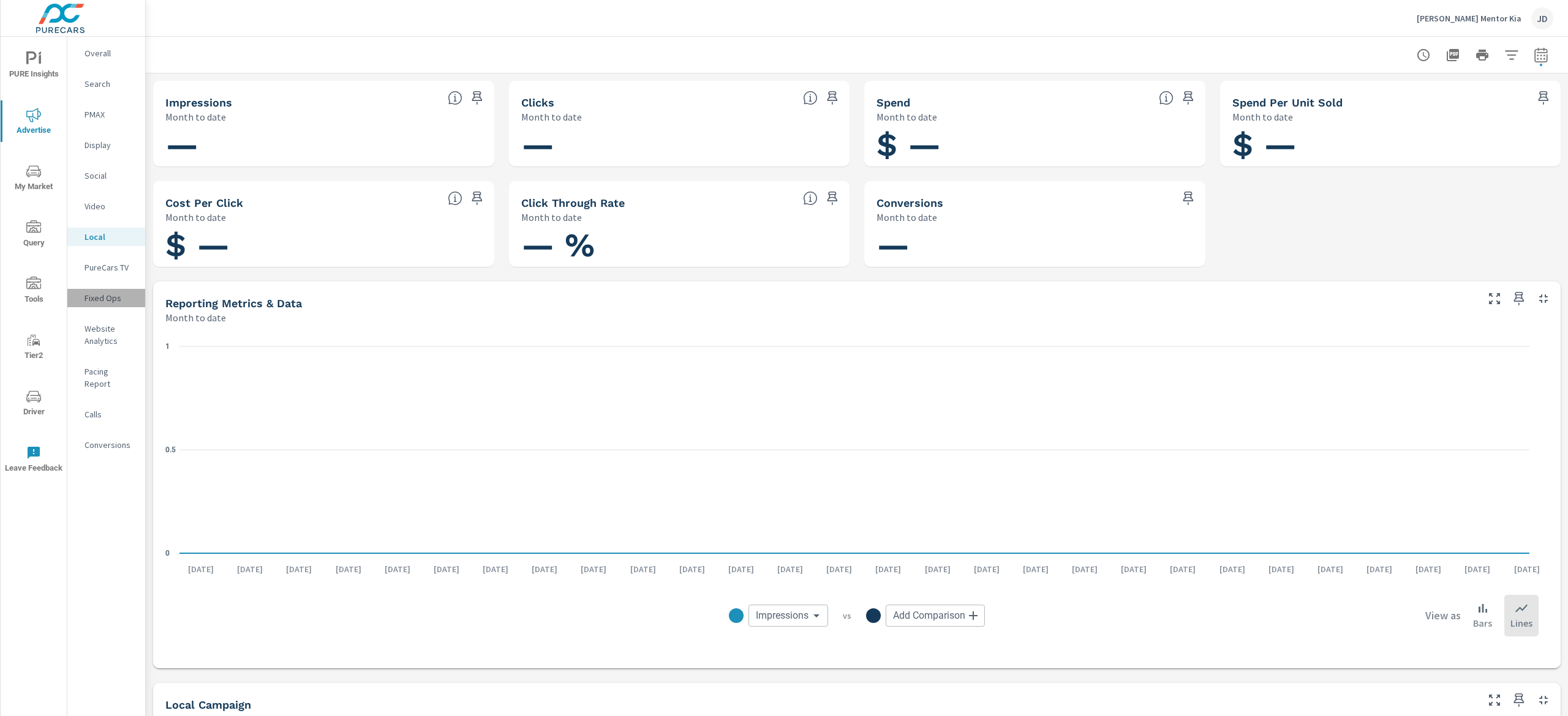
click at [111, 298] on p "Fixed Ops" at bounding box center [110, 298] width 51 height 13
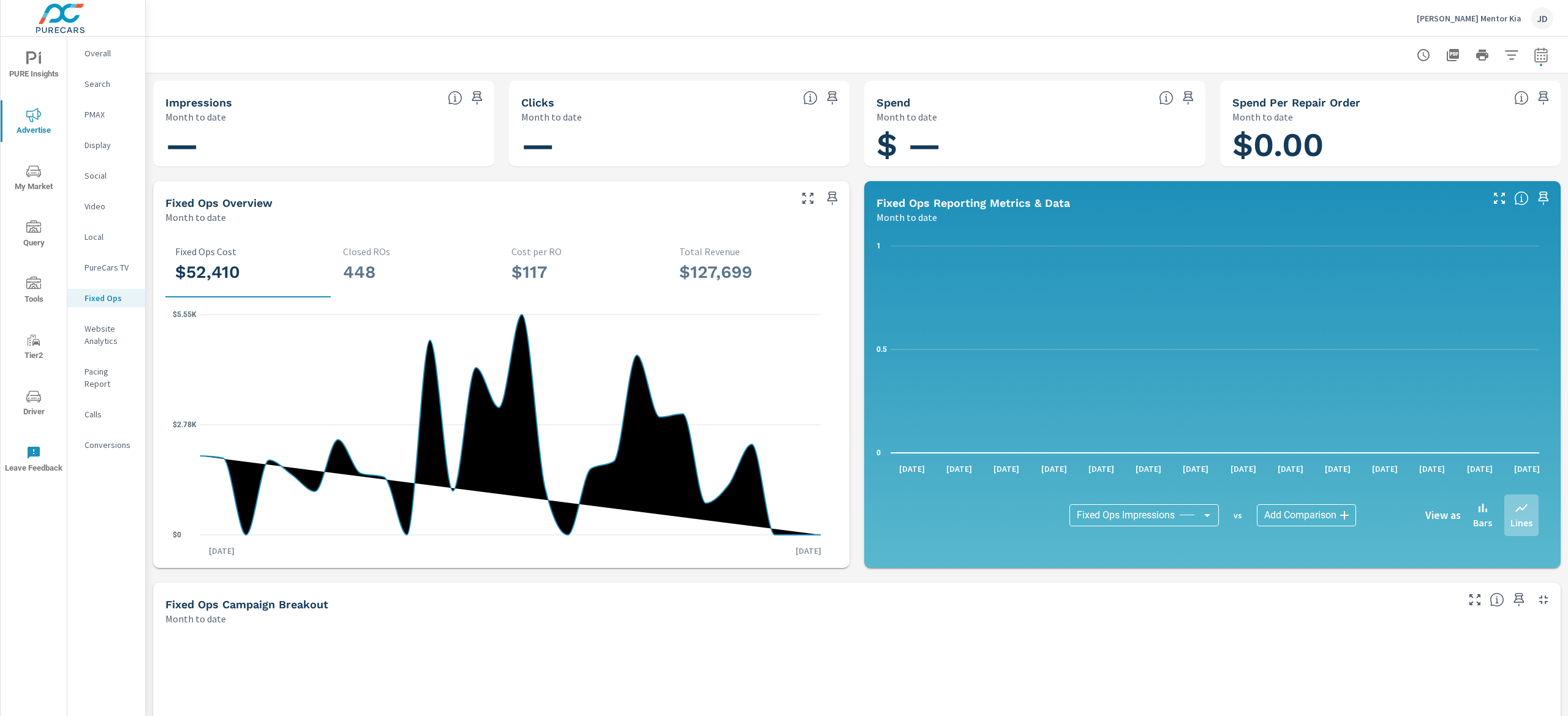
click at [110, 337] on p "Website Analytics" at bounding box center [110, 335] width 51 height 24
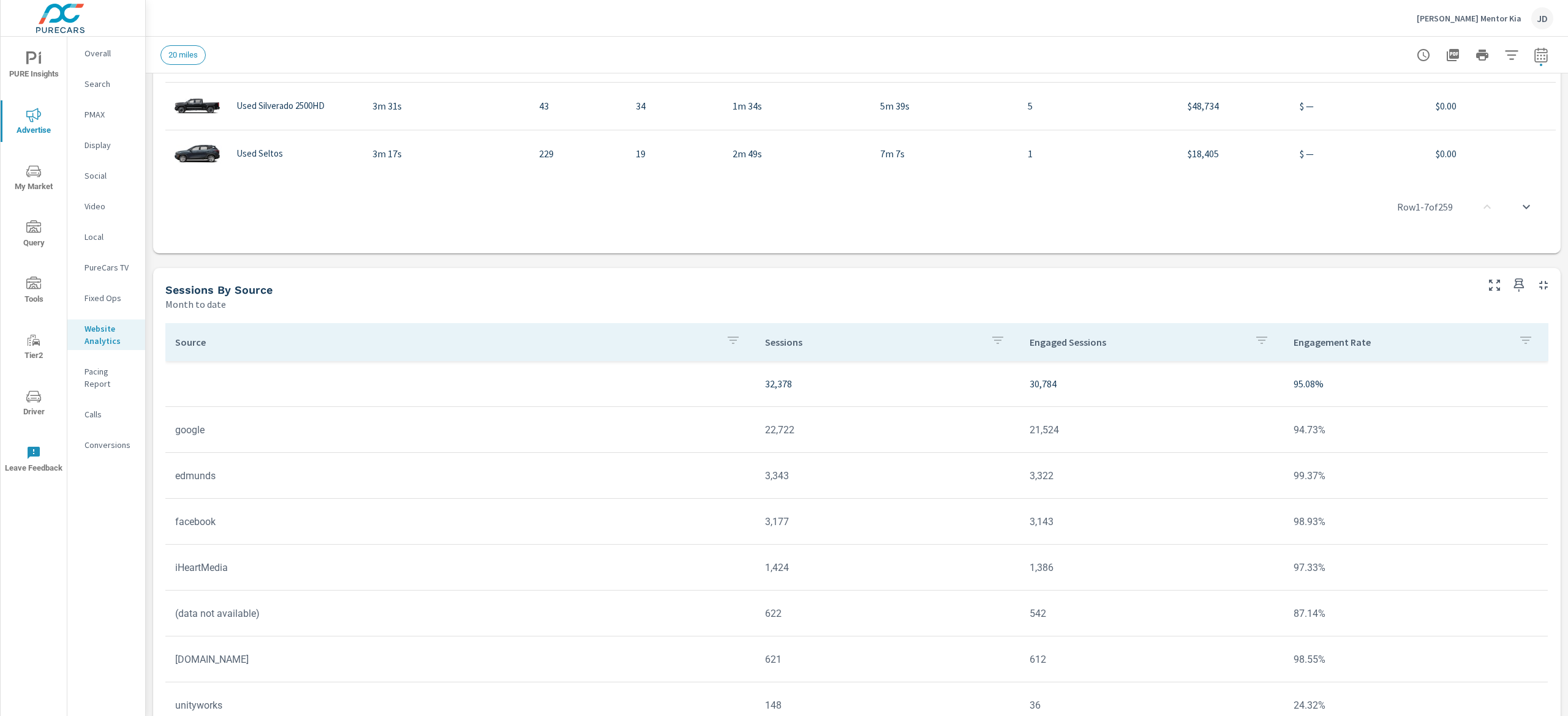
scroll to position [863, 0]
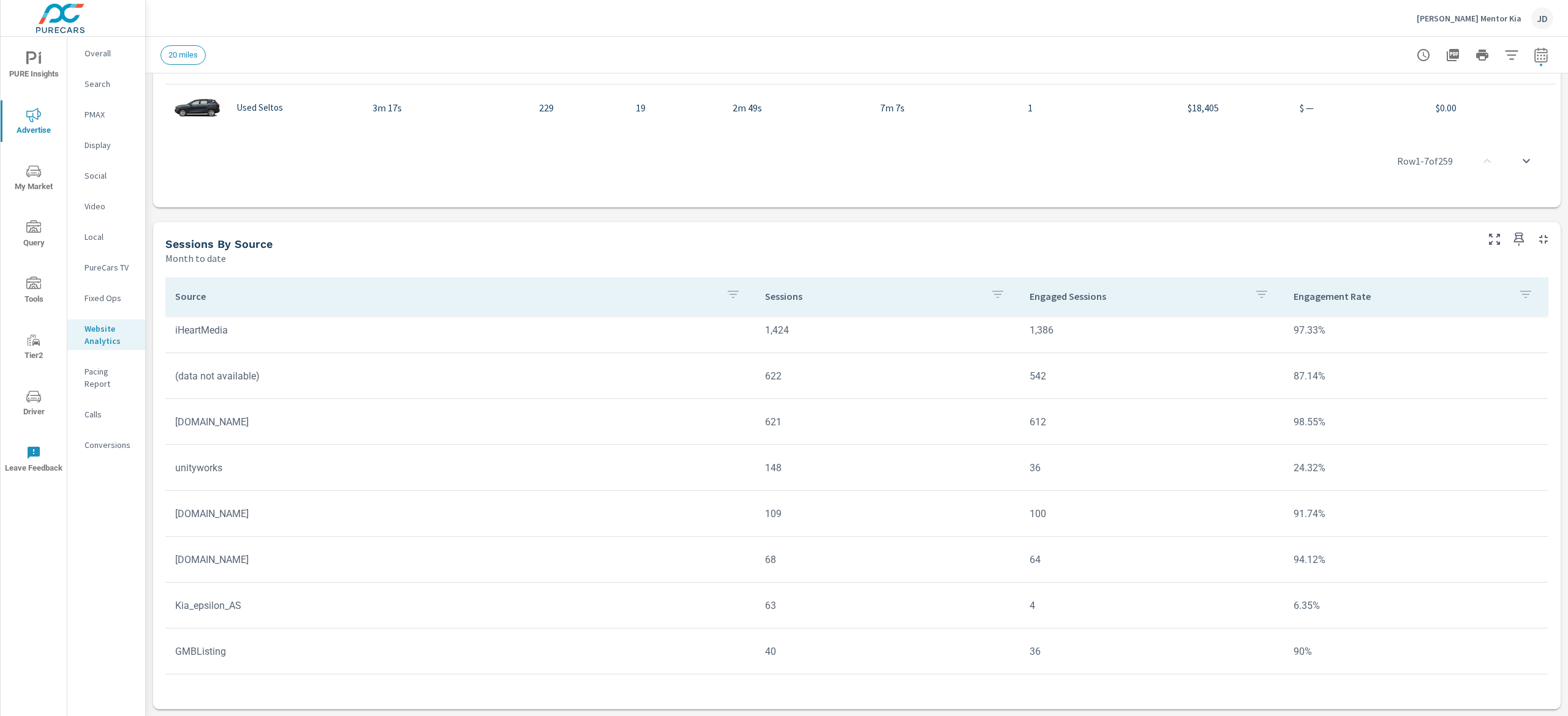
scroll to position [245, 0]
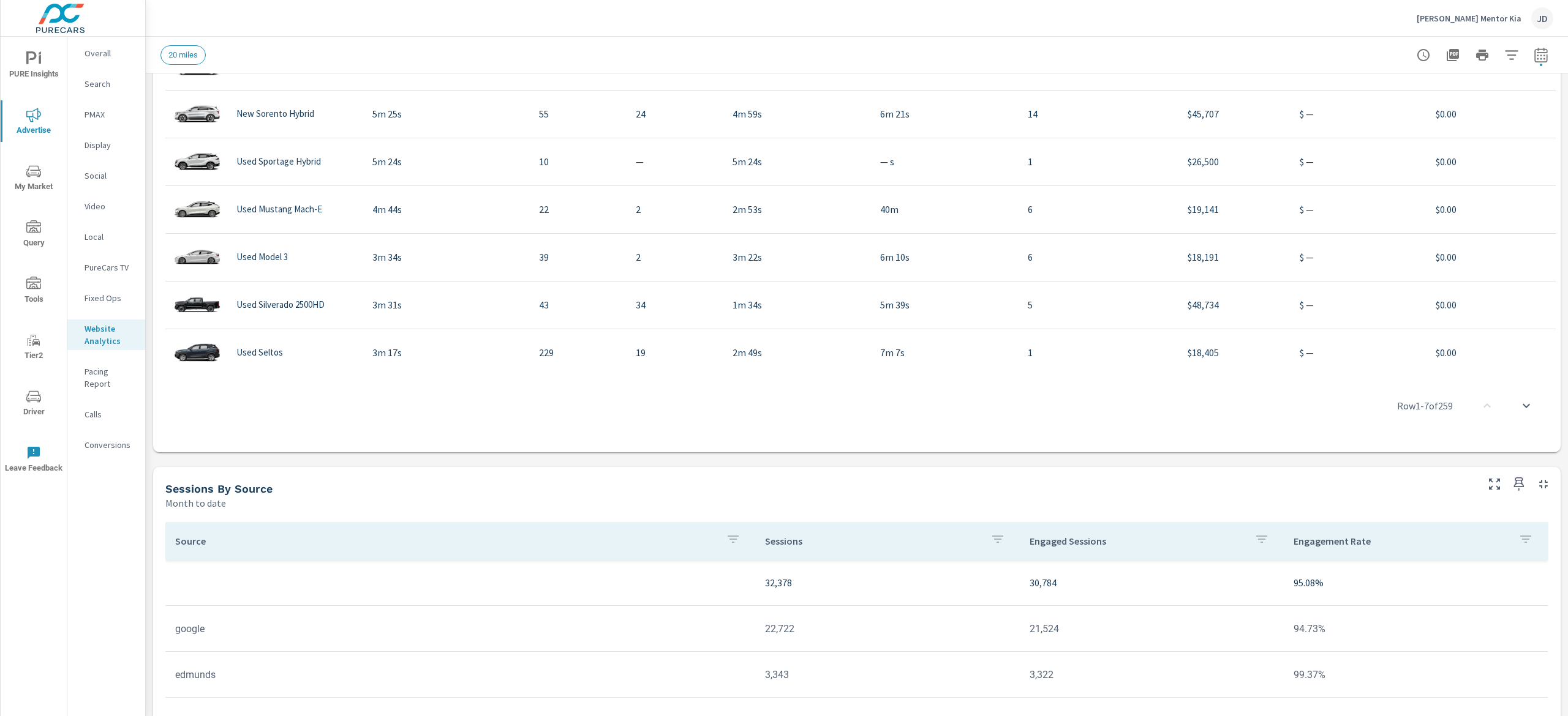
scroll to position [740, 0]
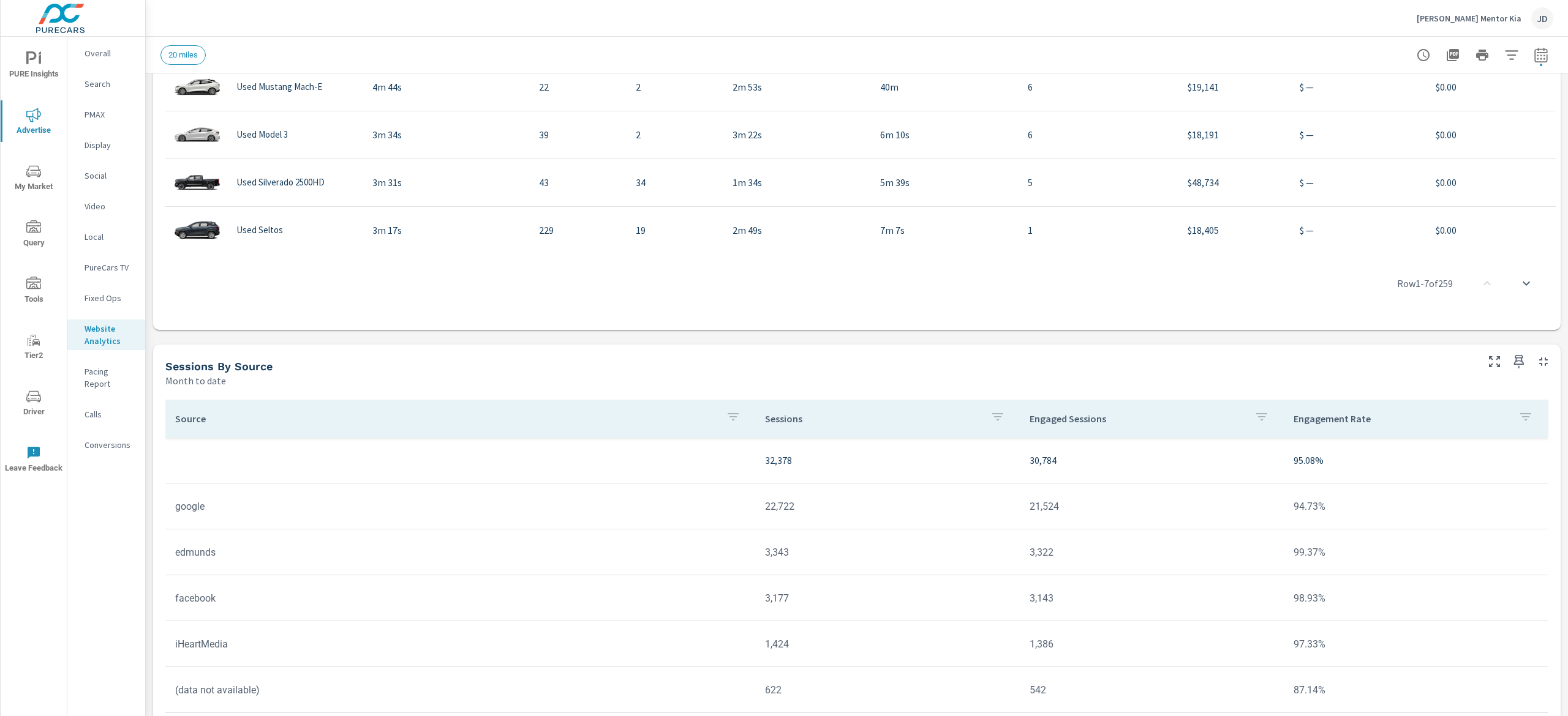
click at [108, 409] on p "Calls" at bounding box center [110, 415] width 51 height 13
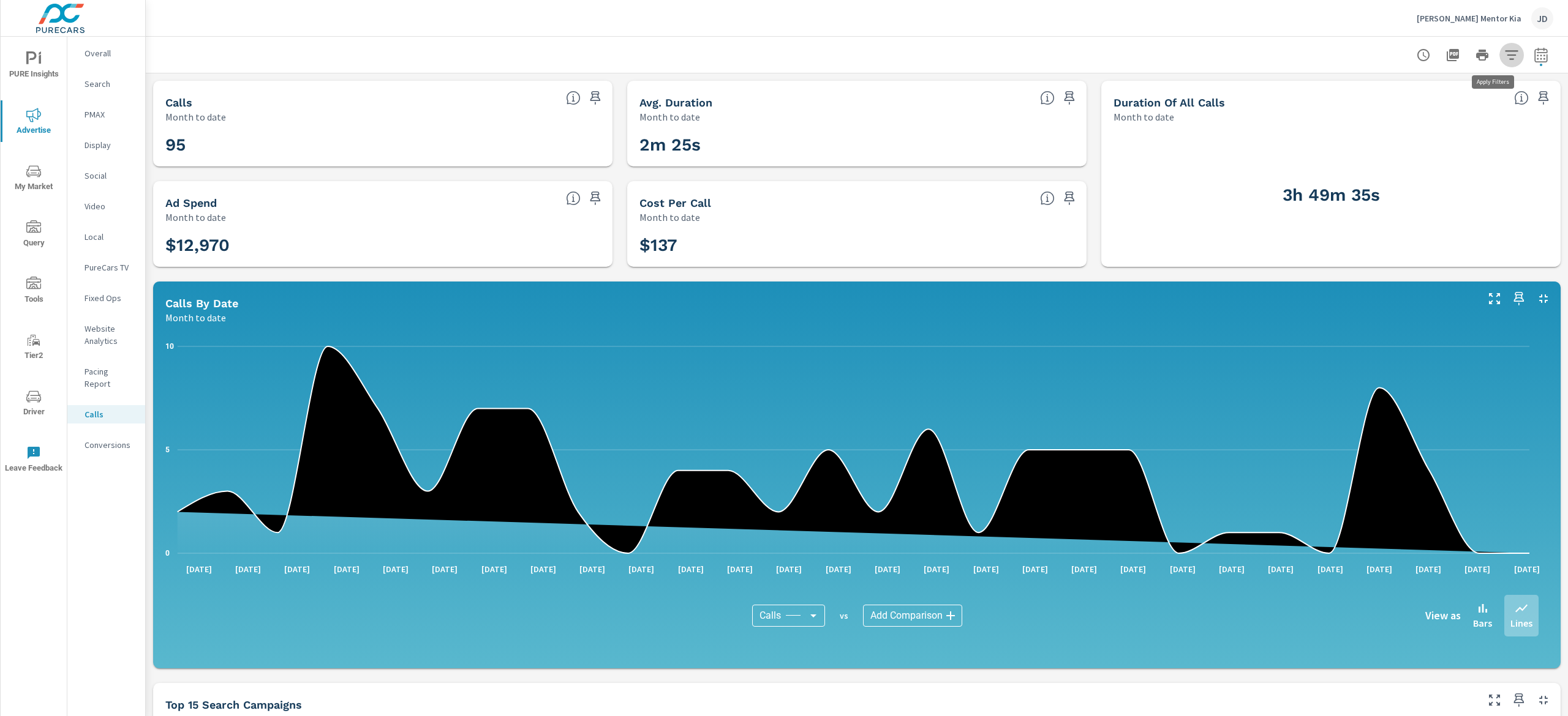
click at [1499, 46] on button "button" at bounding box center [1511, 55] width 24 height 24
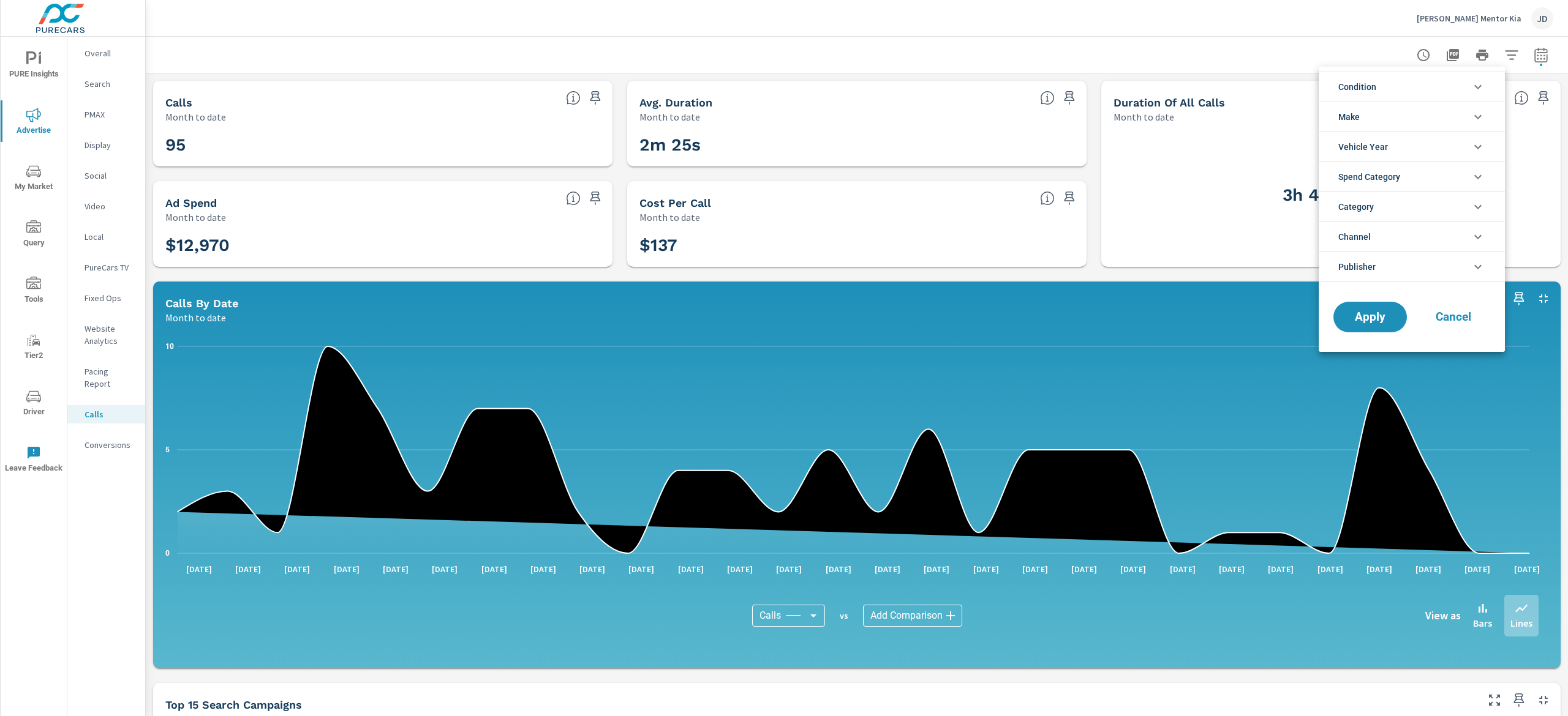
click at [1524, 56] on div at bounding box center [784, 358] width 1568 height 716
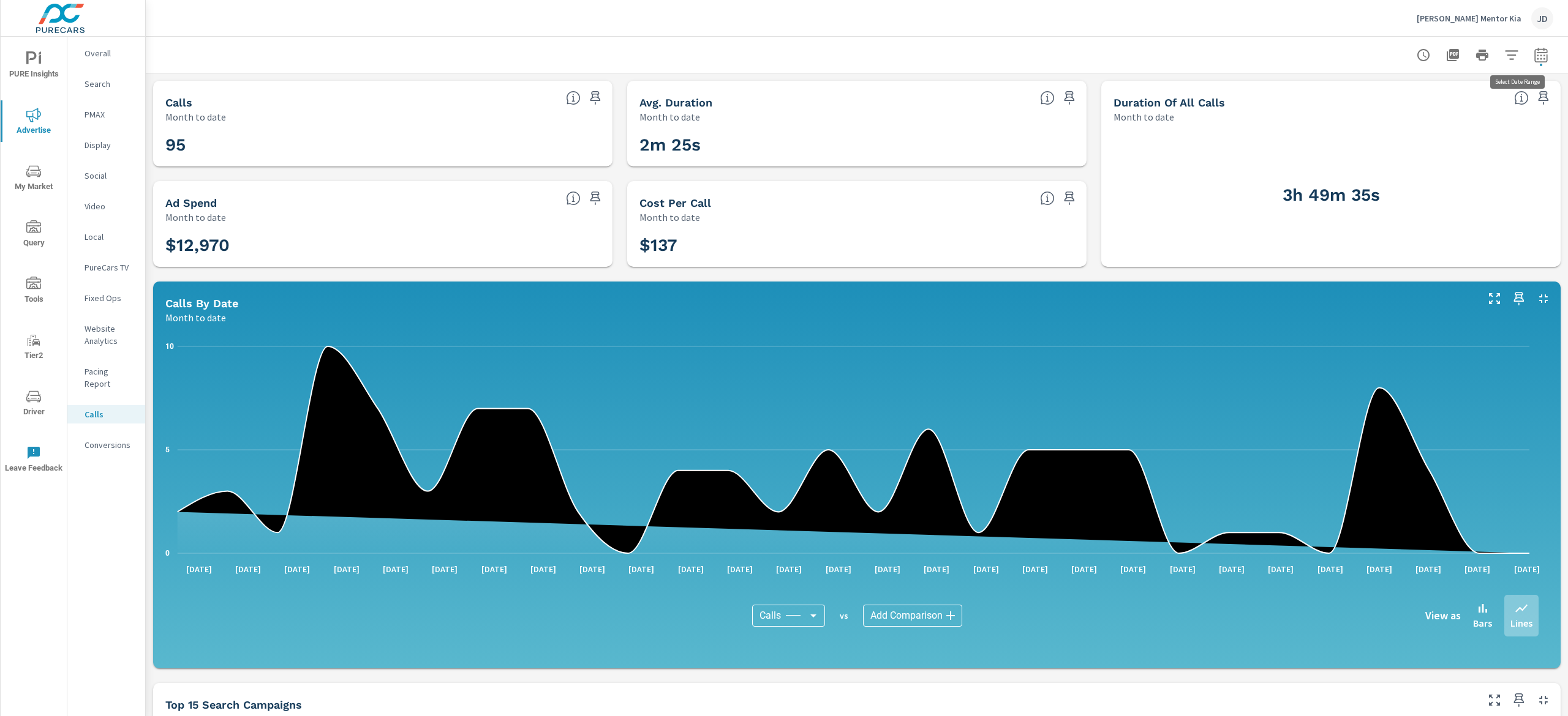
click at [1534, 56] on icon "button" at bounding box center [1541, 55] width 15 height 15
select select "Month to date"
click at [1377, 138] on p "+ Add comparison" at bounding box center [1436, 138] width 157 height 15
select select "Previous period"
click at [1397, 213] on span "Apply" at bounding box center [1397, 207] width 50 height 12
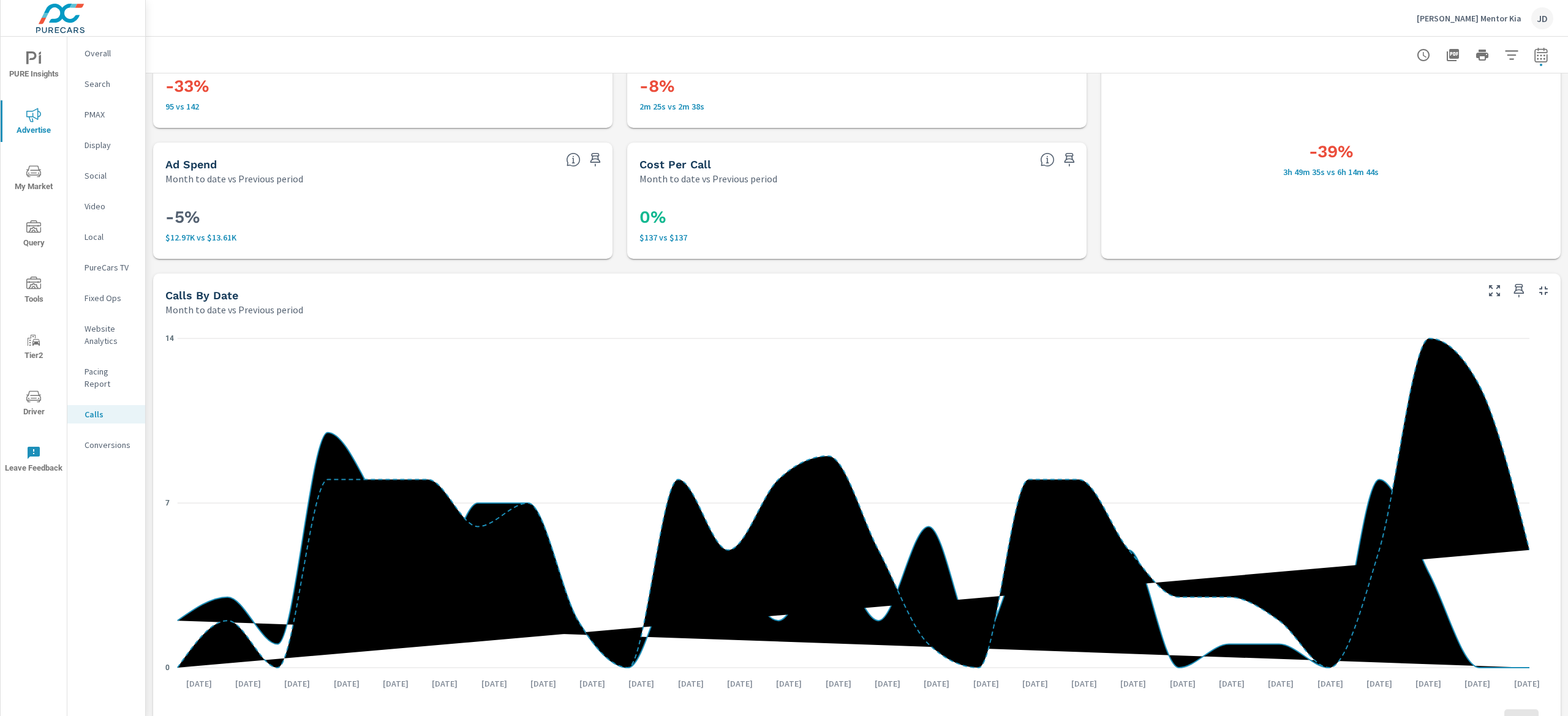
scroll to position [245, 0]
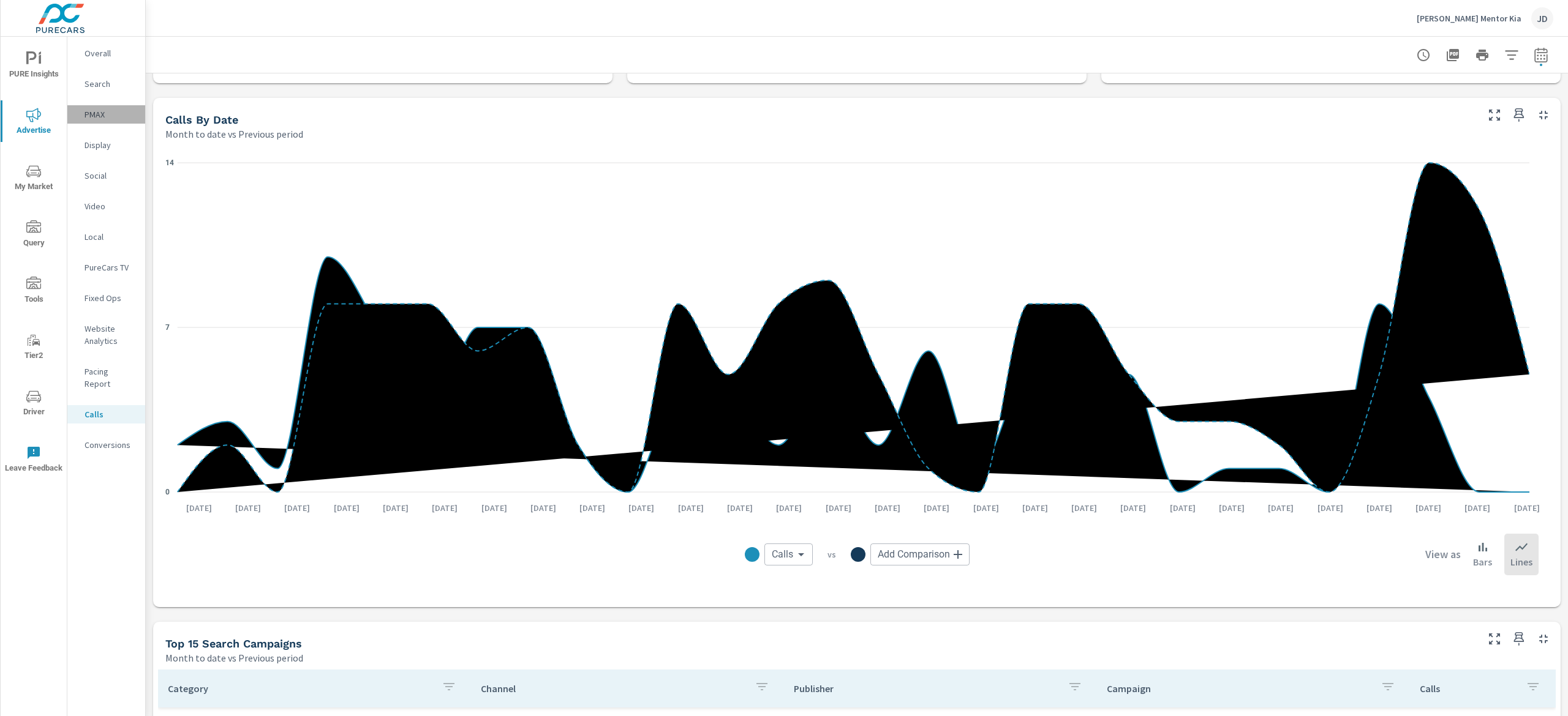
click at [91, 107] on div "PMAX" at bounding box center [106, 114] width 78 height 19
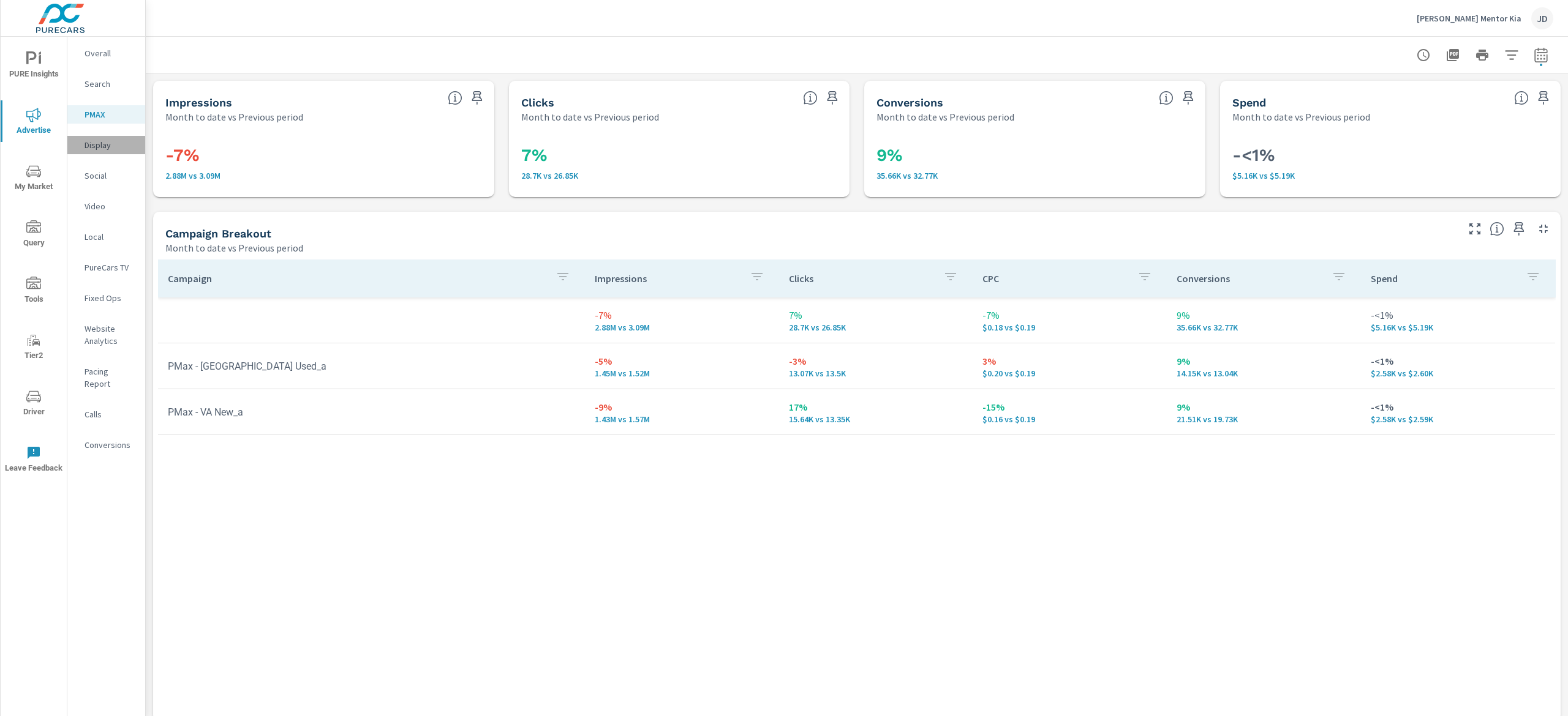
click at [97, 139] on p "Display" at bounding box center [110, 145] width 51 height 13
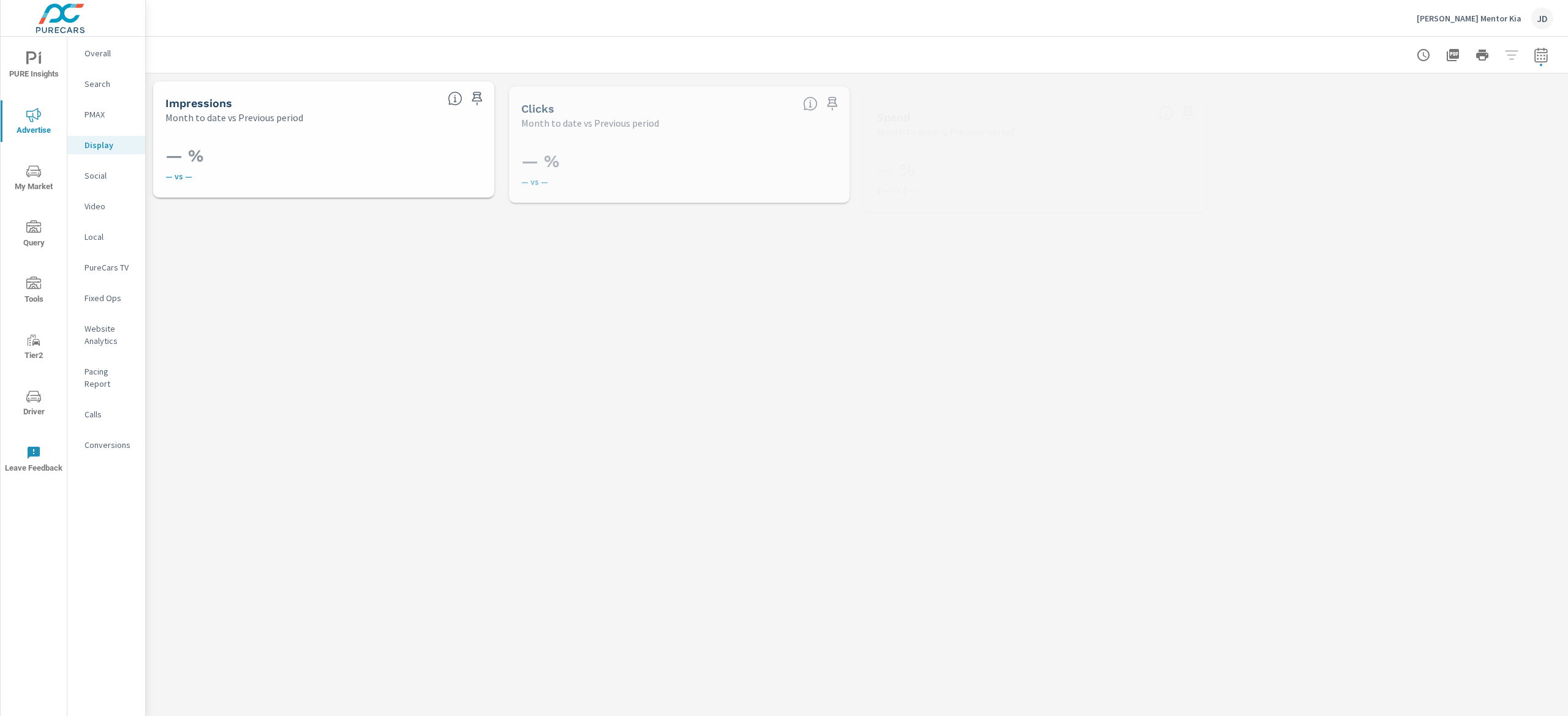
click at [96, 175] on p "Social" at bounding box center [110, 175] width 51 height 13
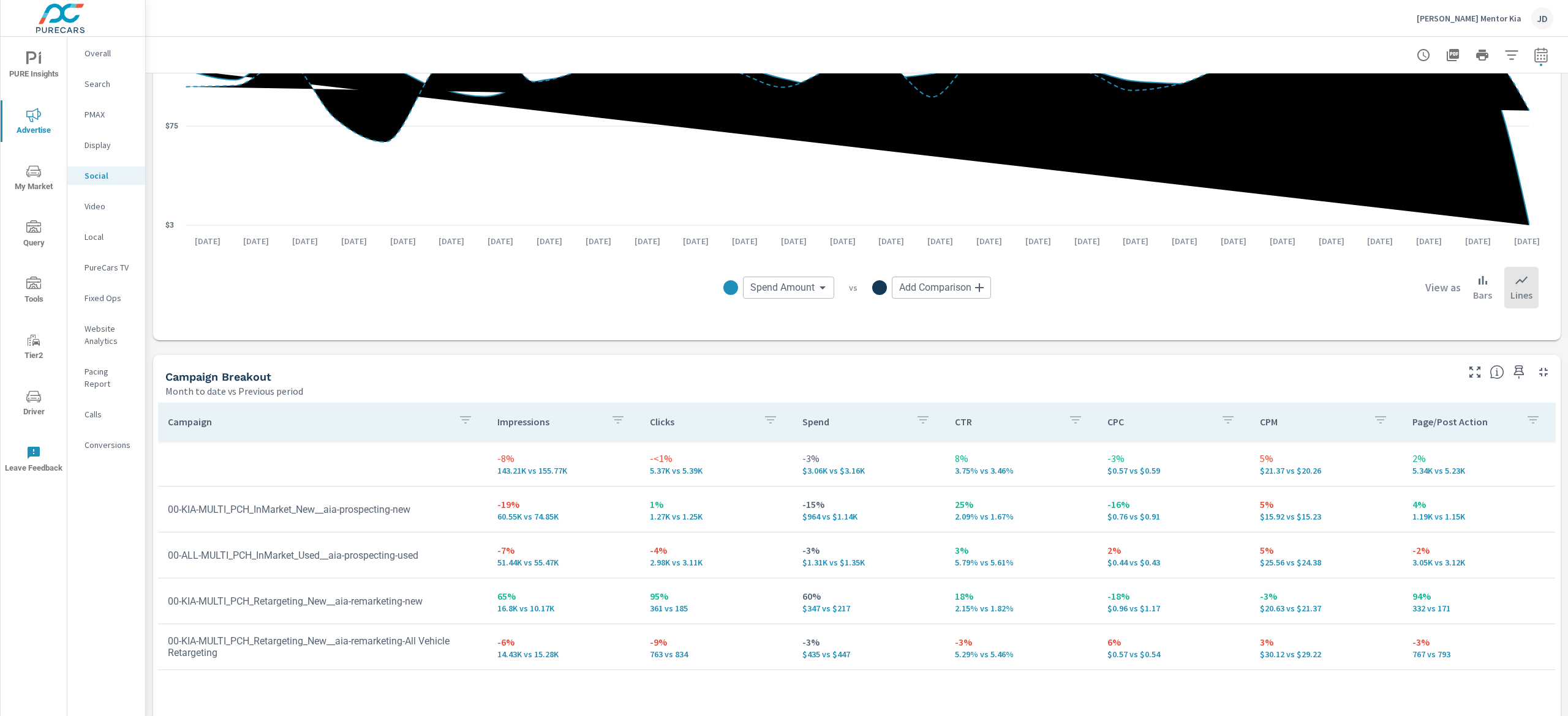
scroll to position [312, 0]
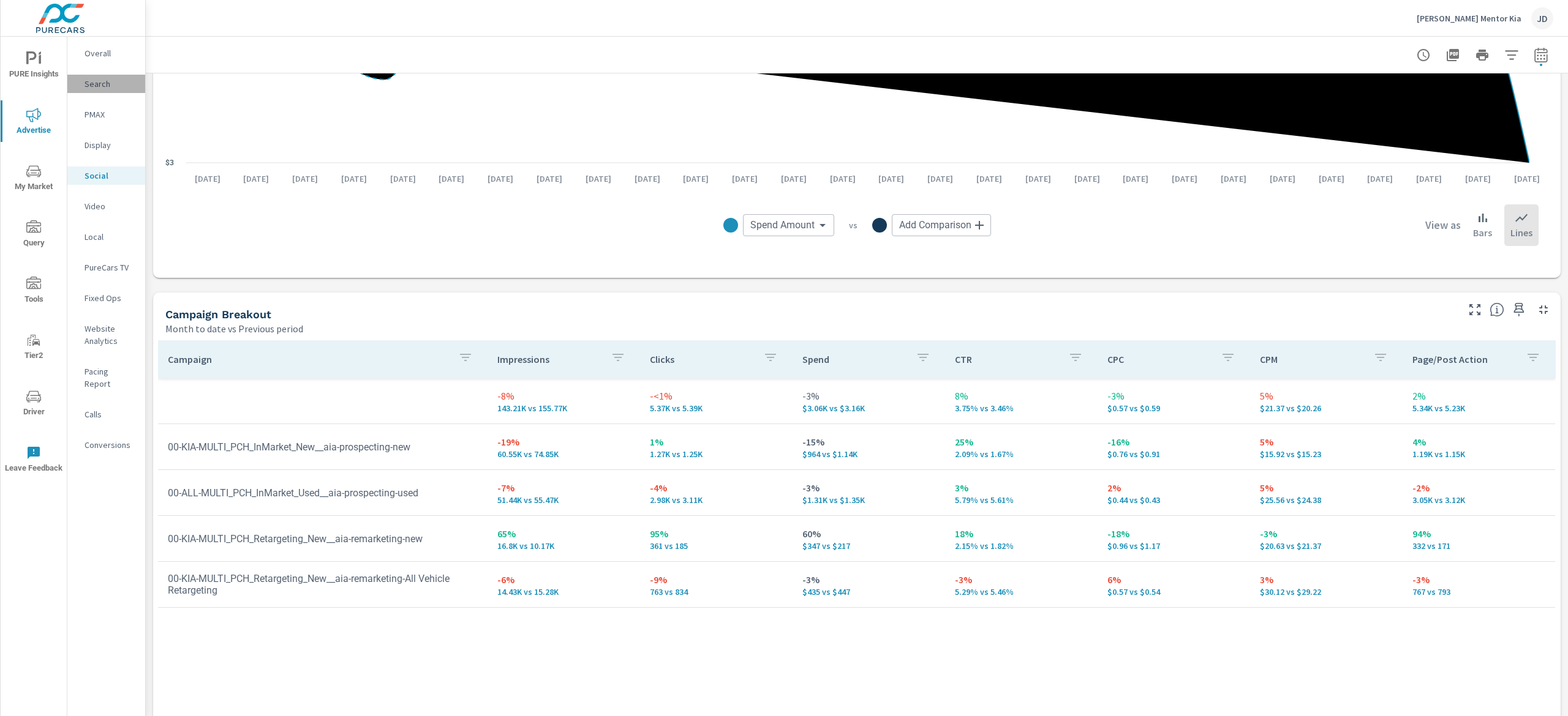
click at [99, 79] on p "Search" at bounding box center [110, 84] width 51 height 13
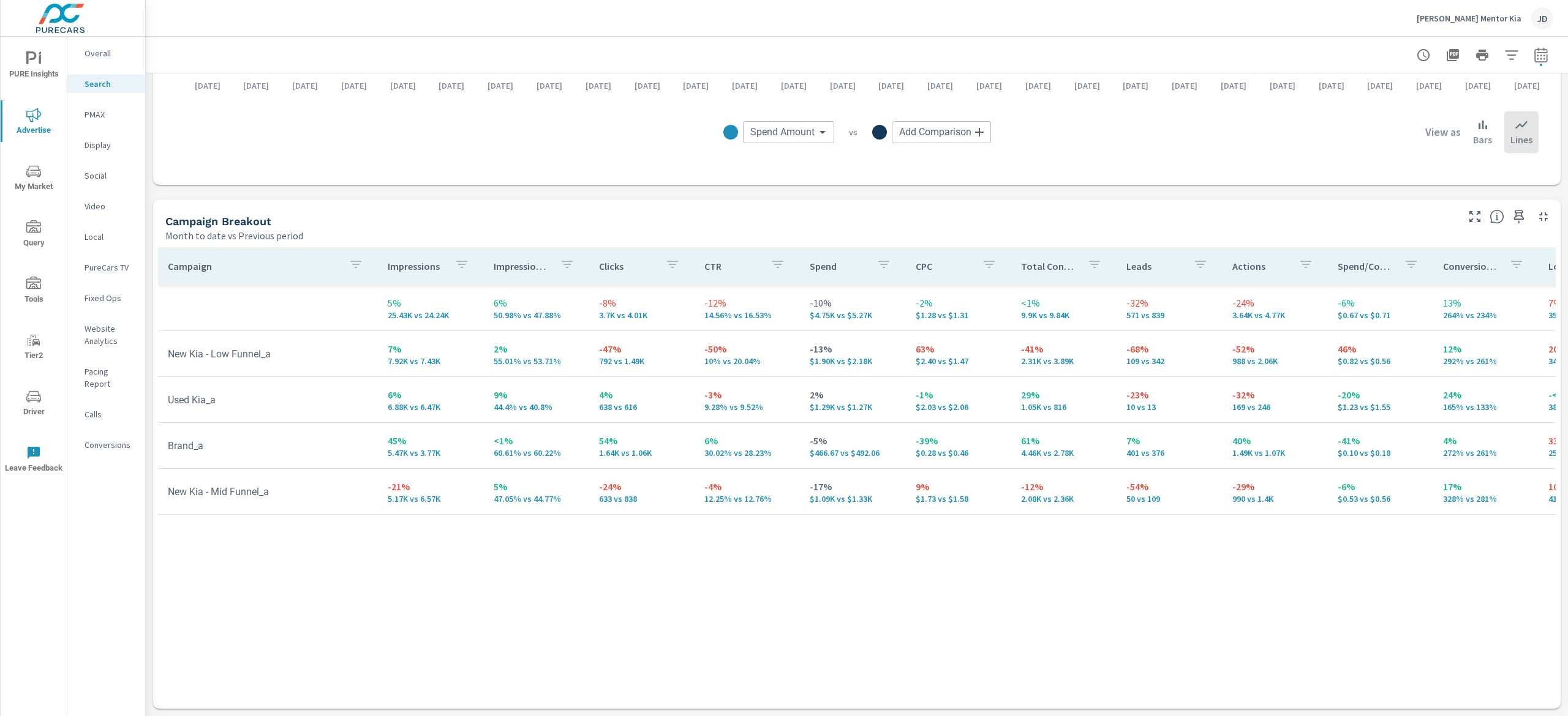
click at [86, 118] on p "PMAX" at bounding box center [110, 114] width 51 height 13
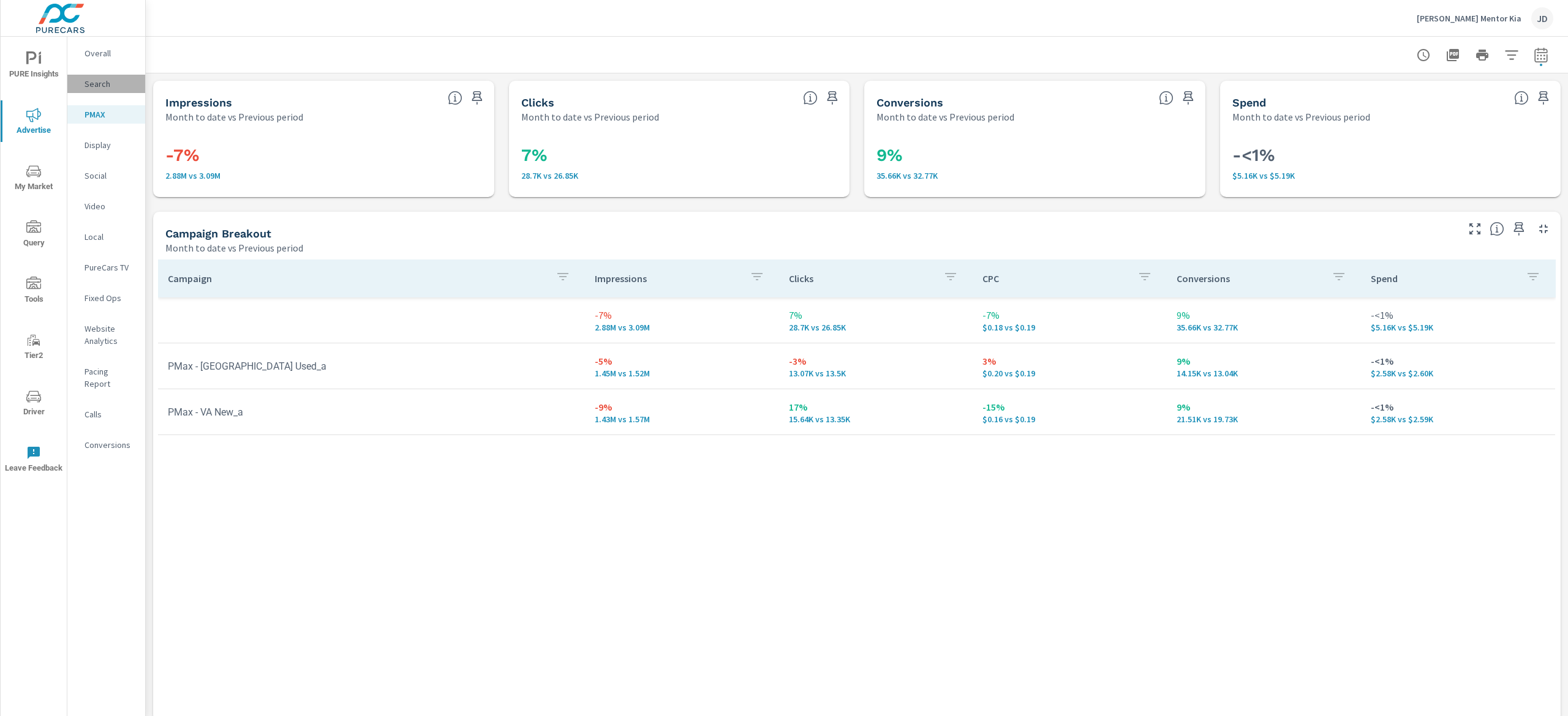
click at [104, 84] on p "Search" at bounding box center [110, 84] width 51 height 13
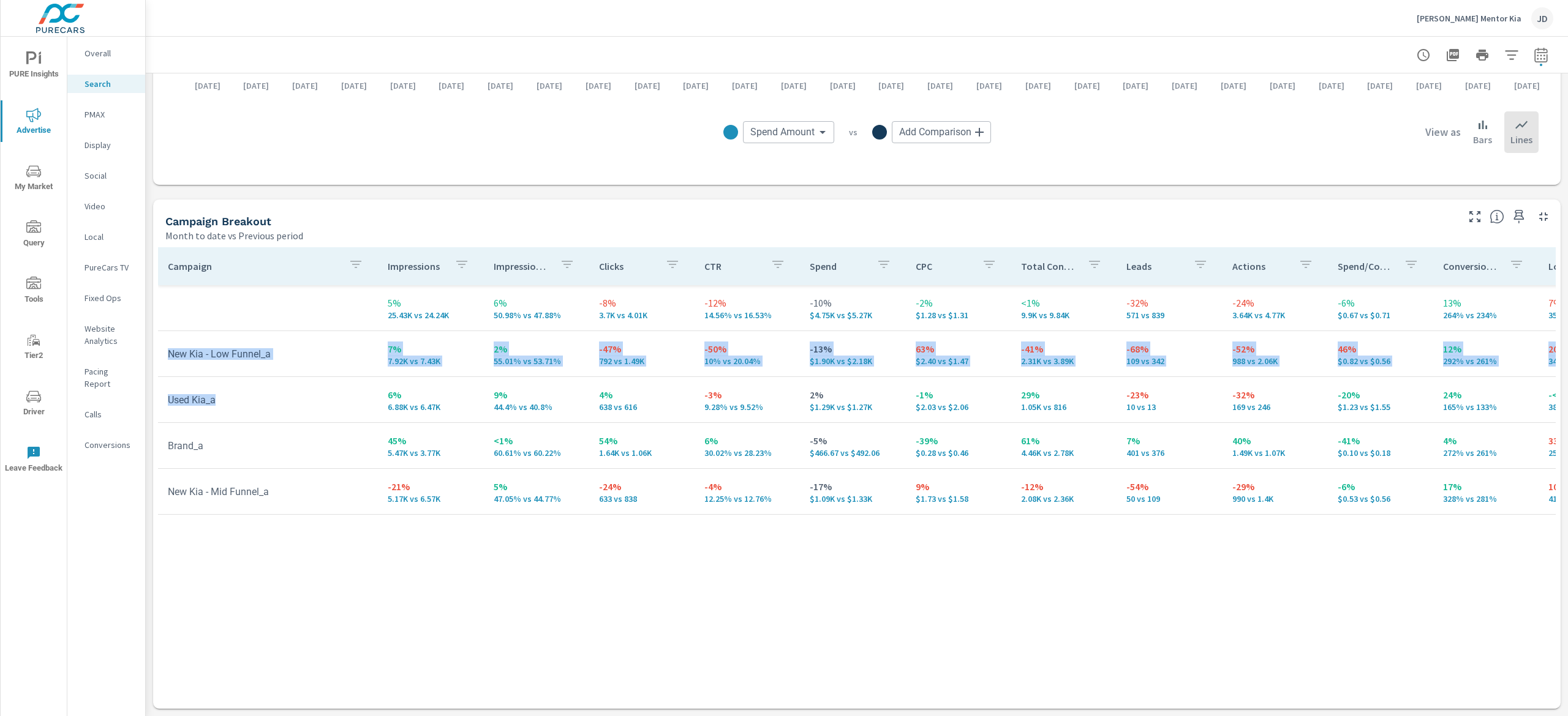
scroll to position [0, 193]
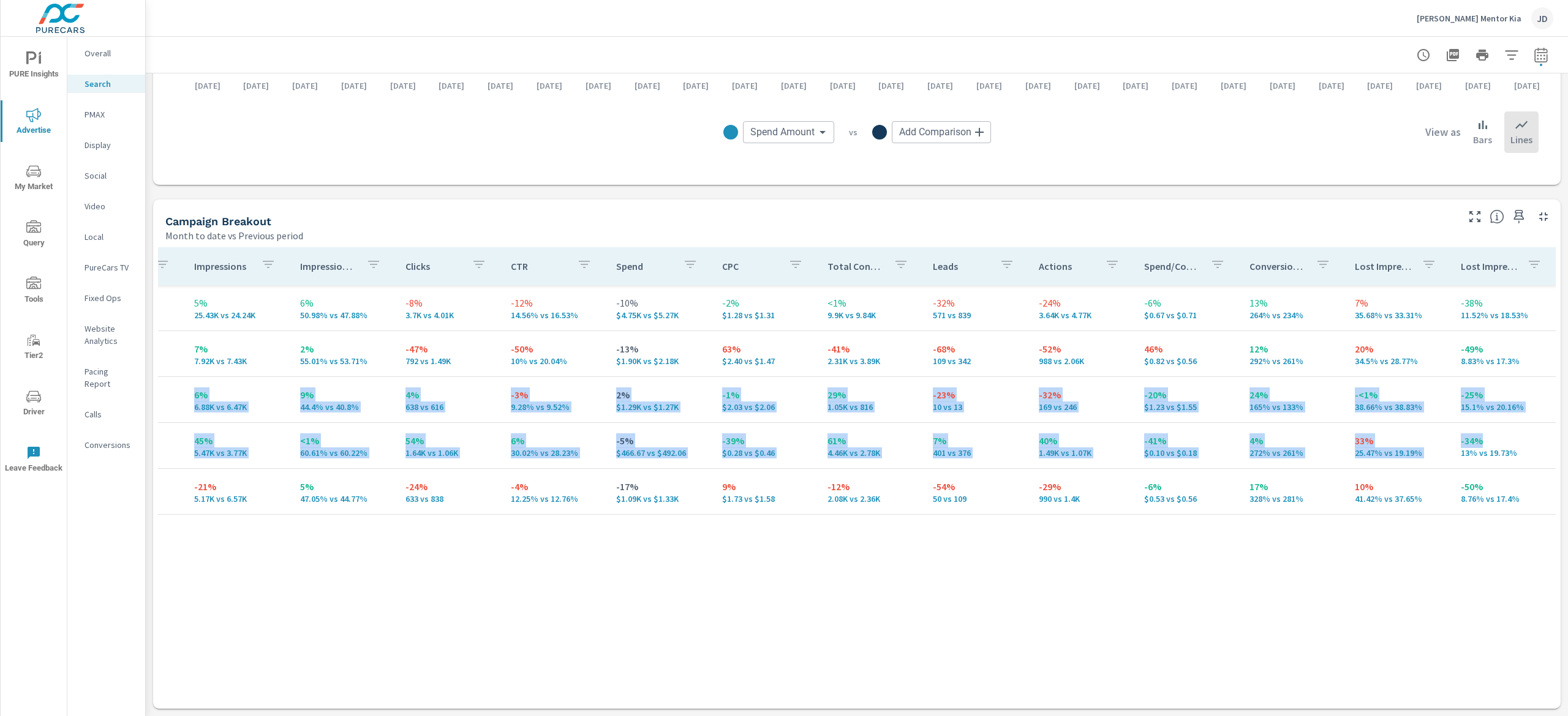
drag, startPoint x: 264, startPoint y: 397, endPoint x: 1478, endPoint y: 428, distance: 1214.4
click at [1478, 428] on tbody "5% 25.43K vs 24.24K 6% 50.98% vs 47.88% -8% 3.7K vs 4.01K -12% 14.56% vs 16.53%…" at bounding box center [761, 400] width 1592 height 230
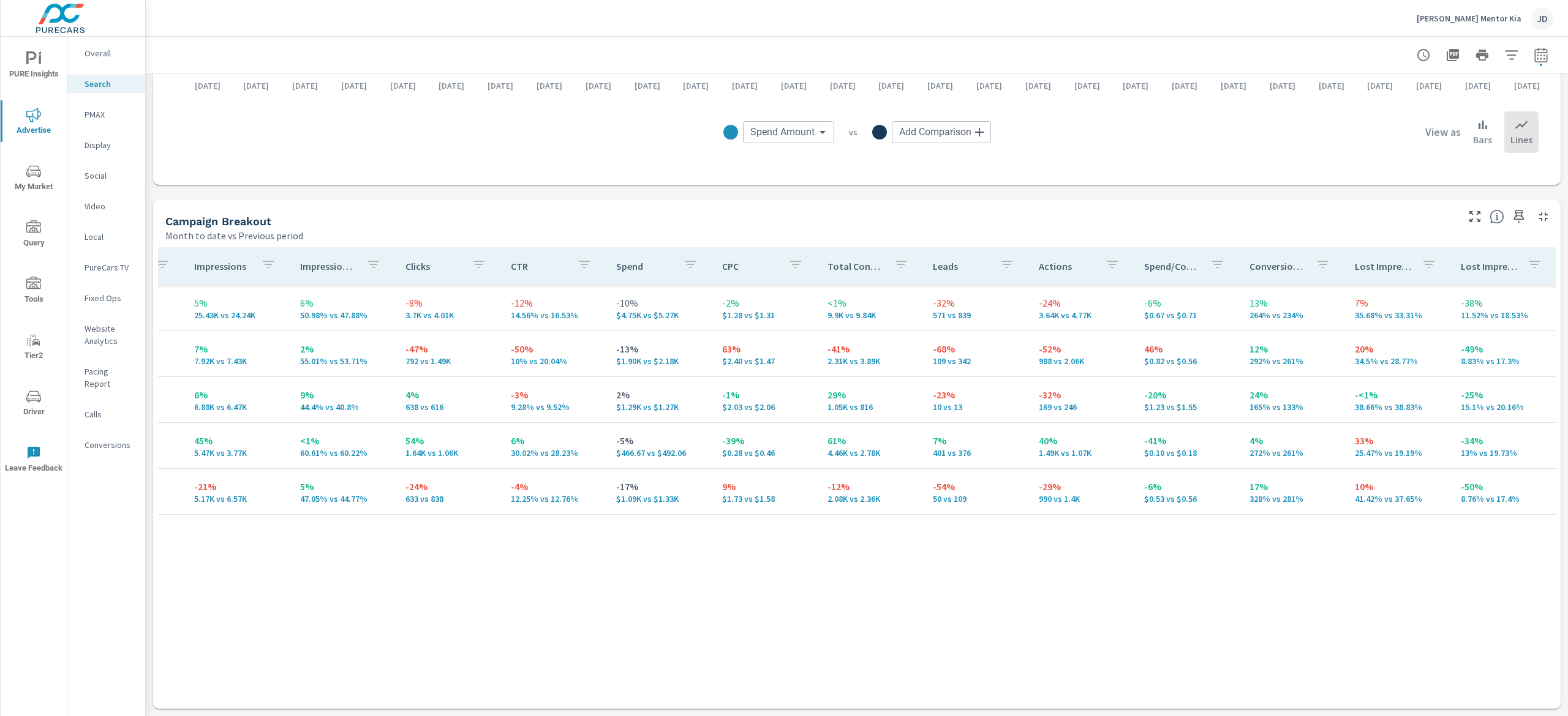
click at [609, 561] on div "Campaign Impressions Impression Share Clicks CTR Spend CPC Total Conversions Le…" at bounding box center [856, 466] width 1398 height 438
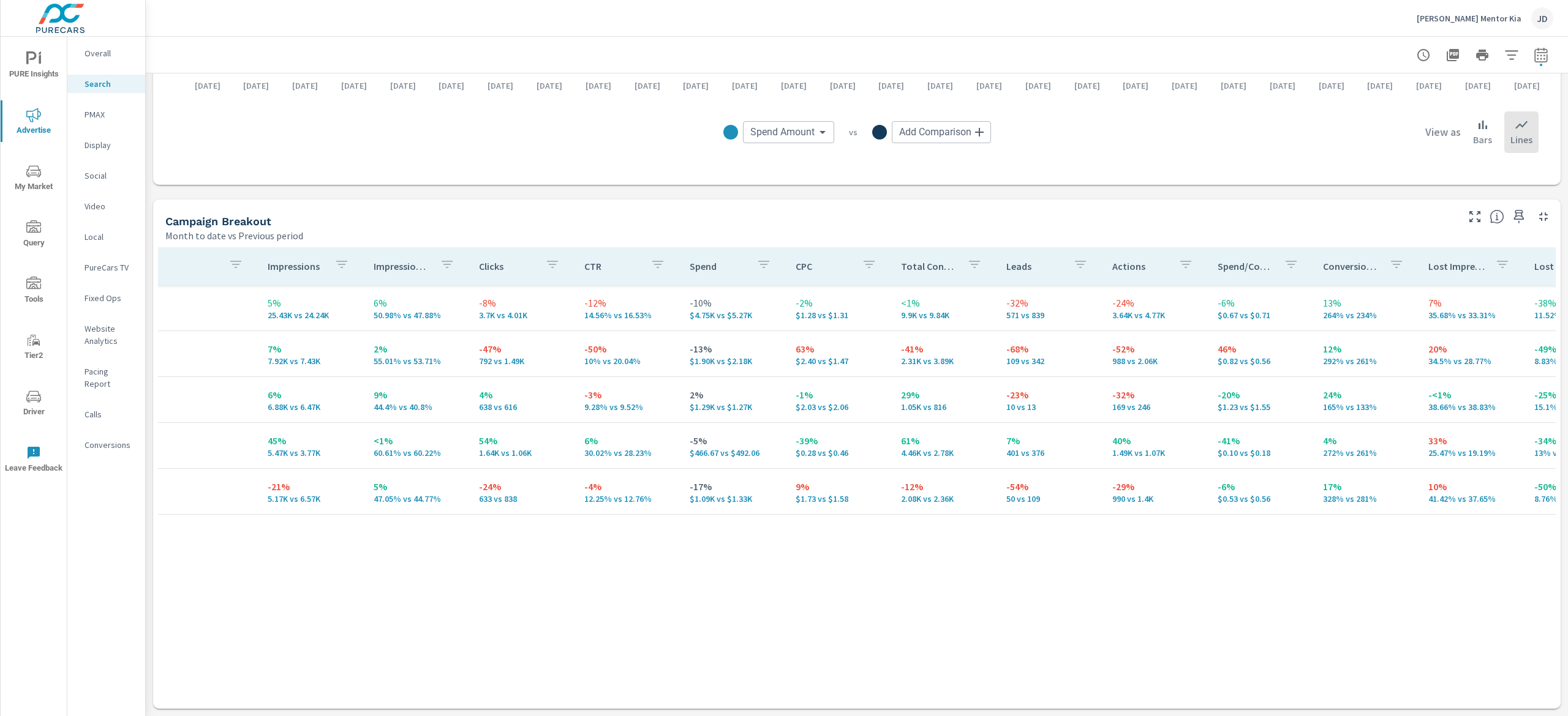
scroll to position [0, 141]
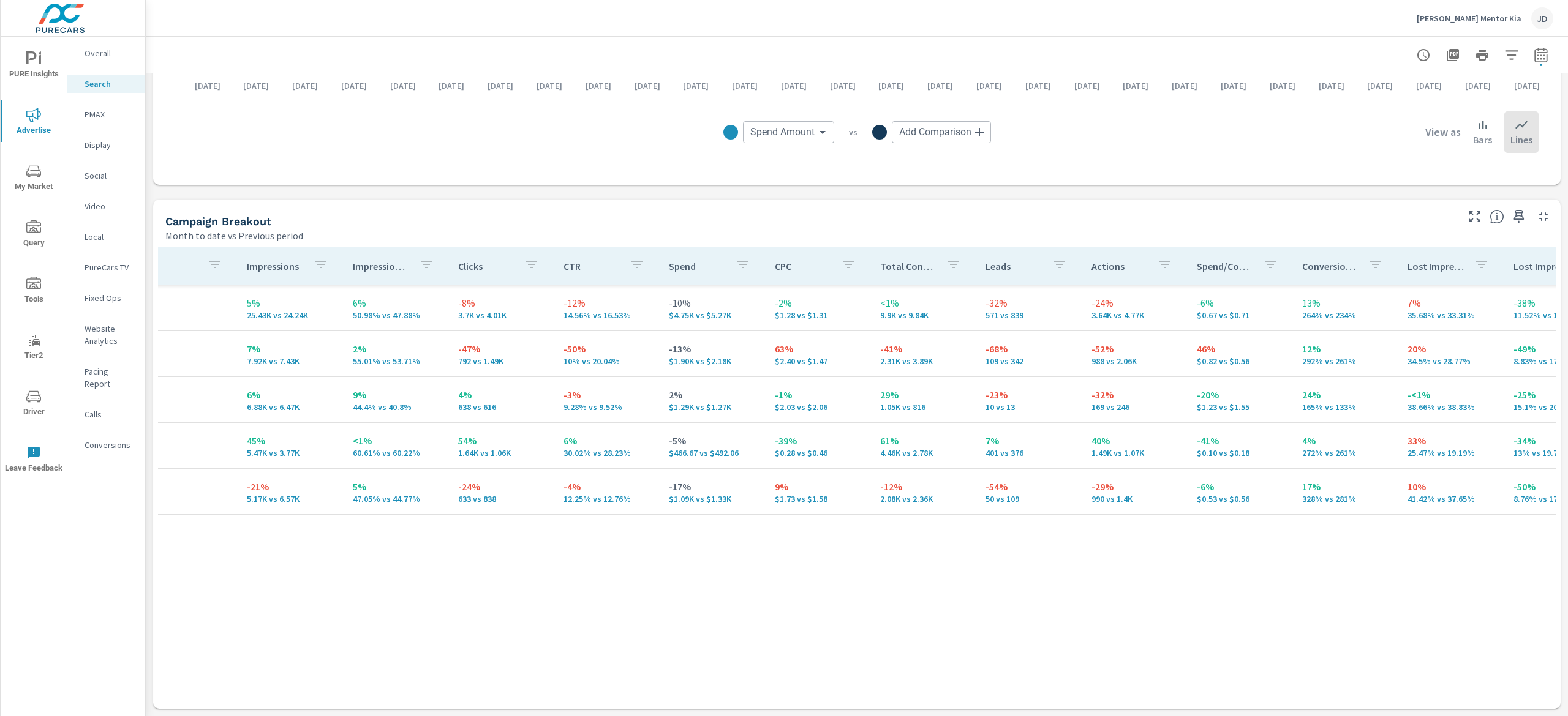
drag, startPoint x: 106, startPoint y: 112, endPoint x: 150, endPoint y: 143, distance: 53.8
click at [105, 110] on p "PMAX" at bounding box center [110, 114] width 51 height 13
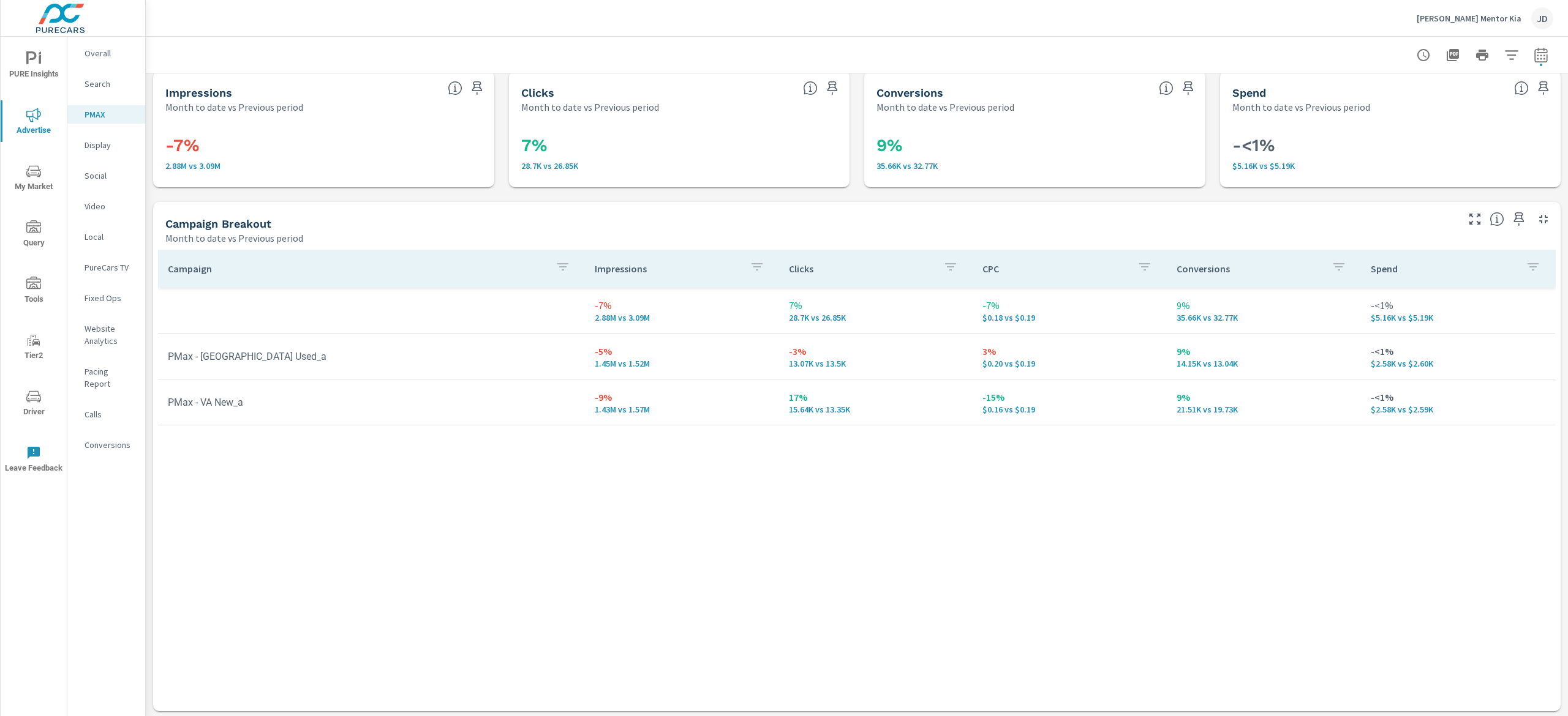
scroll to position [13, 0]
